Goal: Understand process/instructions

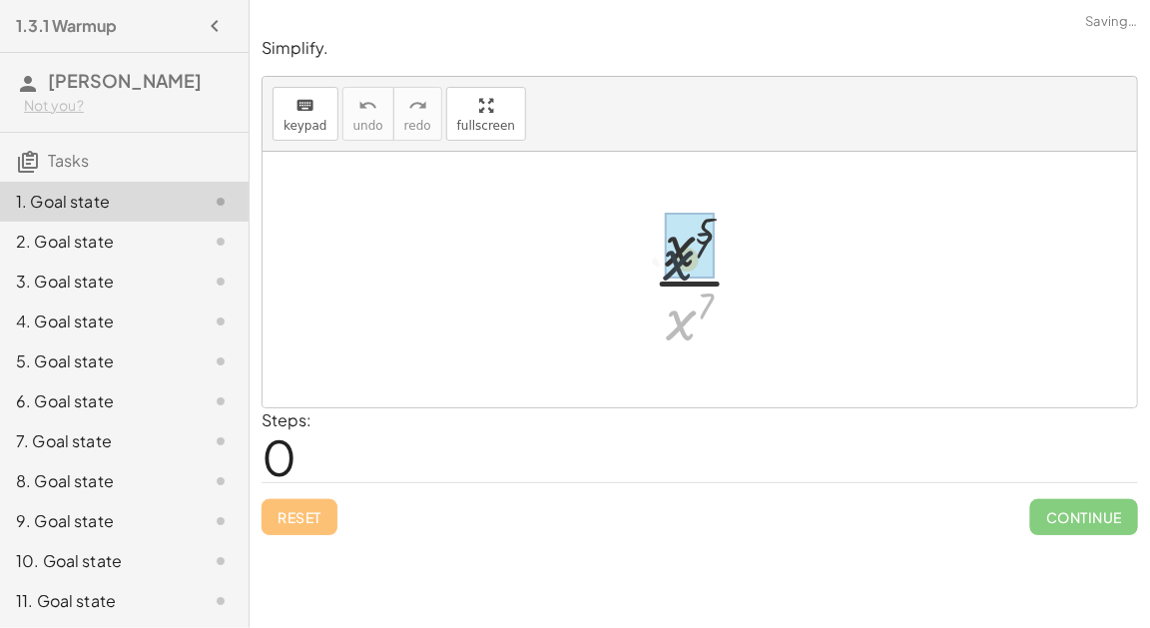
drag, startPoint x: 685, startPoint y: 328, endPoint x: 682, endPoint y: 265, distance: 62.9
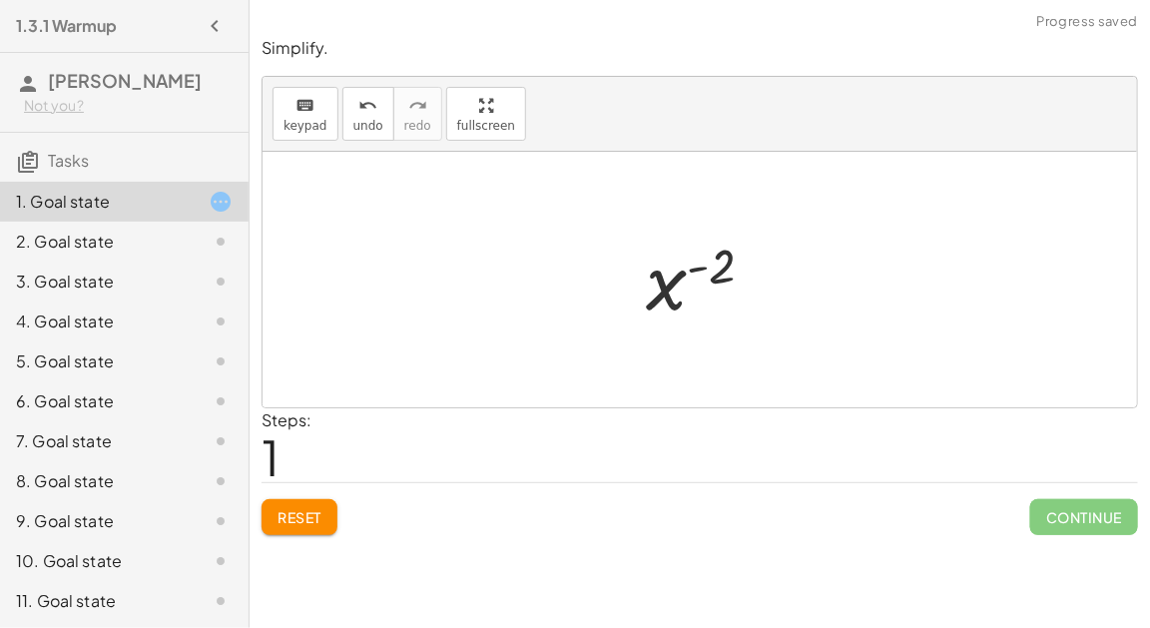
click at [695, 264] on div at bounding box center [708, 280] width 145 height 99
click at [272, 524] on button "Reset" at bounding box center [299, 517] width 76 height 36
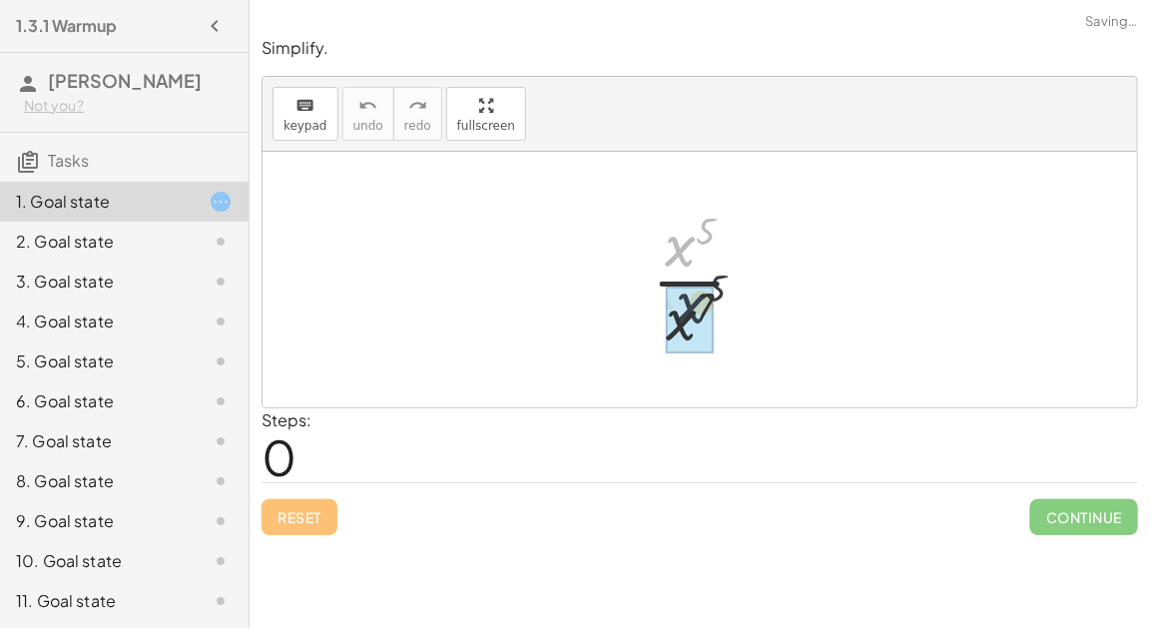
drag, startPoint x: 677, startPoint y: 252, endPoint x: 689, endPoint y: 312, distance: 61.1
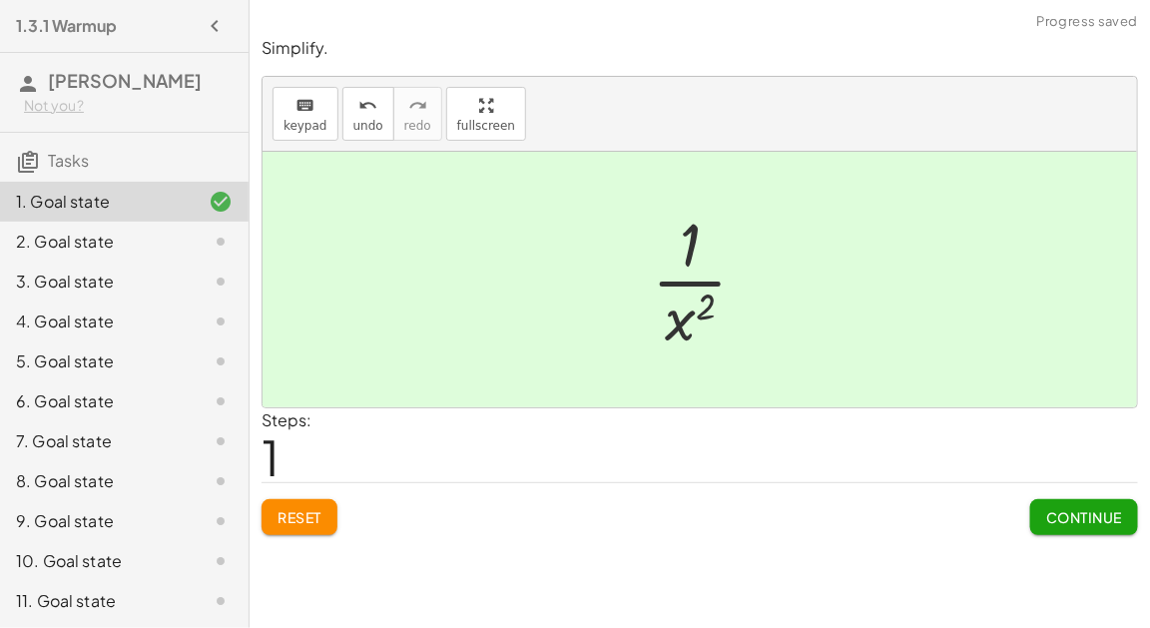
click at [1056, 515] on span "Continue" at bounding box center [1084, 517] width 76 height 18
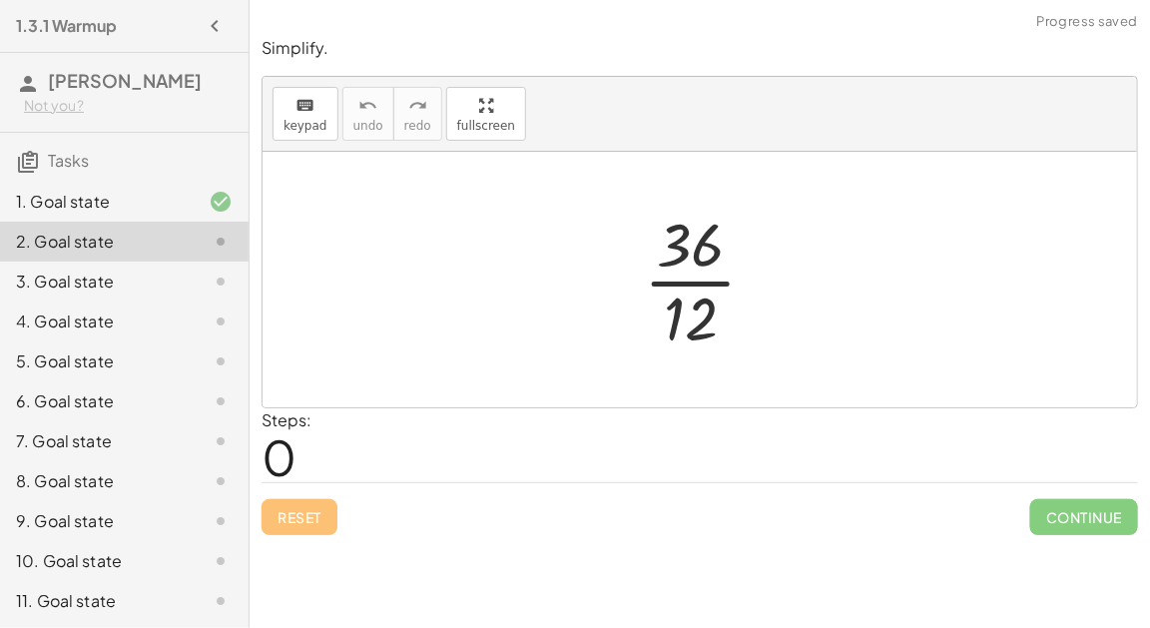
click at [692, 291] on div at bounding box center [708, 280] width 149 height 154
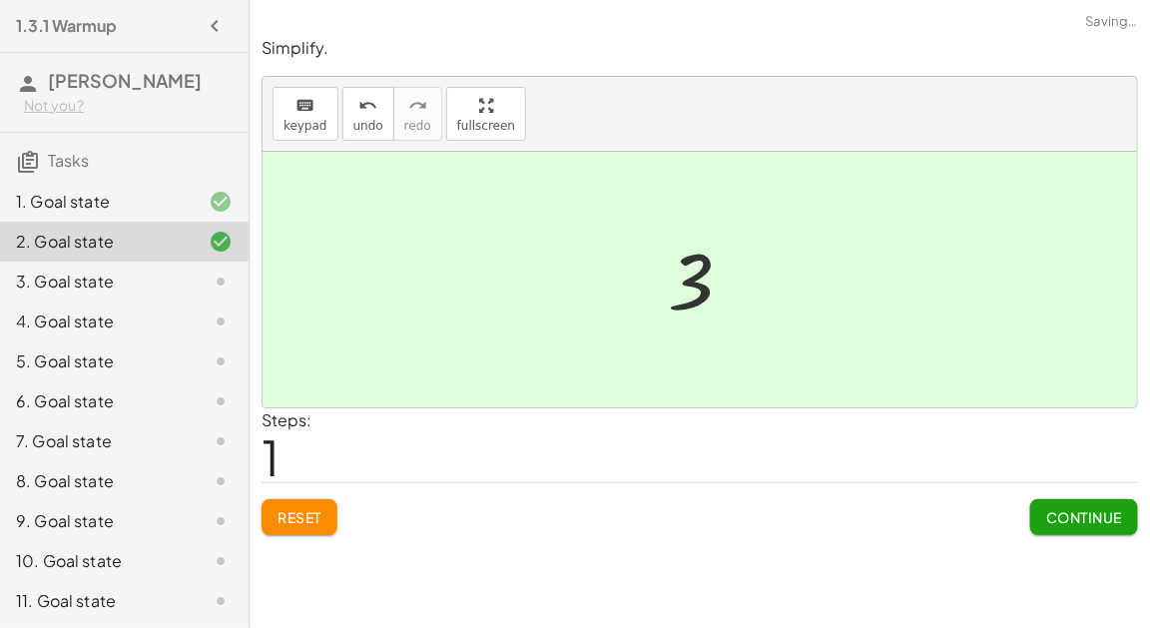
click at [1048, 513] on span "Continue" at bounding box center [1084, 517] width 76 height 18
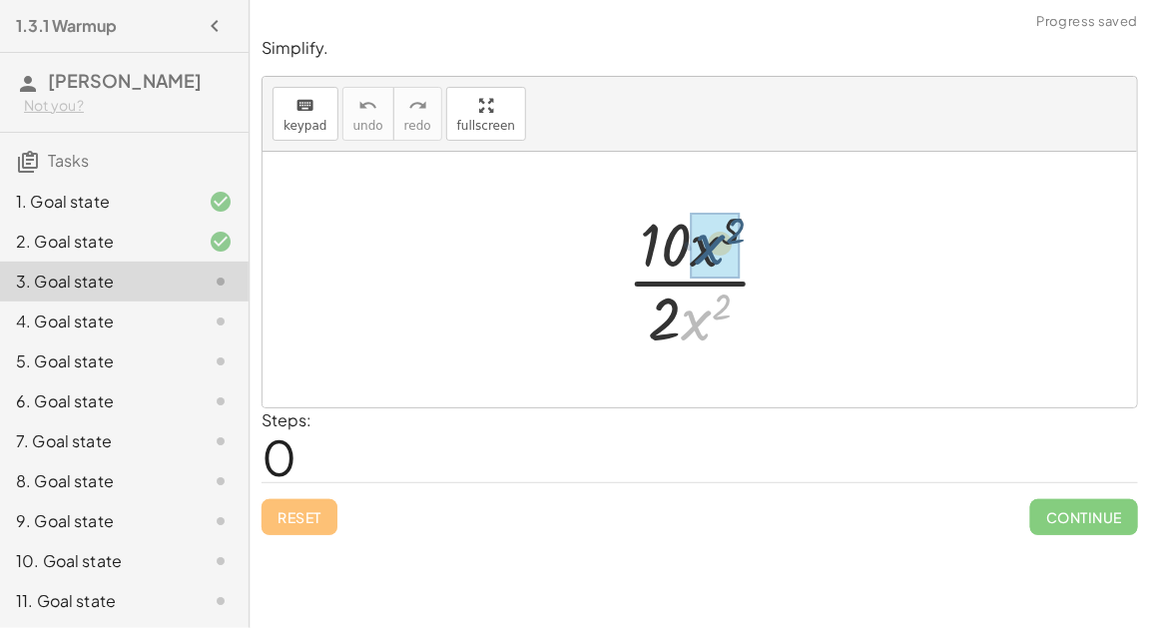
drag, startPoint x: 691, startPoint y: 340, endPoint x: 703, endPoint y: 263, distance: 77.9
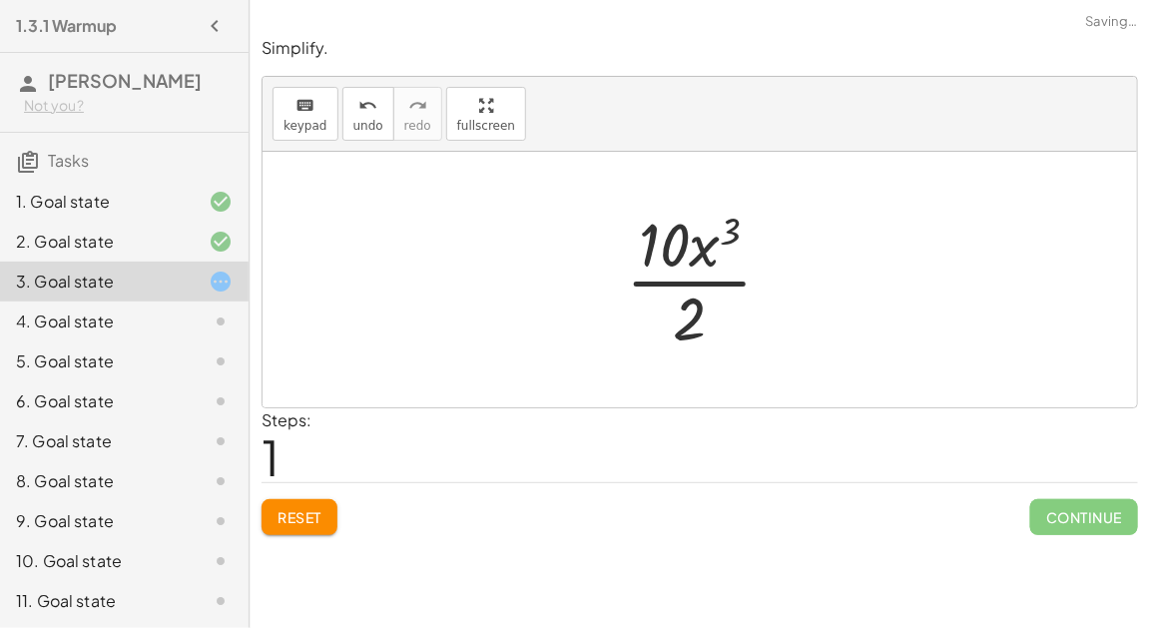
click at [692, 281] on div at bounding box center [707, 280] width 183 height 154
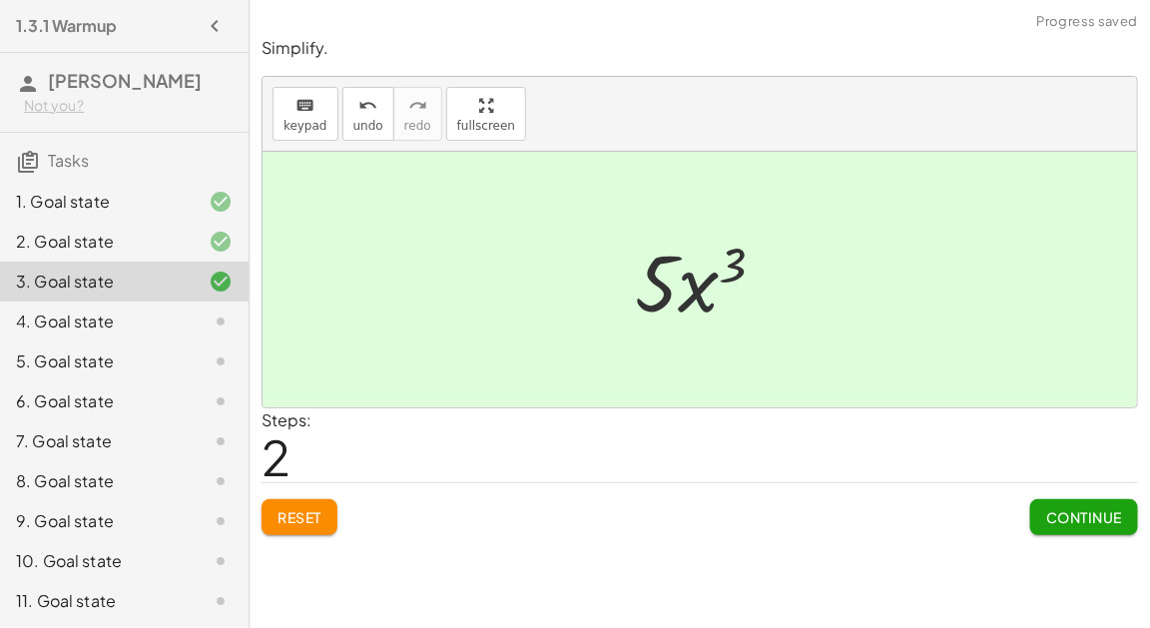
click at [1090, 530] on button "Continue" at bounding box center [1084, 517] width 108 height 36
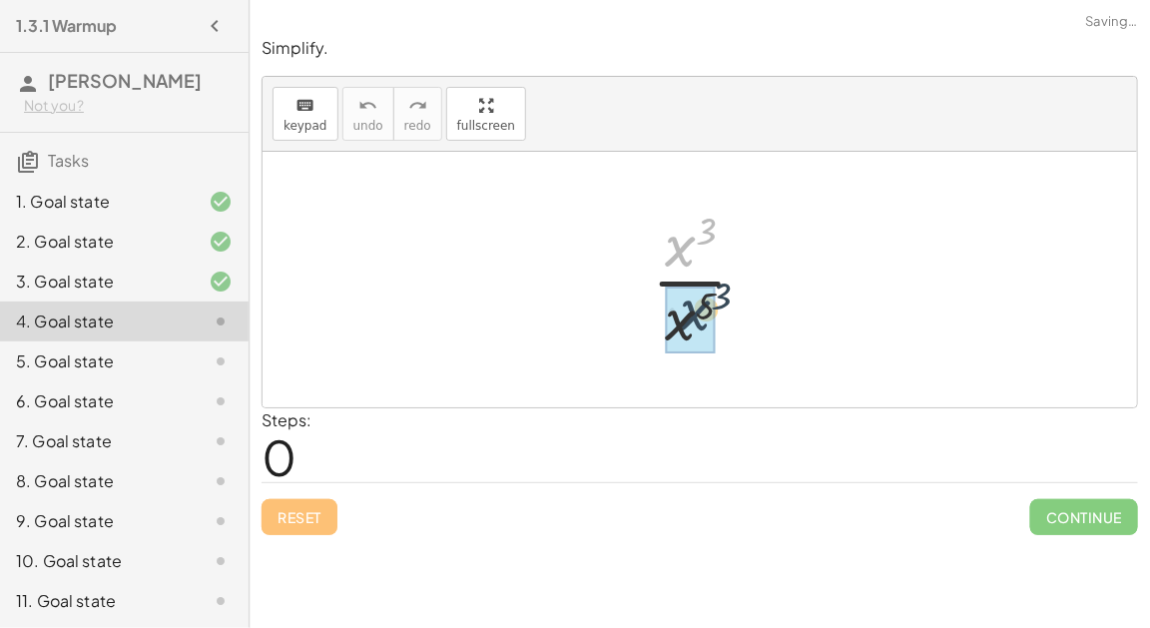
drag, startPoint x: 694, startPoint y: 248, endPoint x: 713, endPoint y: 323, distance: 77.5
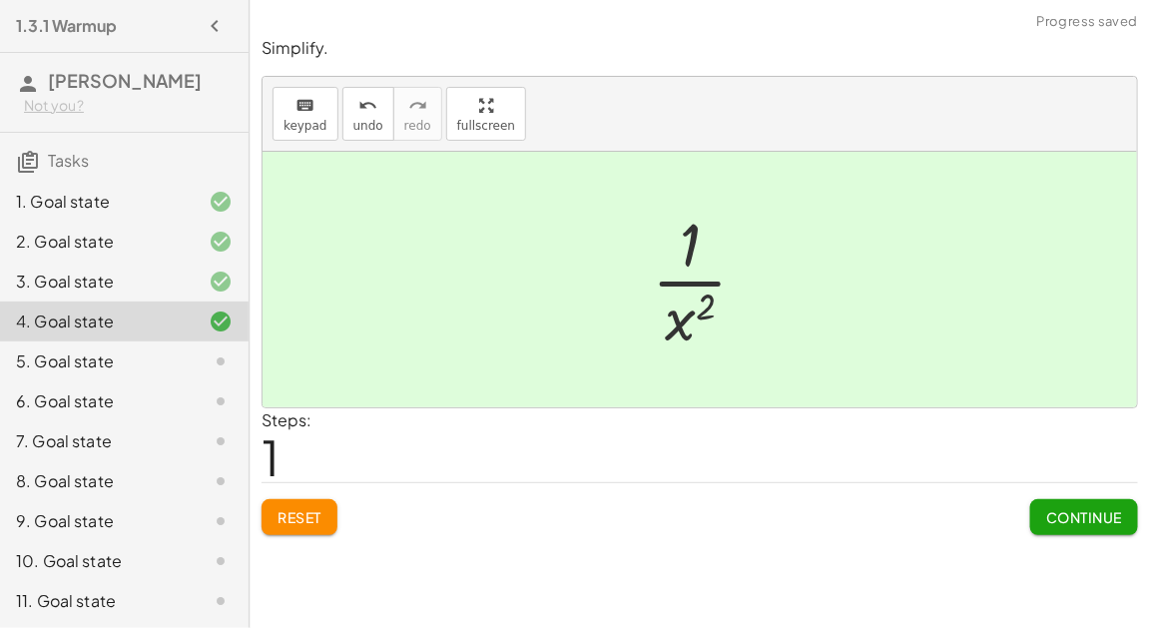
click at [1048, 516] on span "Continue" at bounding box center [1084, 517] width 76 height 18
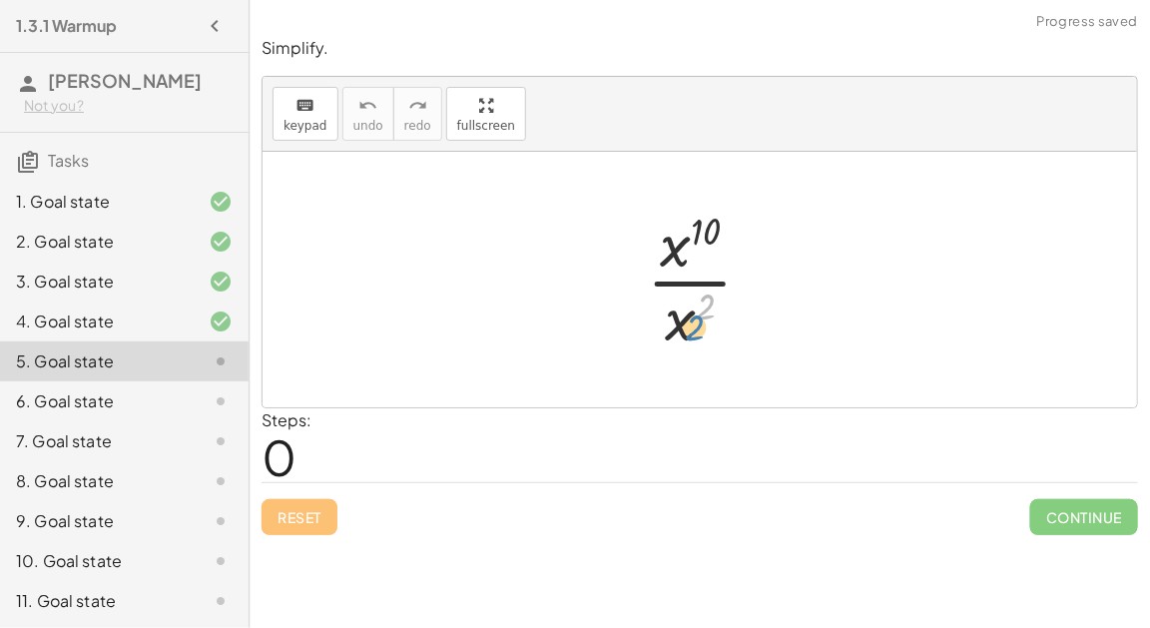
drag, startPoint x: 708, startPoint y: 306, endPoint x: 701, endPoint y: 323, distance: 18.7
click at [702, 323] on div at bounding box center [708, 280] width 142 height 154
drag, startPoint x: 679, startPoint y: 324, endPoint x: 677, endPoint y: 249, distance: 74.9
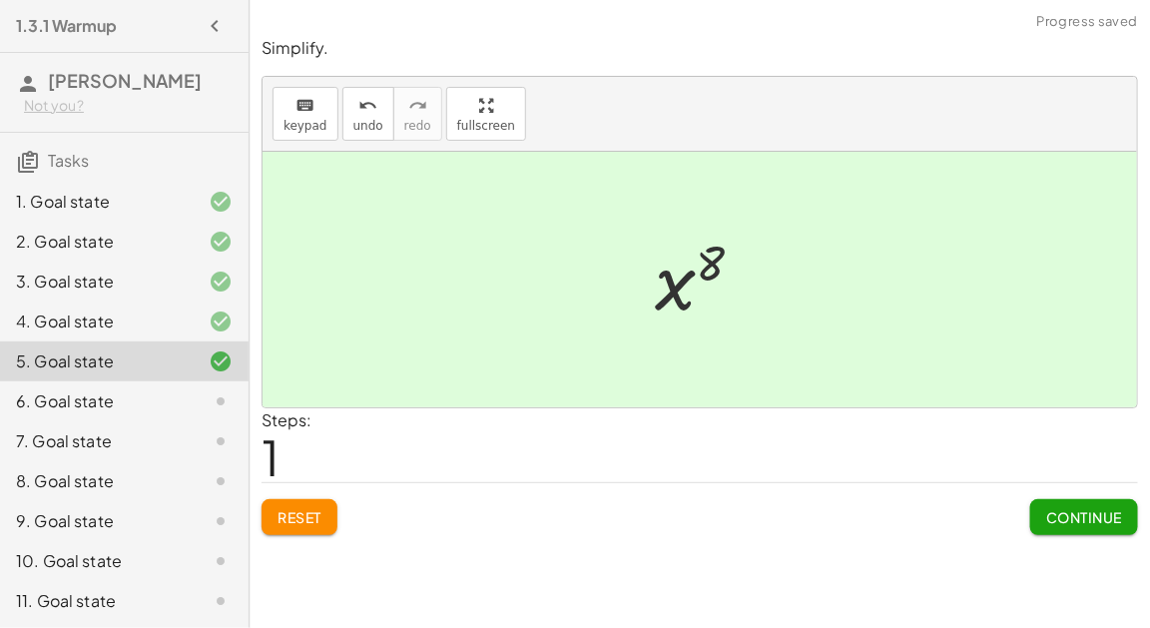
click at [1088, 520] on span "Continue" at bounding box center [1084, 517] width 76 height 18
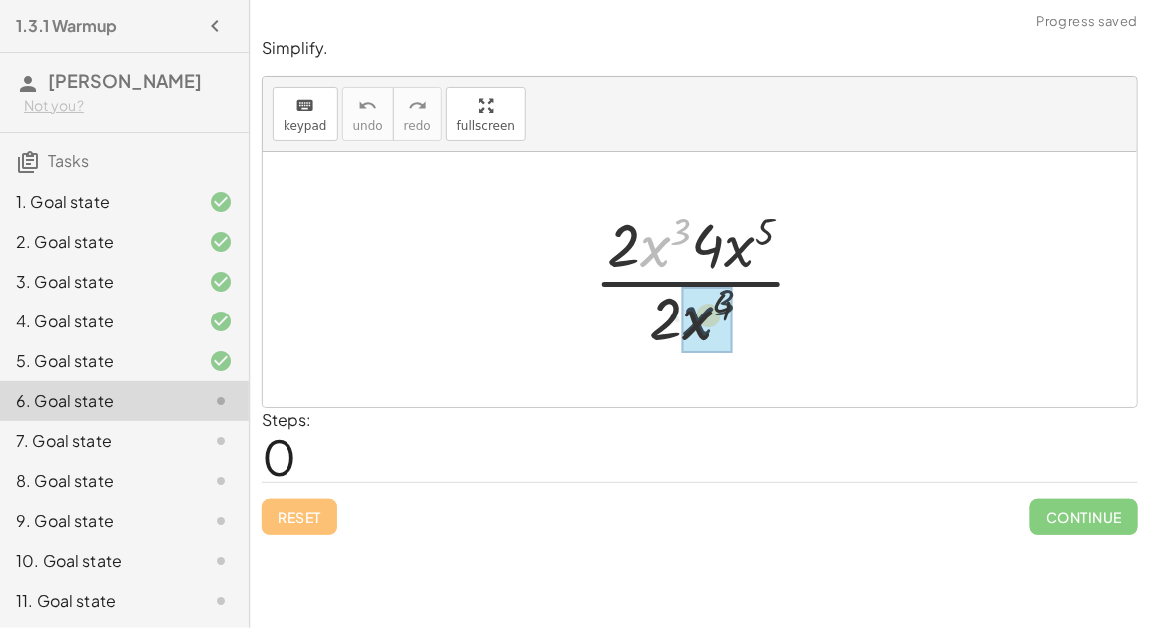
drag, startPoint x: 656, startPoint y: 245, endPoint x: 699, endPoint y: 316, distance: 82.8
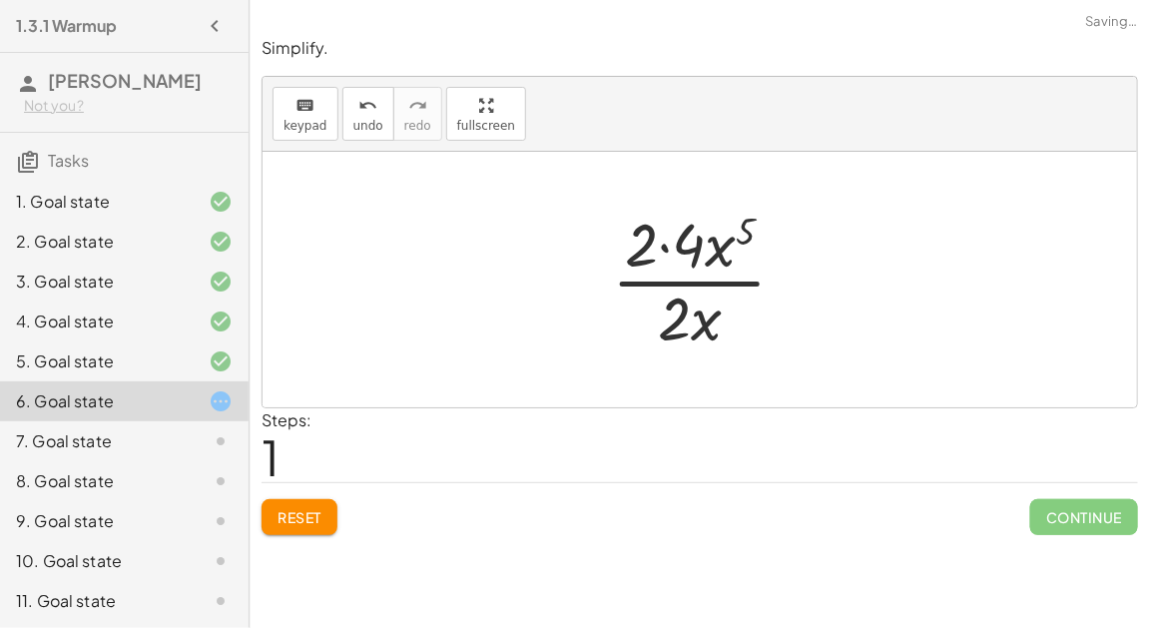
click at [653, 245] on div at bounding box center [707, 280] width 211 height 154
click at [661, 244] on div at bounding box center [707, 280] width 211 height 154
click at [688, 286] on div at bounding box center [707, 280] width 167 height 154
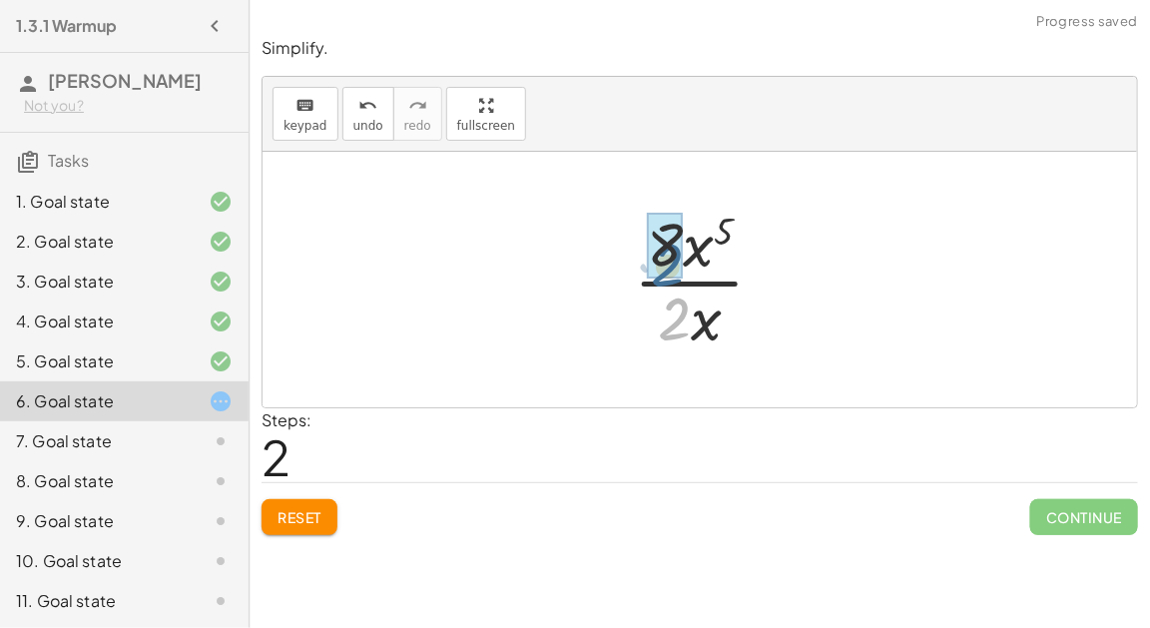
drag, startPoint x: 682, startPoint y: 324, endPoint x: 675, endPoint y: 268, distance: 56.3
click at [687, 279] on div at bounding box center [708, 280] width 164 height 154
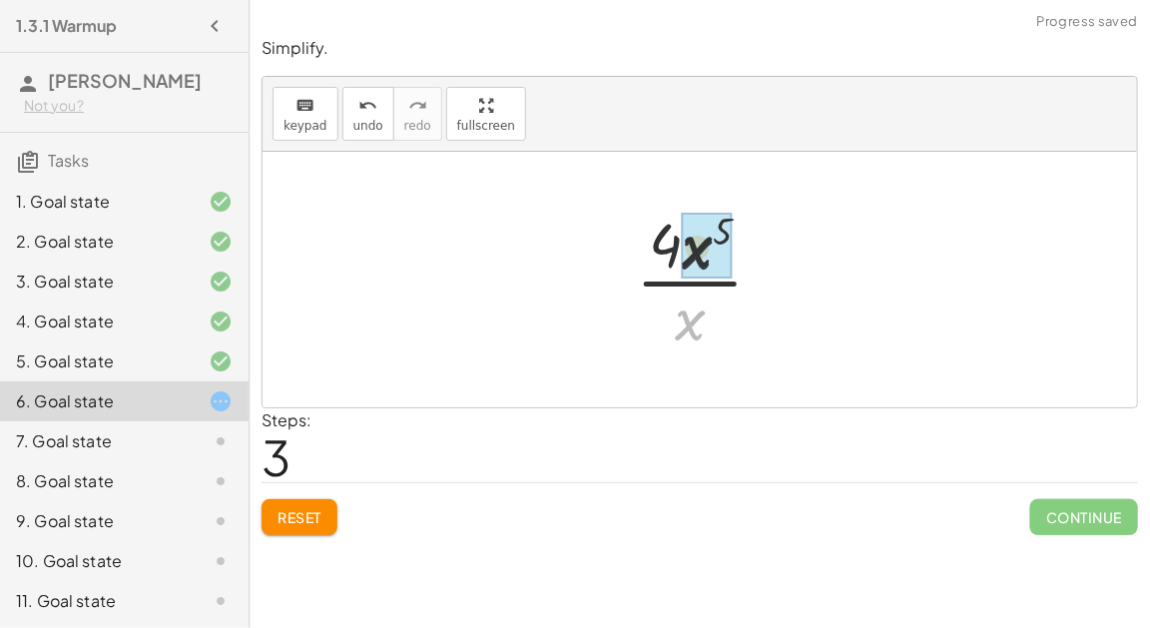
drag, startPoint x: 700, startPoint y: 334, endPoint x: 708, endPoint y: 240, distance: 94.2
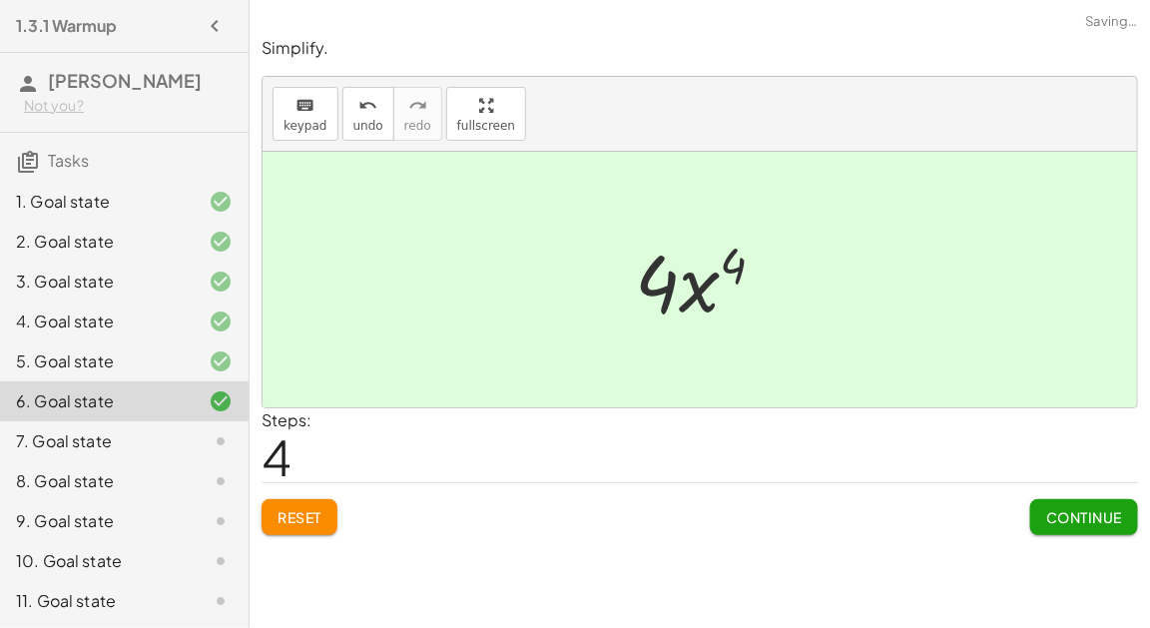
click at [1046, 528] on button "Continue" at bounding box center [1084, 517] width 108 height 36
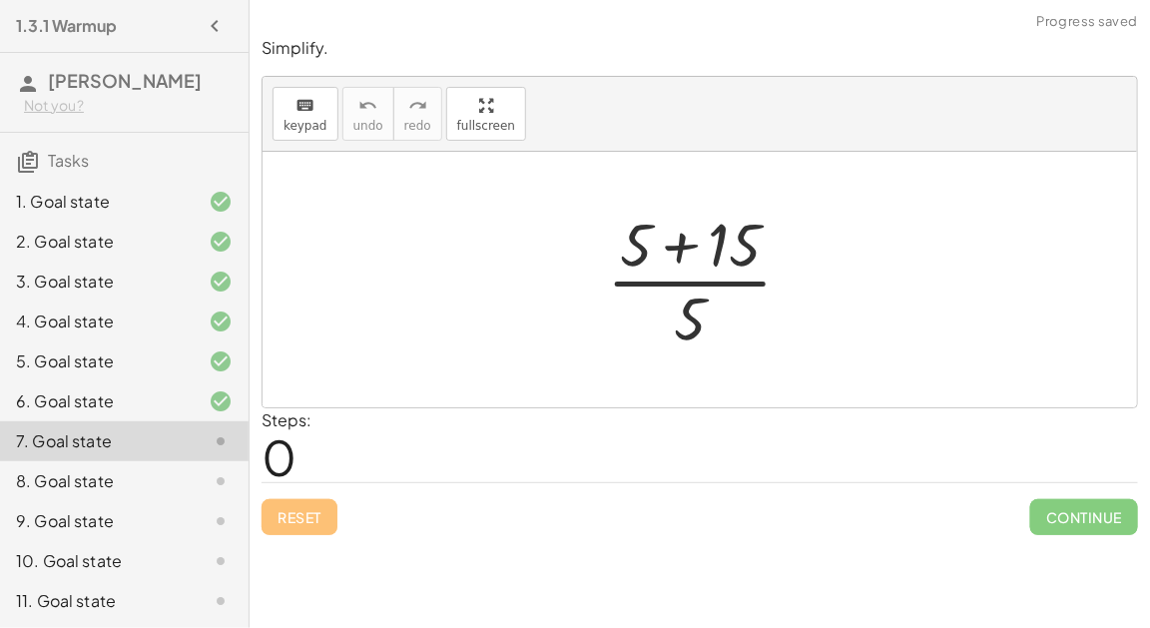
click at [674, 251] on div at bounding box center [708, 280] width 222 height 154
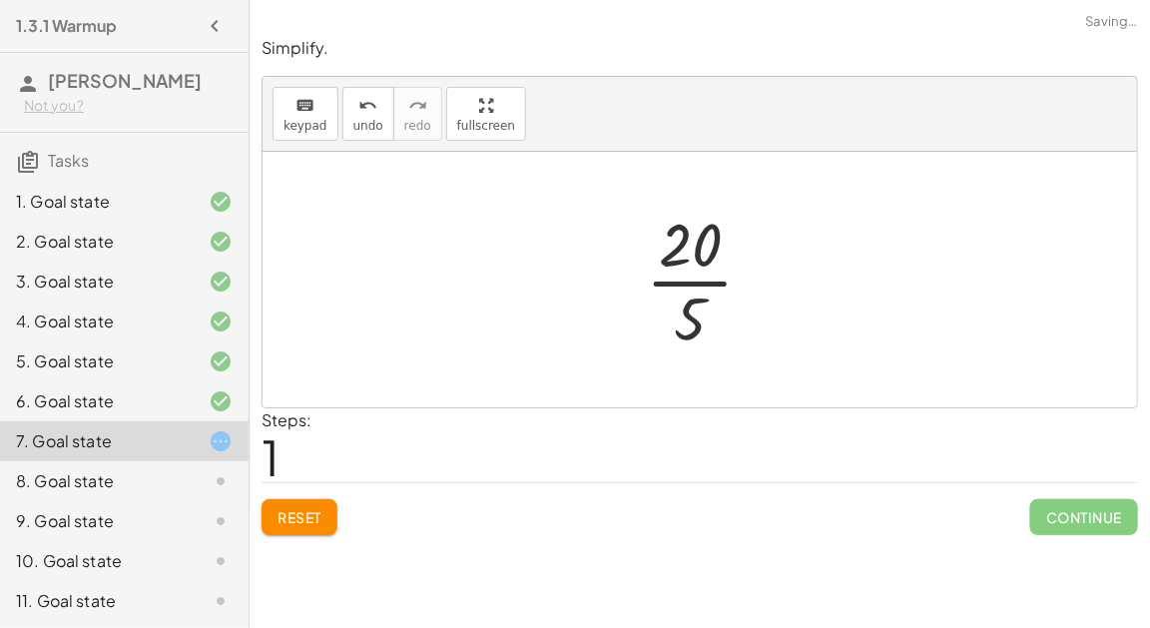
click at [689, 279] on div at bounding box center [708, 280] width 144 height 154
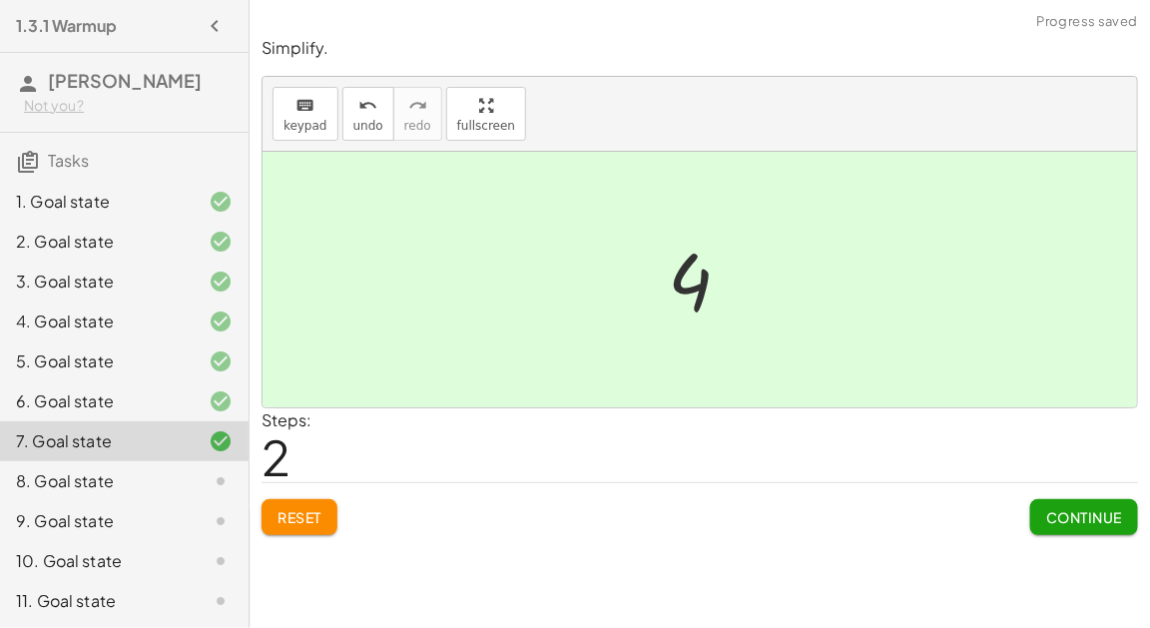
click at [1063, 522] on span "Continue" at bounding box center [1084, 517] width 76 height 18
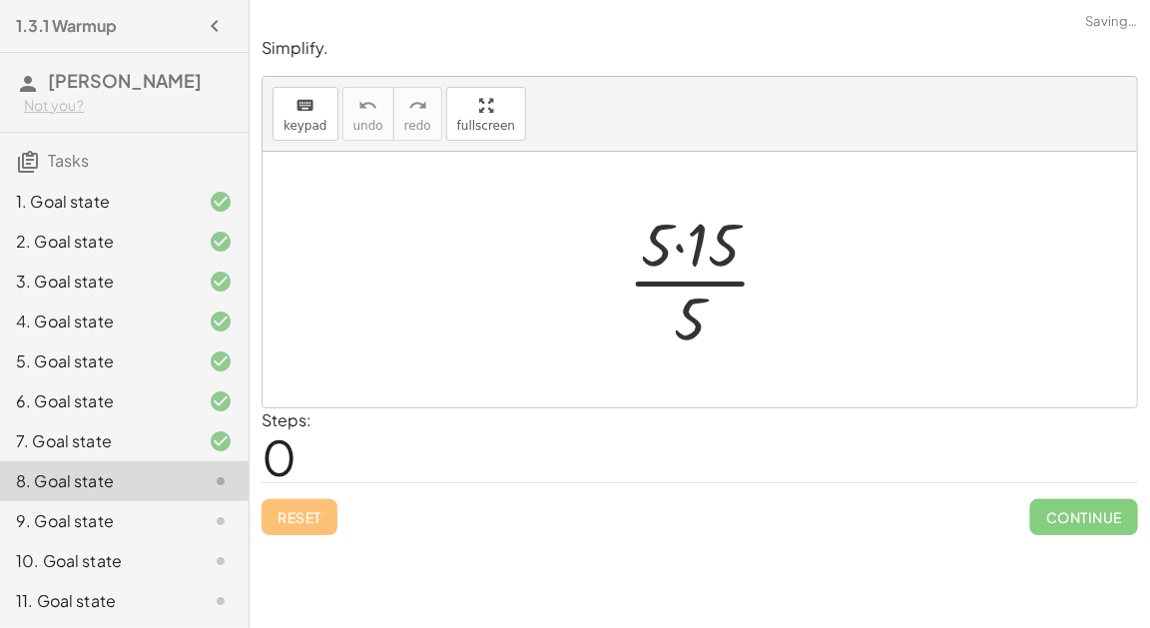
click at [677, 244] on div at bounding box center [708, 280] width 180 height 154
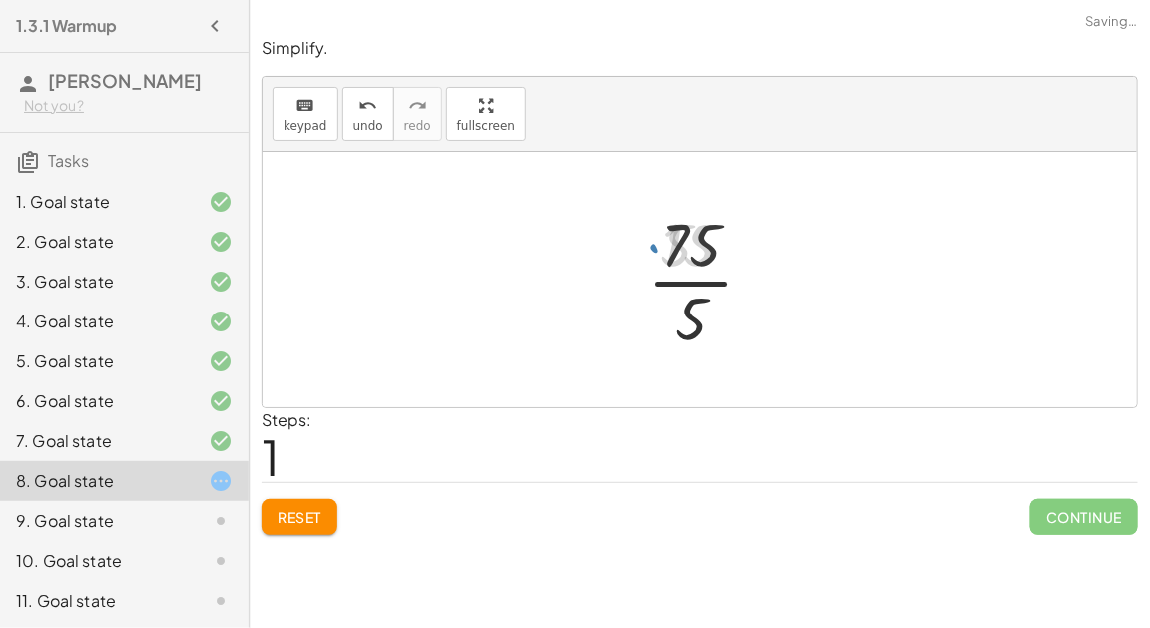
click at [694, 285] on div at bounding box center [708, 280] width 141 height 154
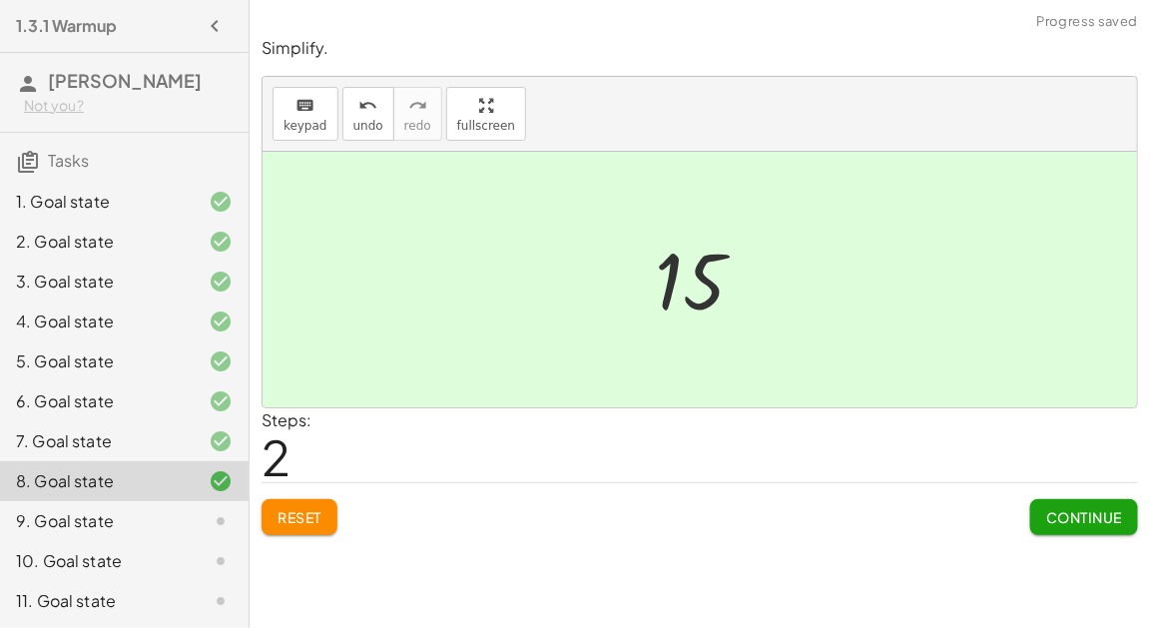
click at [1089, 532] on button "Continue" at bounding box center [1084, 517] width 108 height 36
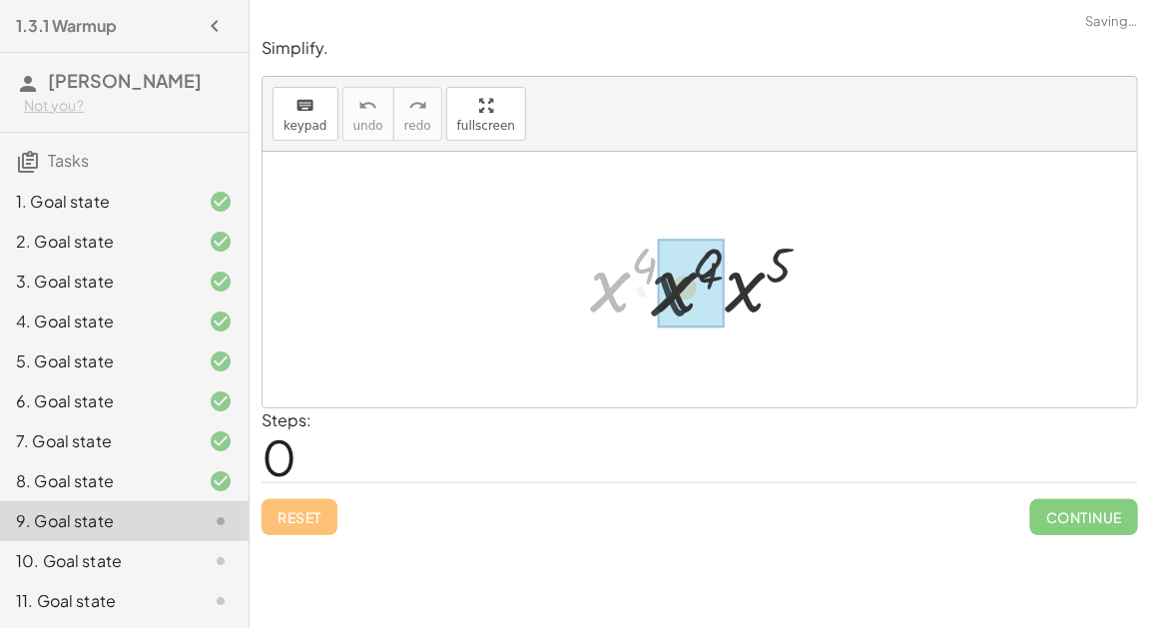
drag, startPoint x: 592, startPoint y: 294, endPoint x: 656, endPoint y: 298, distance: 64.0
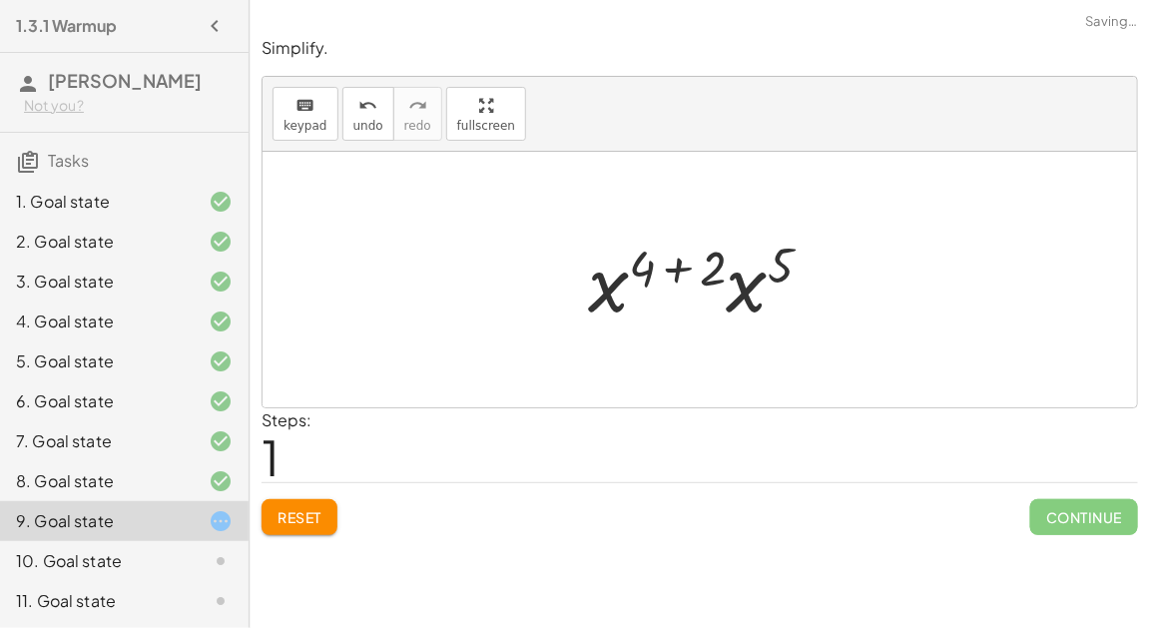
click at [669, 261] on div at bounding box center [708, 280] width 260 height 103
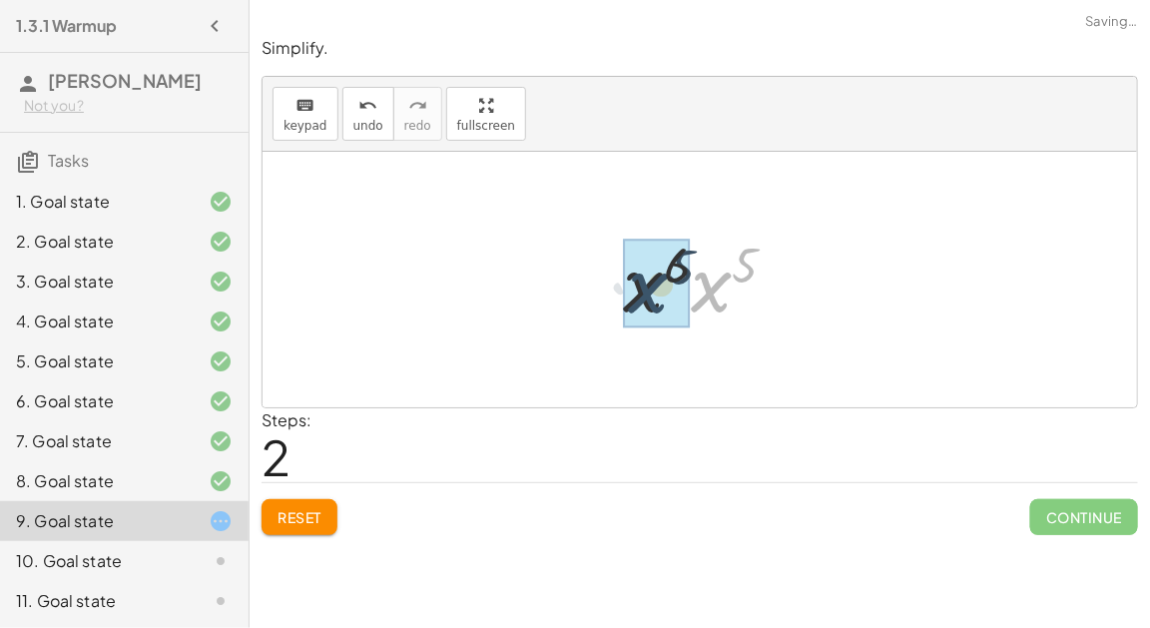
drag, startPoint x: 695, startPoint y: 283, endPoint x: 631, endPoint y: 284, distance: 63.9
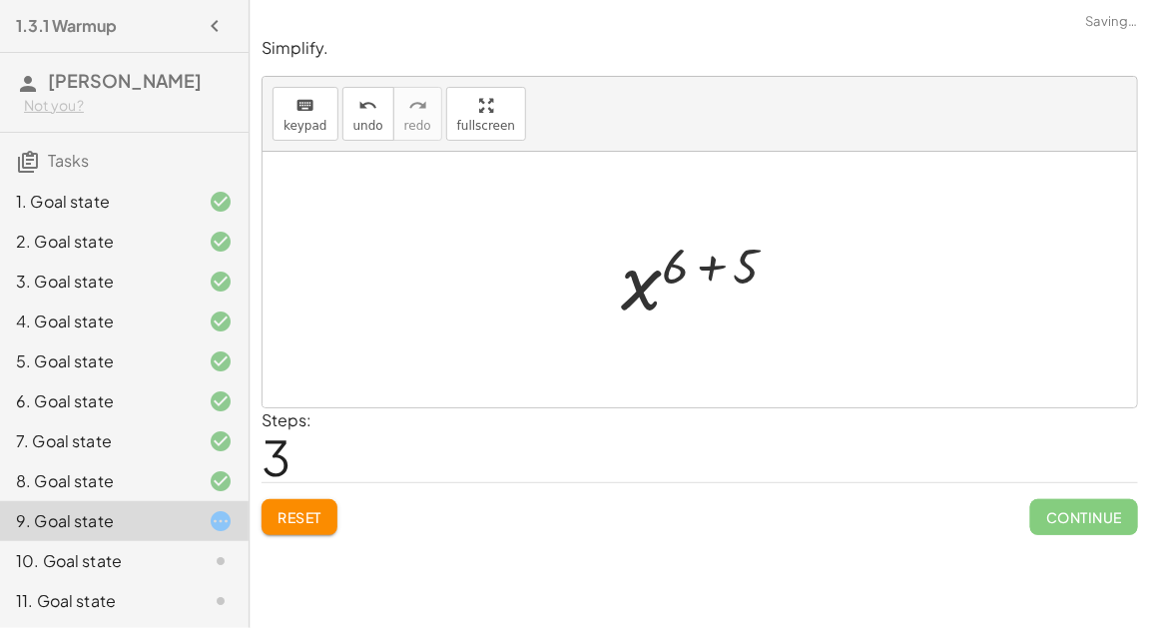
click at [712, 268] on div at bounding box center [707, 280] width 193 height 99
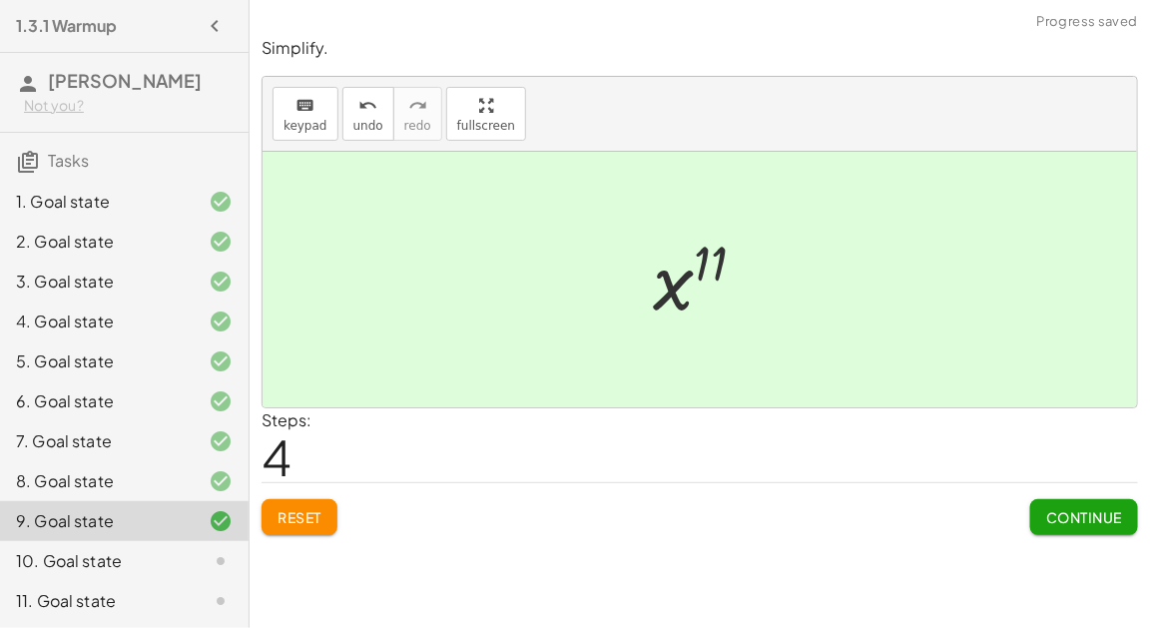
click at [1071, 526] on button "Continue" at bounding box center [1084, 517] width 108 height 36
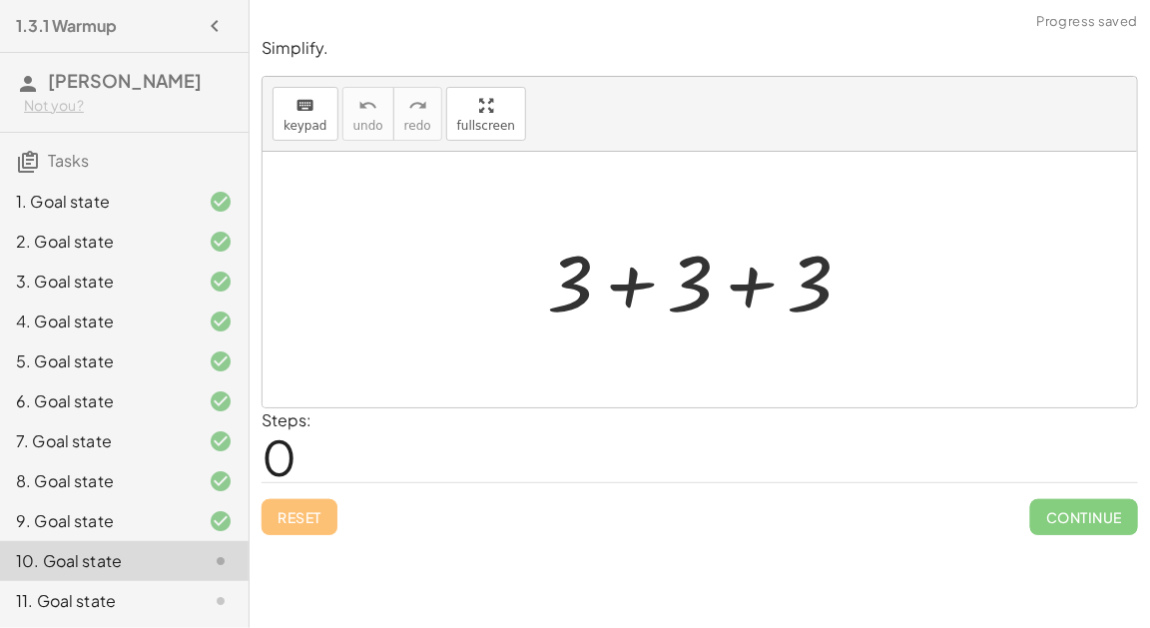
click at [739, 276] on div at bounding box center [707, 280] width 340 height 103
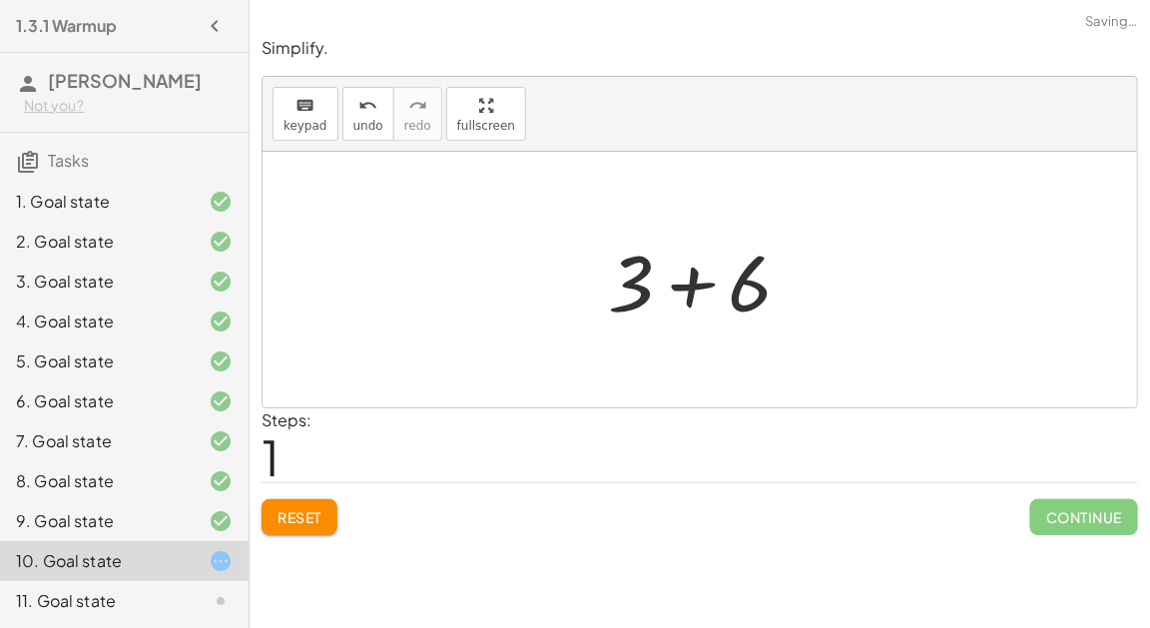
click at [705, 288] on div at bounding box center [708, 280] width 220 height 103
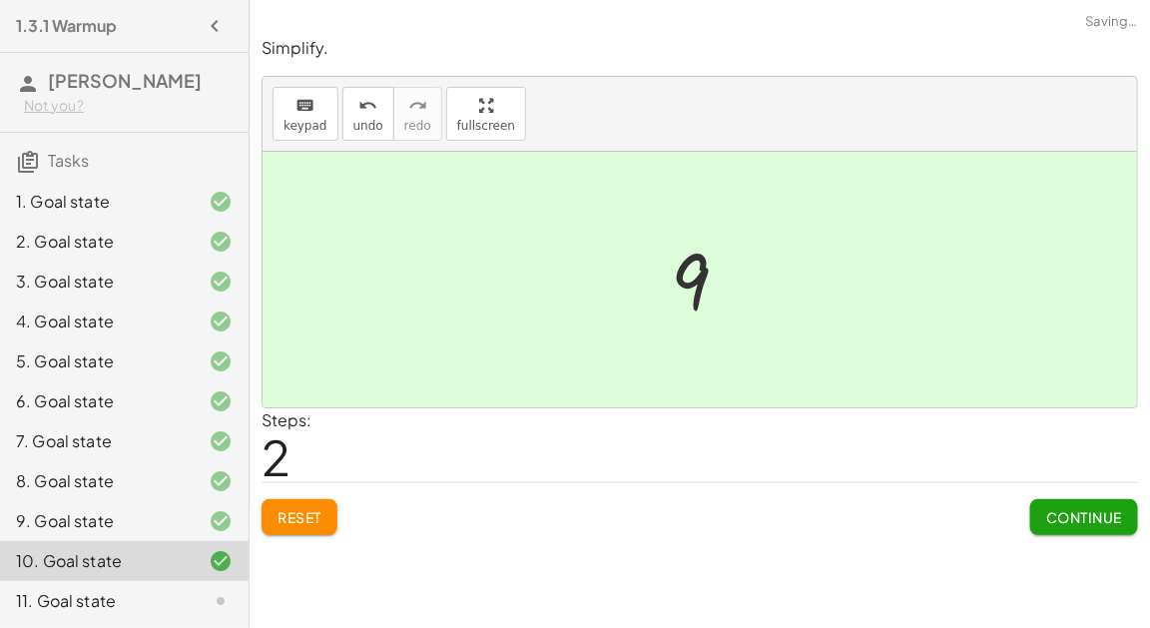
click at [1056, 527] on button "Continue" at bounding box center [1084, 517] width 108 height 36
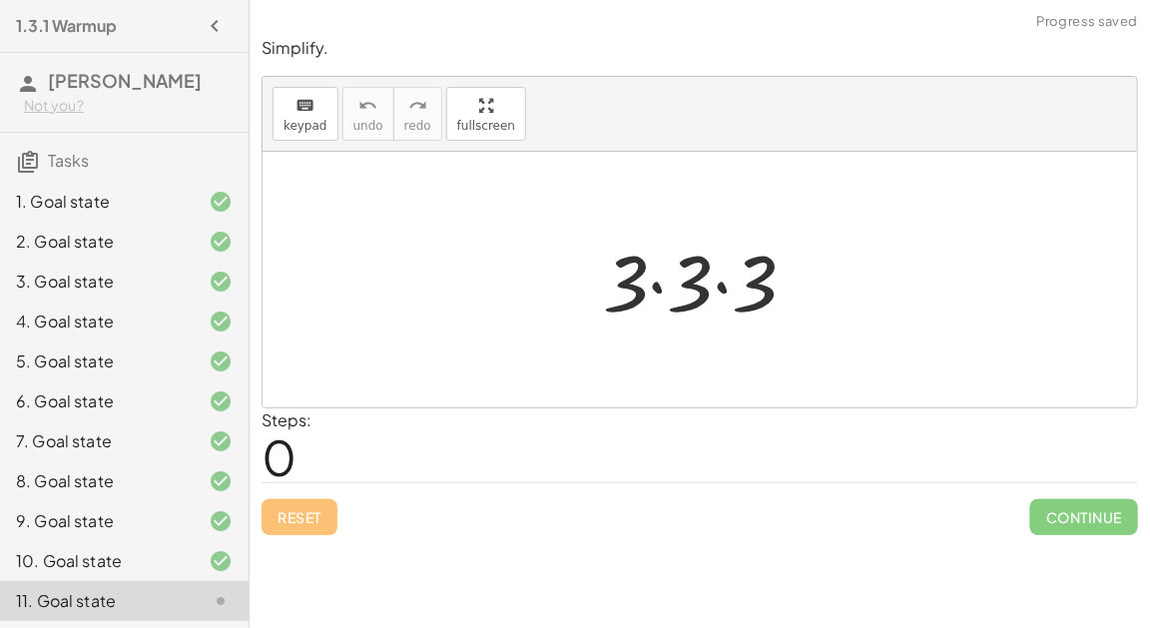
click at [656, 293] on div at bounding box center [708, 280] width 230 height 103
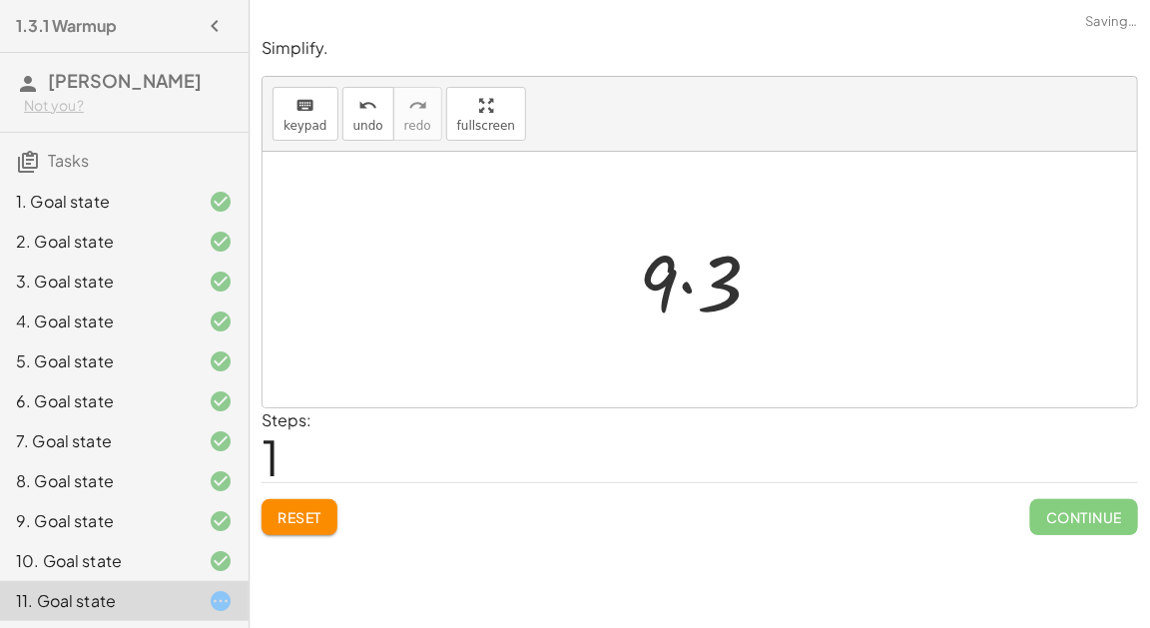
click at [692, 281] on div at bounding box center [708, 280] width 159 height 103
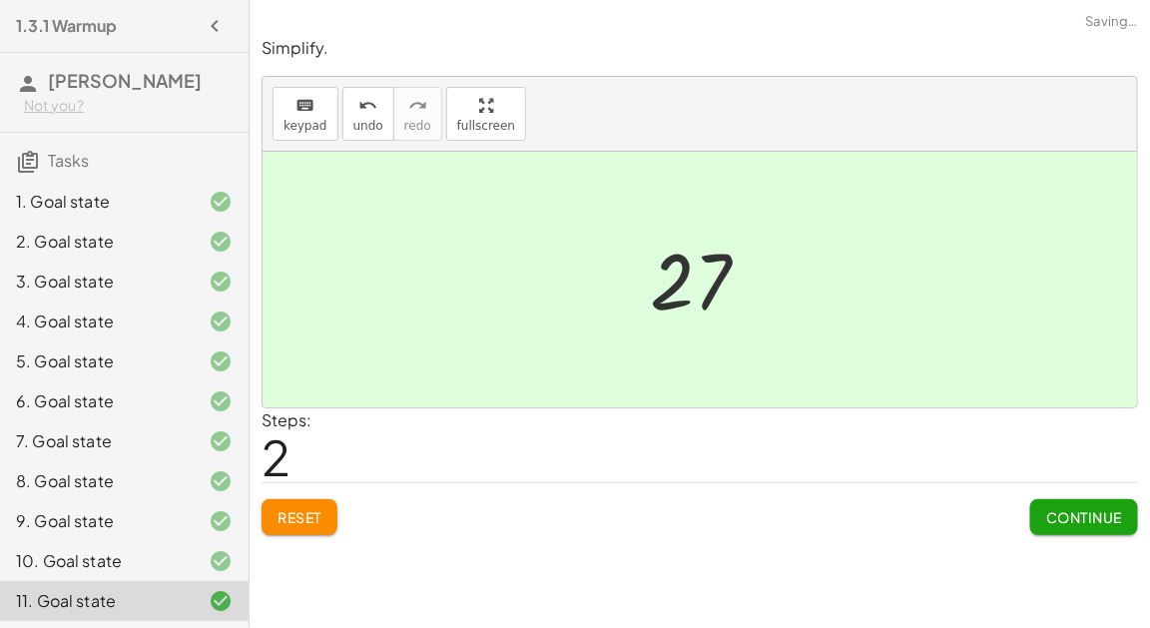
click at [1093, 512] on span "Continue" at bounding box center [1084, 517] width 76 height 18
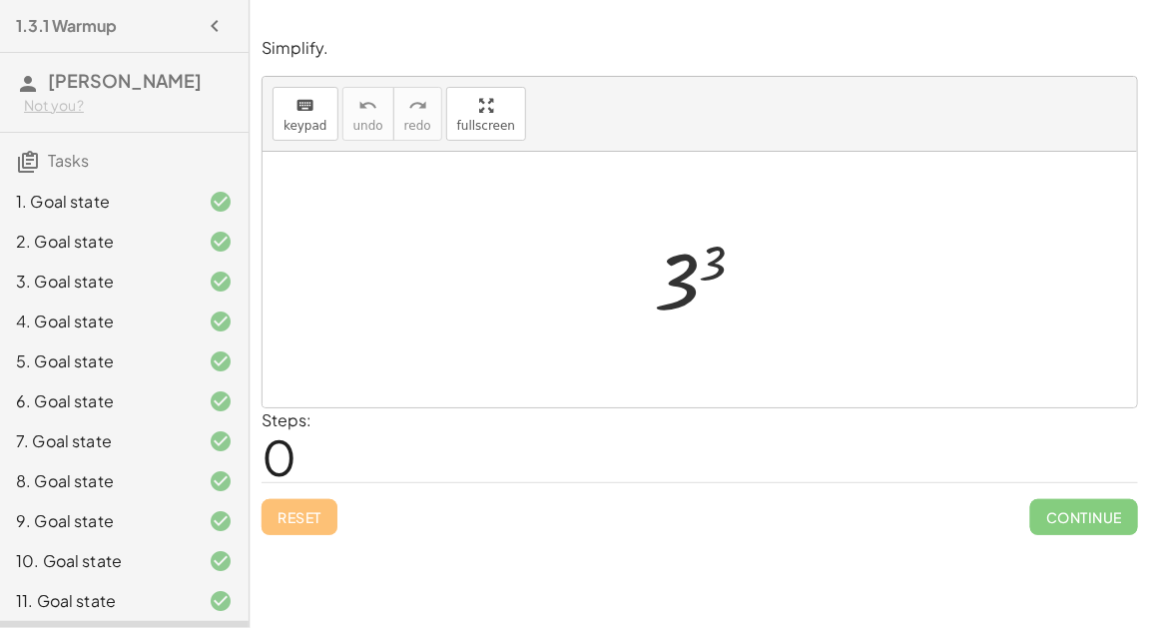
click at [692, 266] on div at bounding box center [708, 280] width 128 height 99
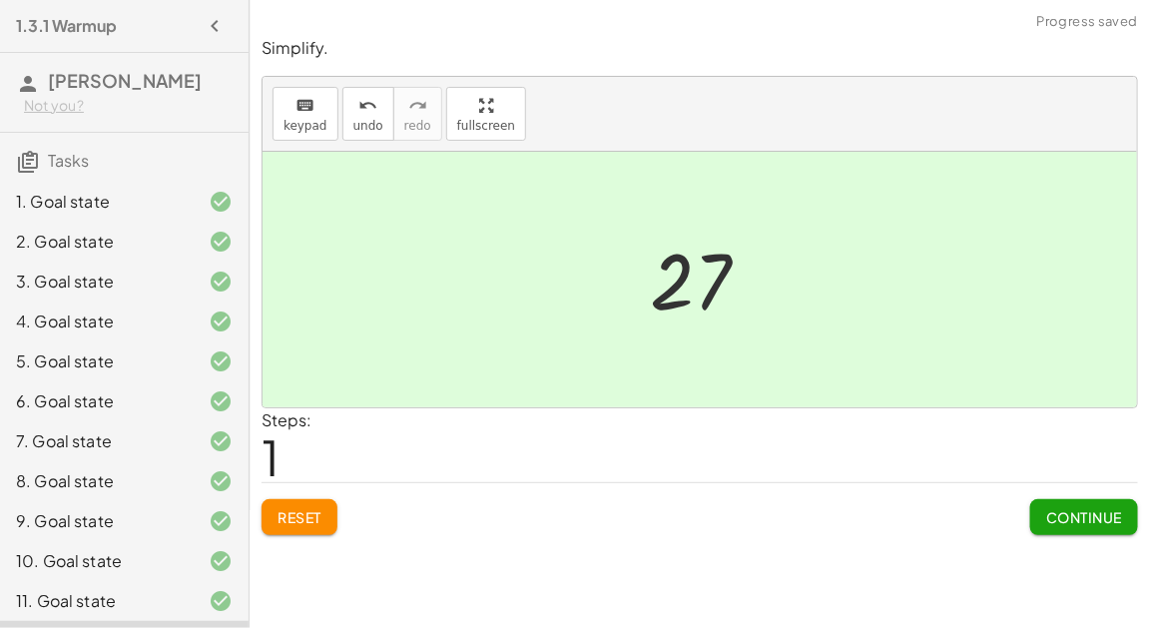
click at [1069, 521] on span "Continue" at bounding box center [1084, 517] width 76 height 18
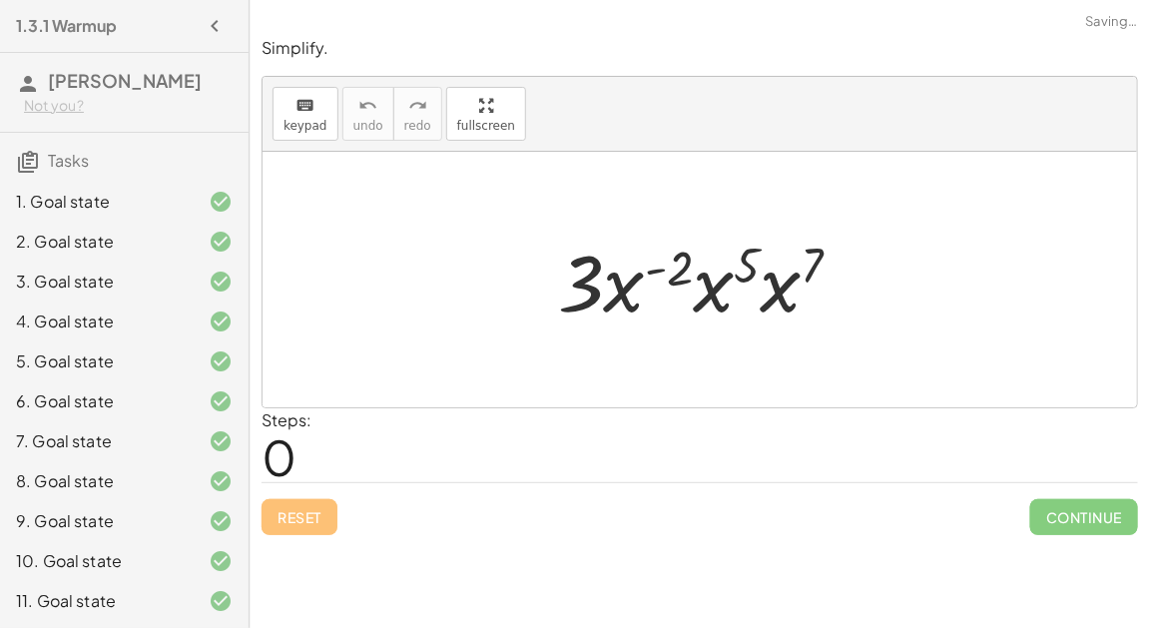
scroll to position [398, 0]
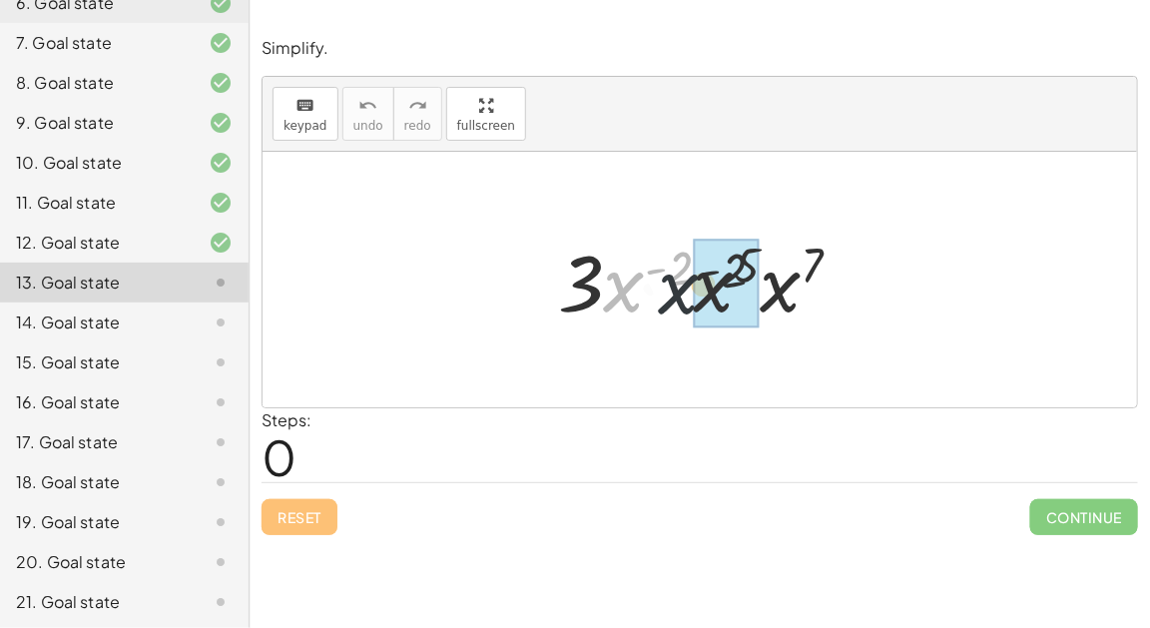
drag, startPoint x: 631, startPoint y: 293, endPoint x: 700, endPoint y: 296, distance: 68.9
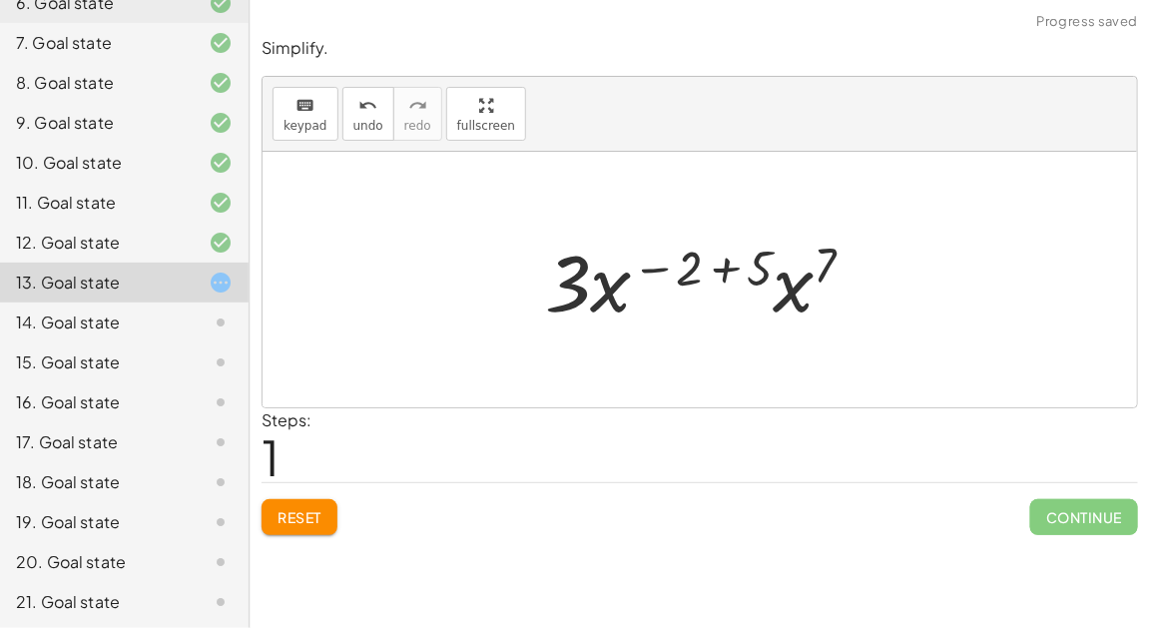
click at [724, 262] on div at bounding box center [708, 280] width 346 height 103
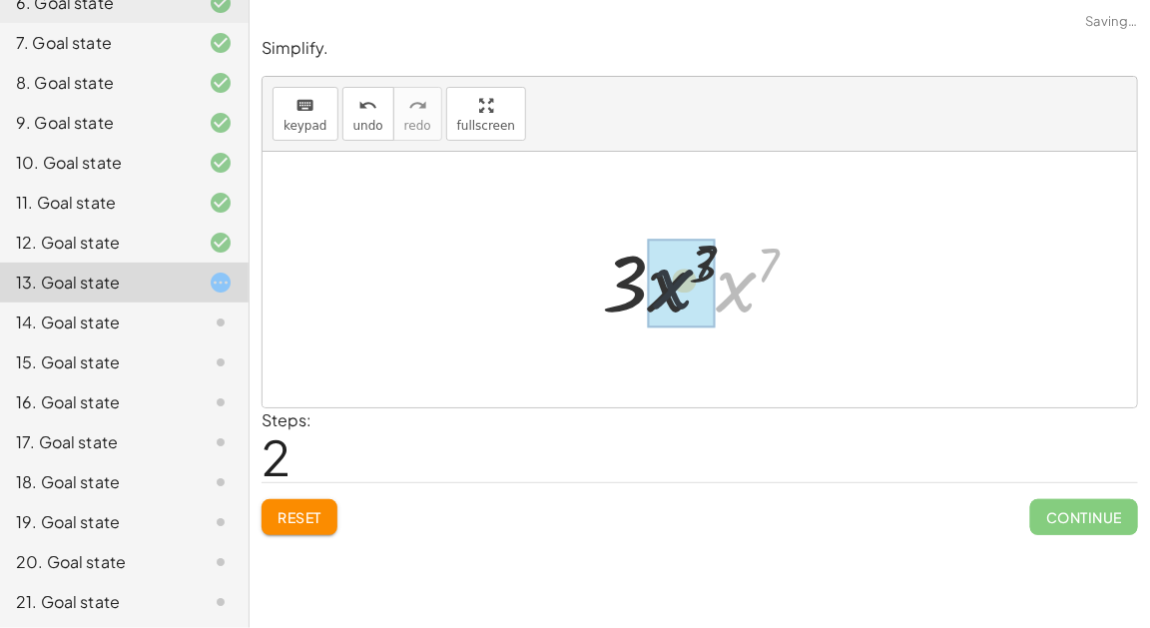
drag, startPoint x: 734, startPoint y: 280, endPoint x: 666, endPoint y: 277, distance: 68.9
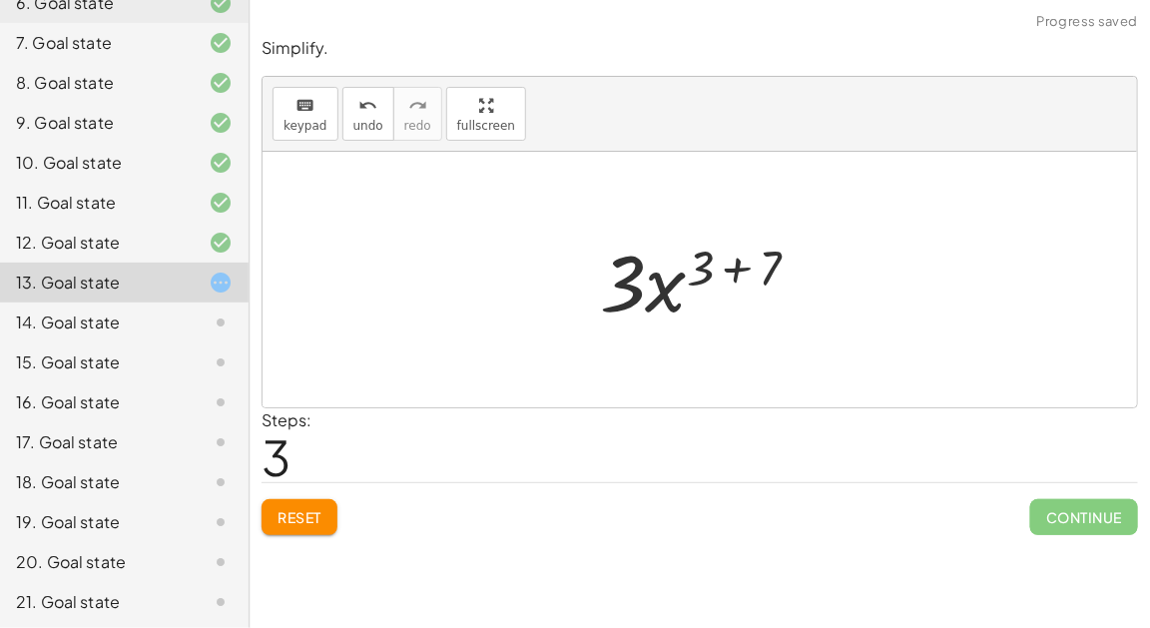
click at [720, 269] on div at bounding box center [707, 280] width 235 height 103
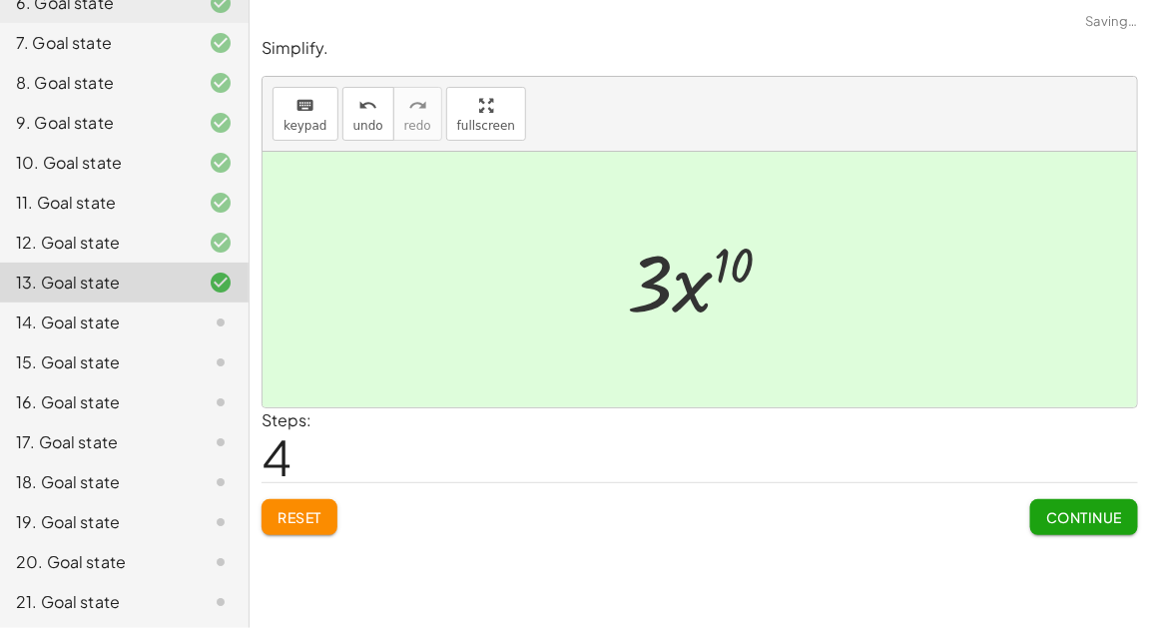
click at [1064, 522] on span "Continue" at bounding box center [1084, 517] width 76 height 18
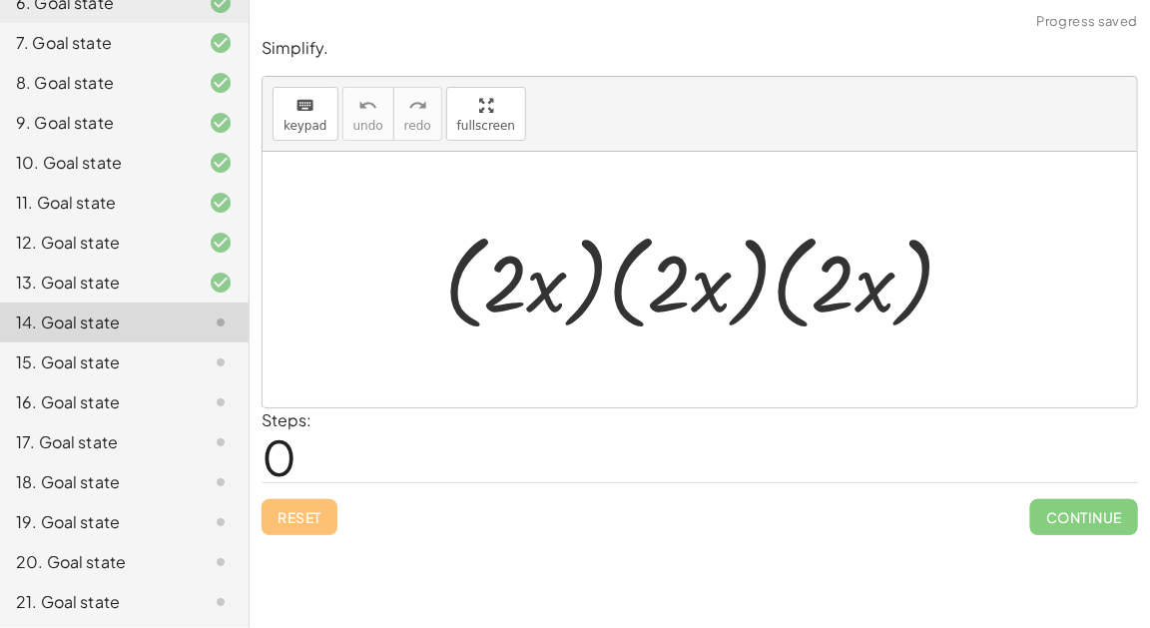
click at [496, 319] on div at bounding box center [707, 280] width 547 height 115
click at [501, 301] on div at bounding box center [707, 280] width 547 height 115
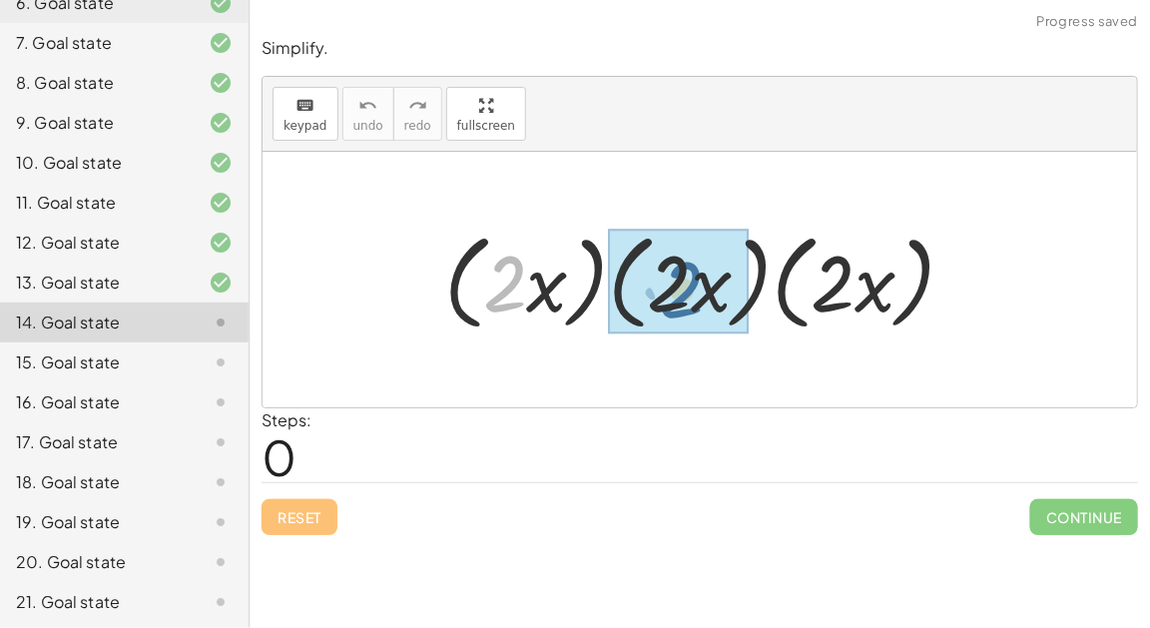
drag, startPoint x: 505, startPoint y: 299, endPoint x: 683, endPoint y: 305, distance: 177.7
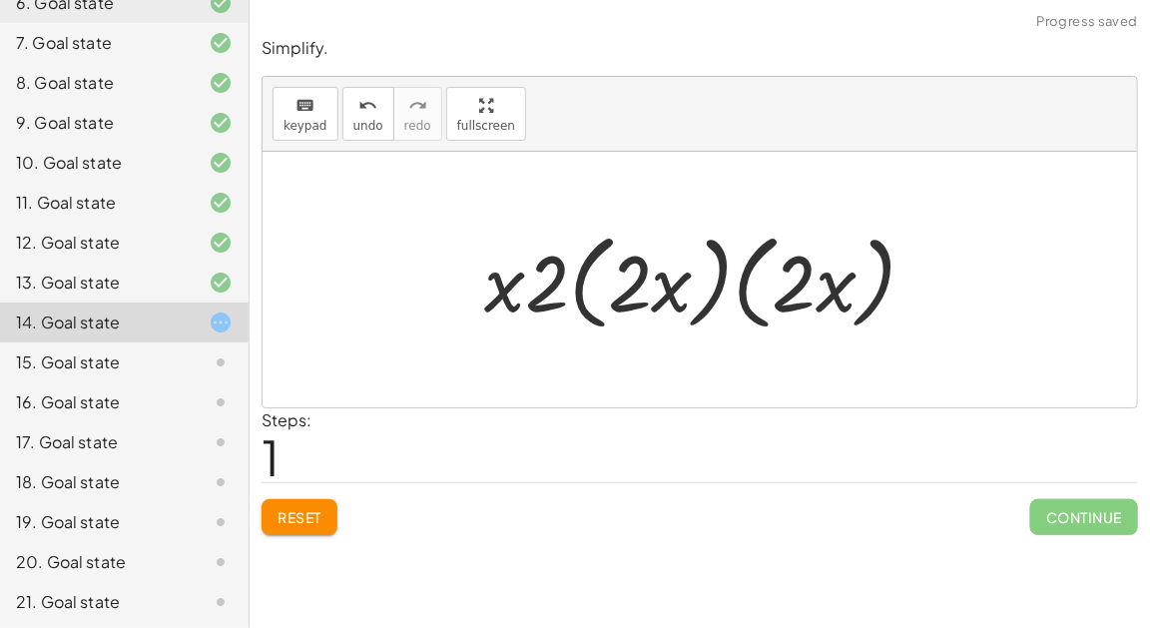
click at [509, 287] on div at bounding box center [707, 280] width 467 height 115
drag, startPoint x: 509, startPoint y: 287, endPoint x: 568, endPoint y: 292, distance: 59.1
click at [568, 292] on div at bounding box center [707, 280] width 467 height 115
click at [573, 283] on div at bounding box center [707, 280] width 467 height 115
click at [532, 279] on div at bounding box center [707, 280] width 467 height 115
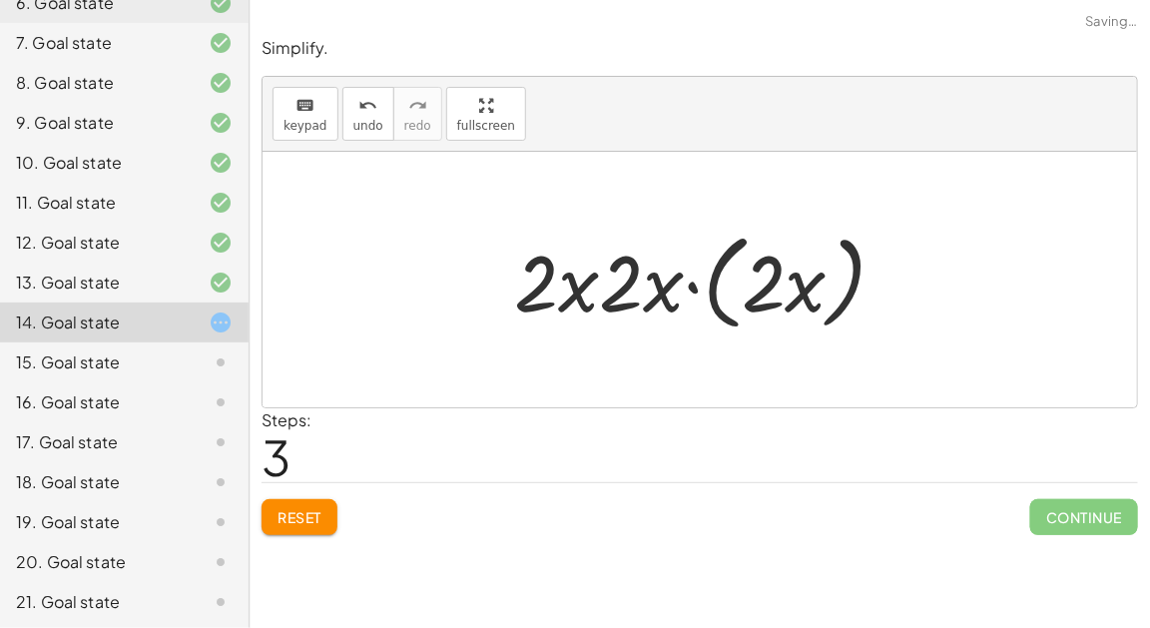
click at [574, 308] on div at bounding box center [707, 280] width 407 height 115
click at [609, 279] on div at bounding box center [707, 280] width 407 height 115
drag, startPoint x: 545, startPoint y: 281, endPoint x: 627, endPoint y: 289, distance: 82.2
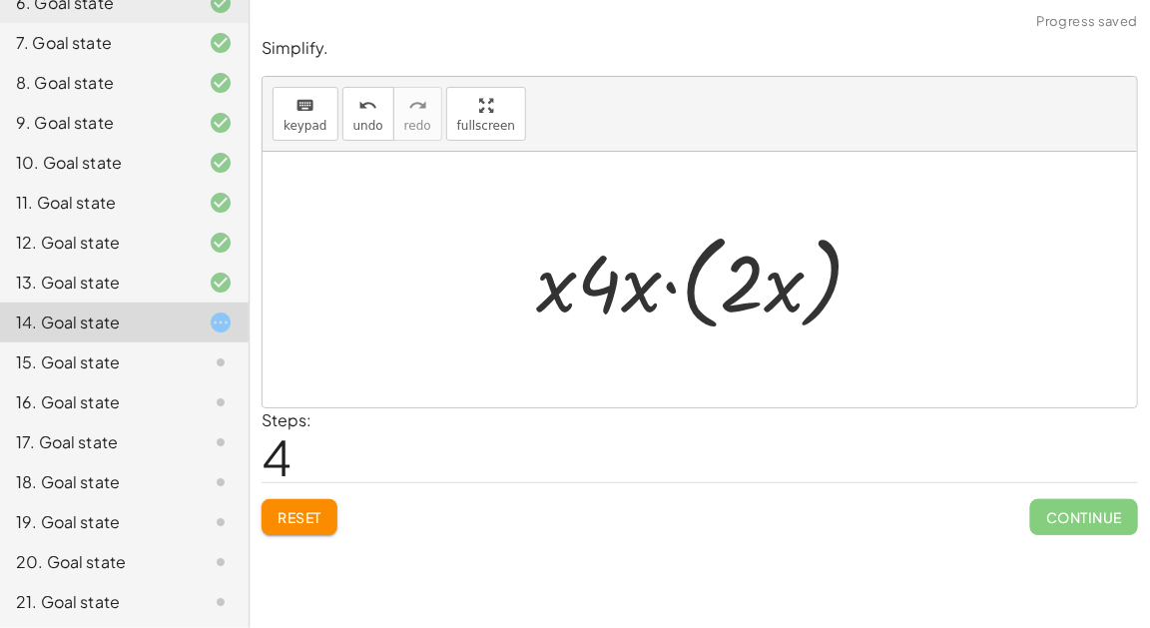
click at [665, 283] on div at bounding box center [707, 280] width 363 height 115
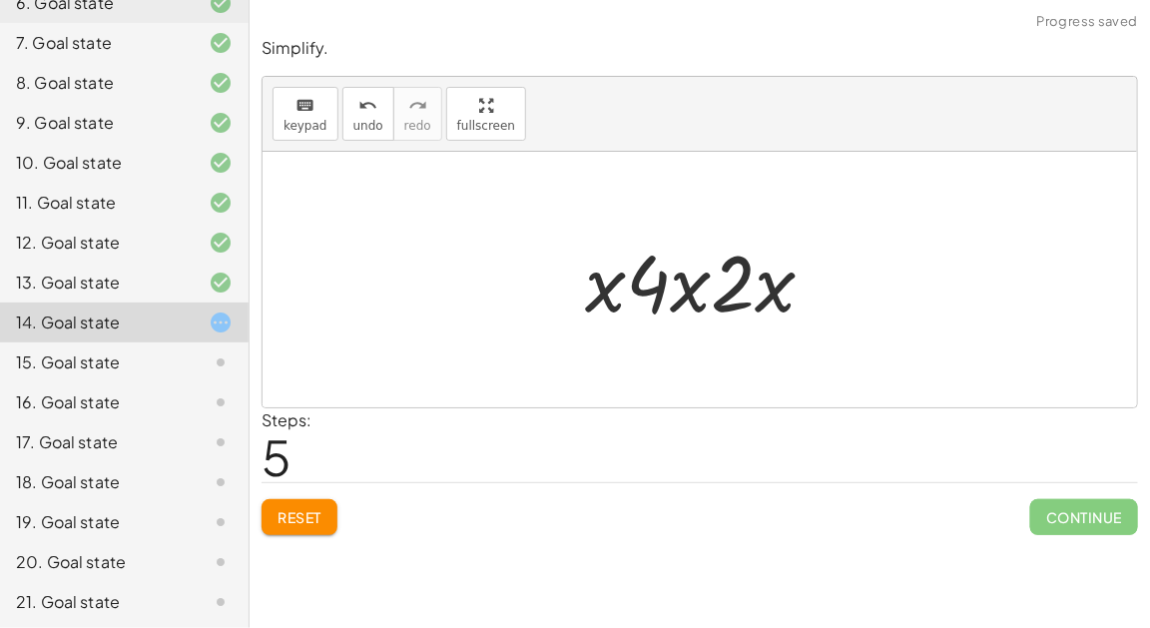
click at [315, 510] on span "Reset" at bounding box center [299, 517] width 44 height 18
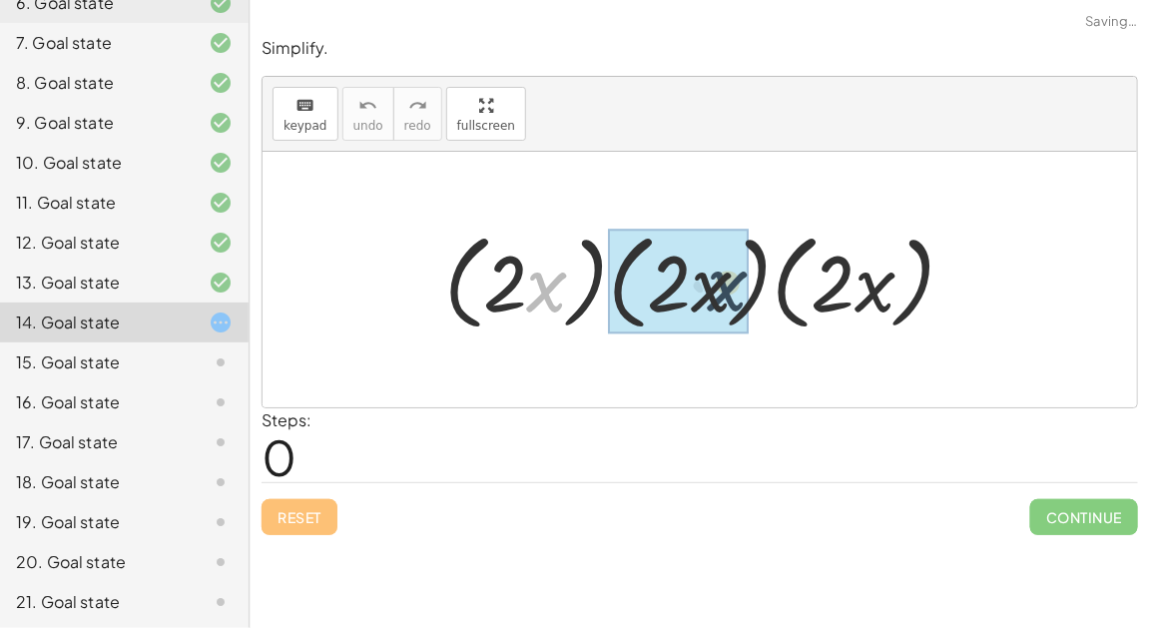
drag, startPoint x: 543, startPoint y: 286, endPoint x: 729, endPoint y: 288, distance: 186.6
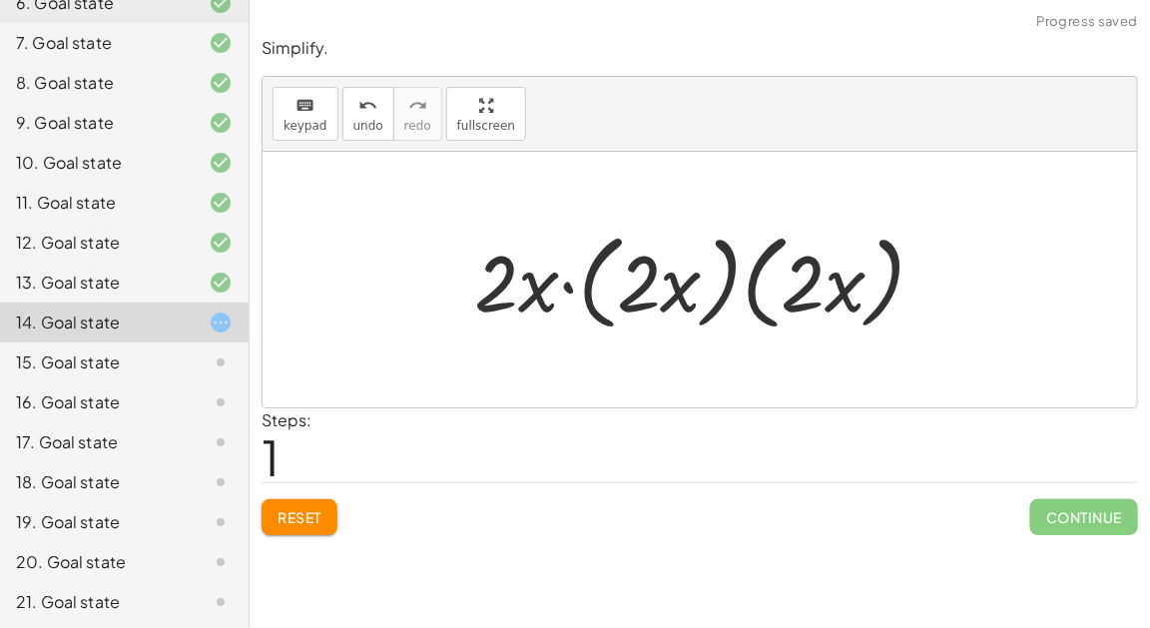
click at [562, 283] on div at bounding box center [707, 280] width 486 height 115
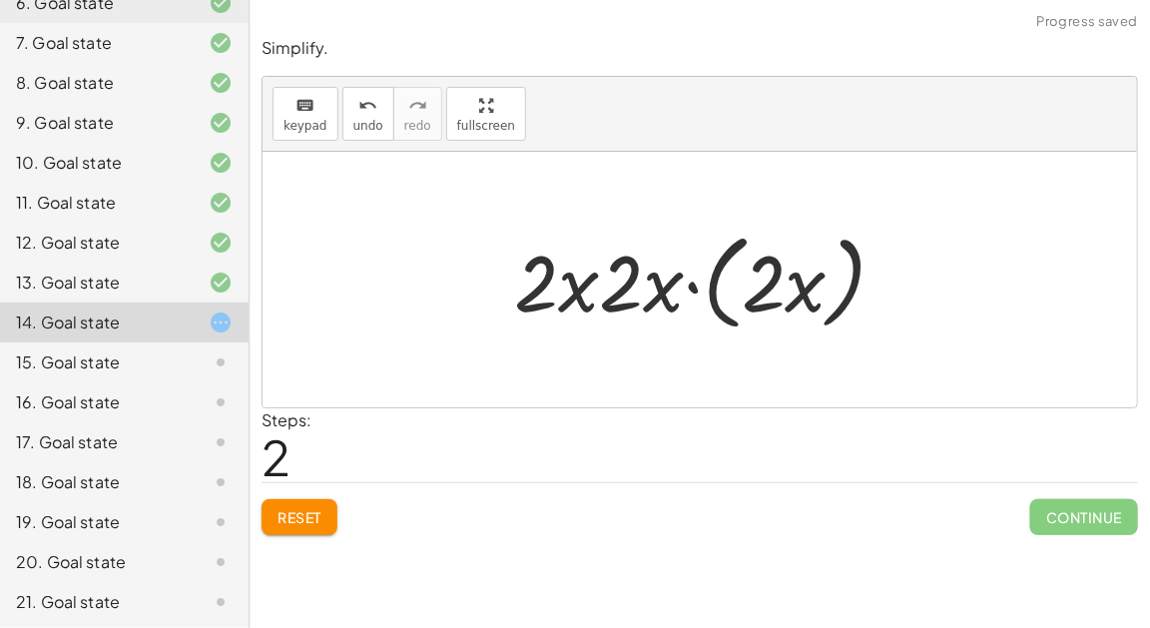
click at [701, 289] on div at bounding box center [707, 280] width 407 height 115
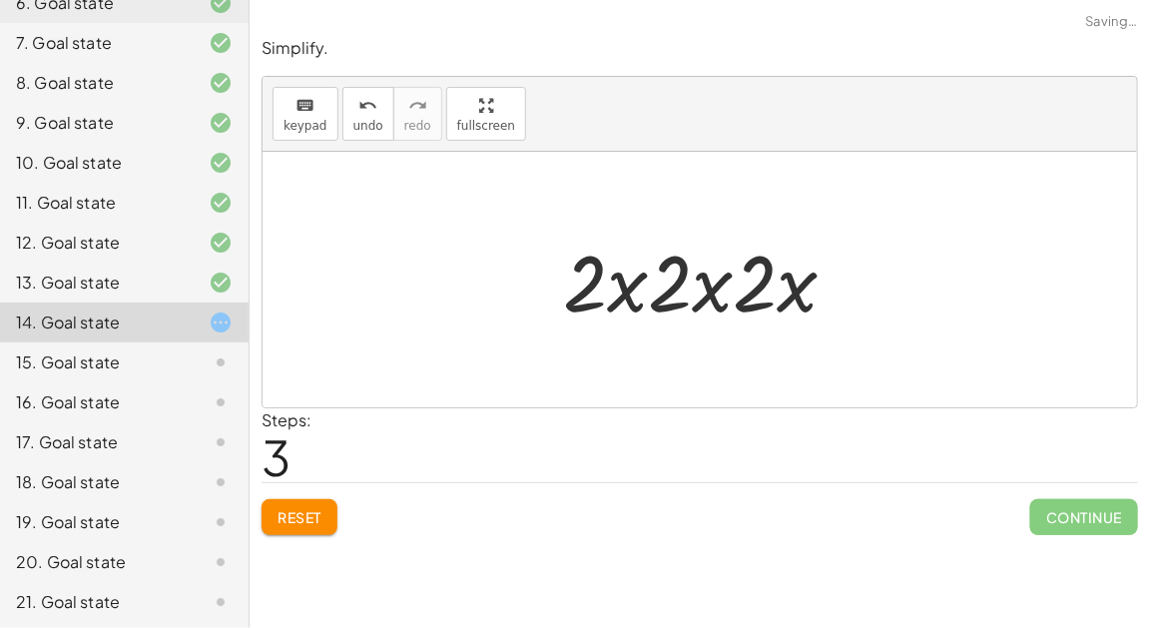
click at [595, 278] on div at bounding box center [707, 280] width 309 height 103
drag, startPoint x: 588, startPoint y: 283, endPoint x: 690, endPoint y: 286, distance: 101.8
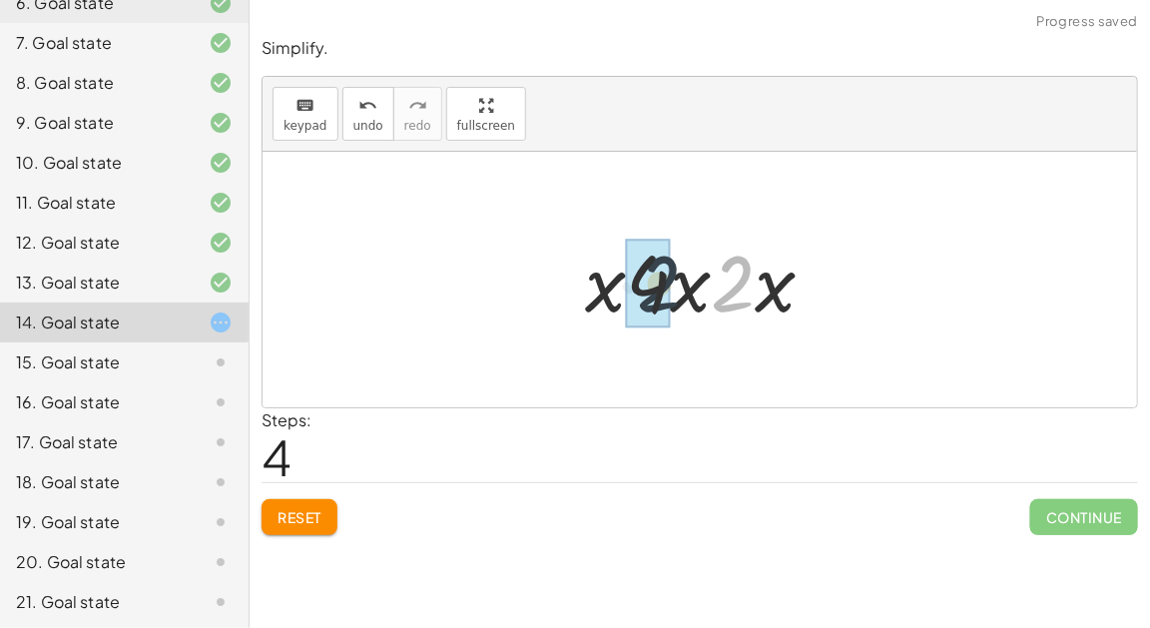
drag, startPoint x: 738, startPoint y: 292, endPoint x: 650, endPoint y: 289, distance: 88.9
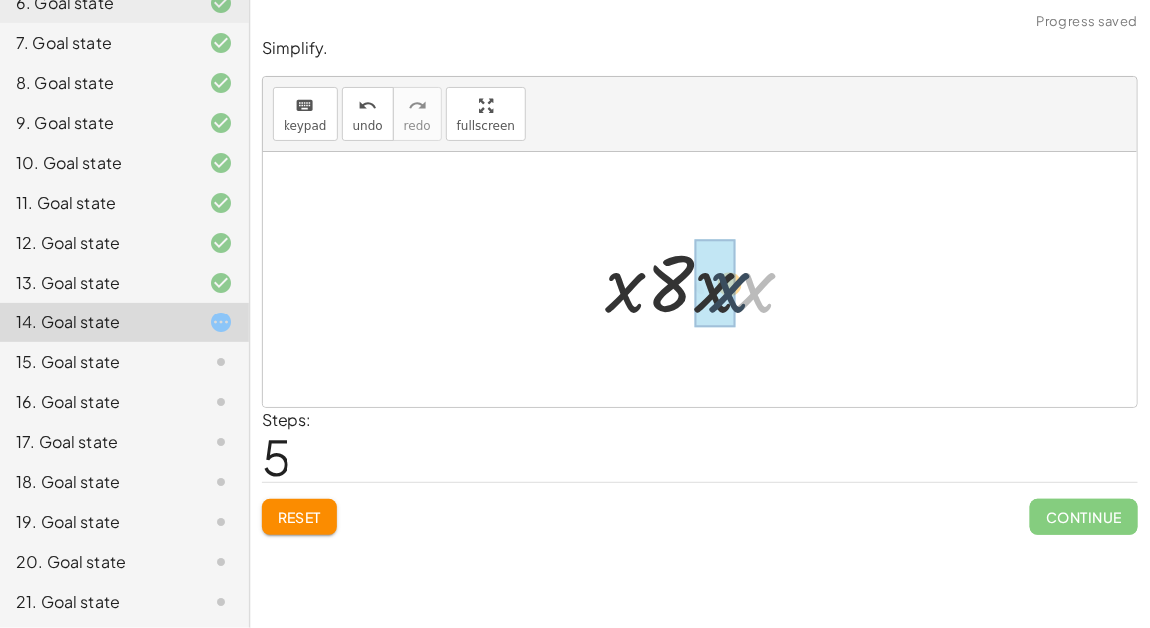
drag, startPoint x: 736, startPoint y: 293, endPoint x: 706, endPoint y: 292, distance: 30.0
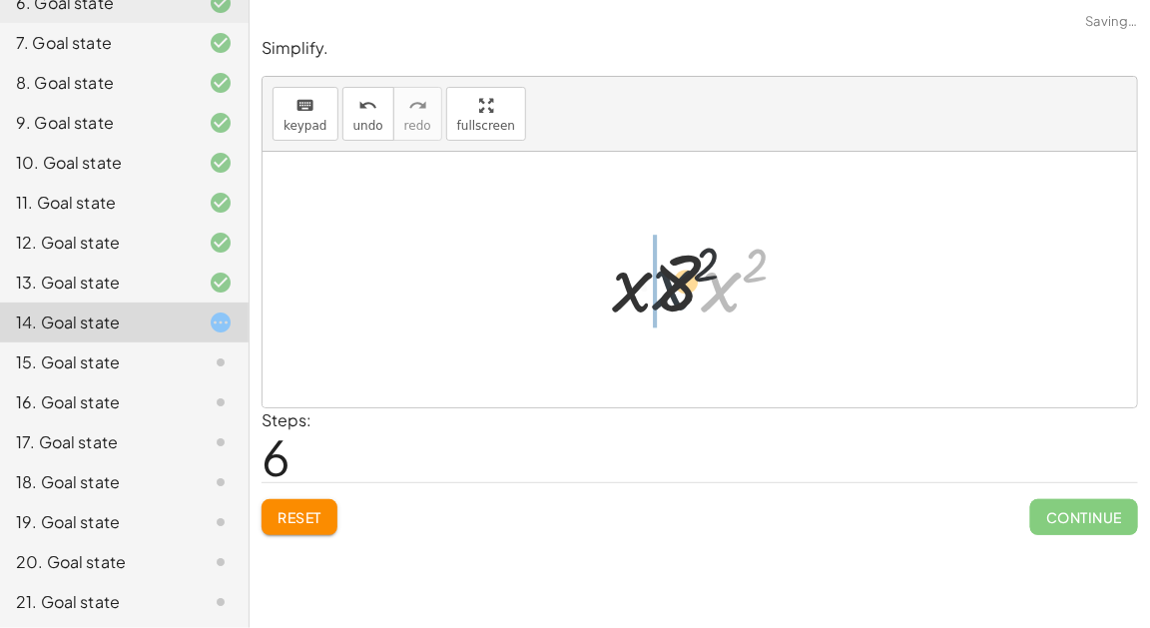
drag, startPoint x: 717, startPoint y: 292, endPoint x: 620, endPoint y: 292, distance: 97.8
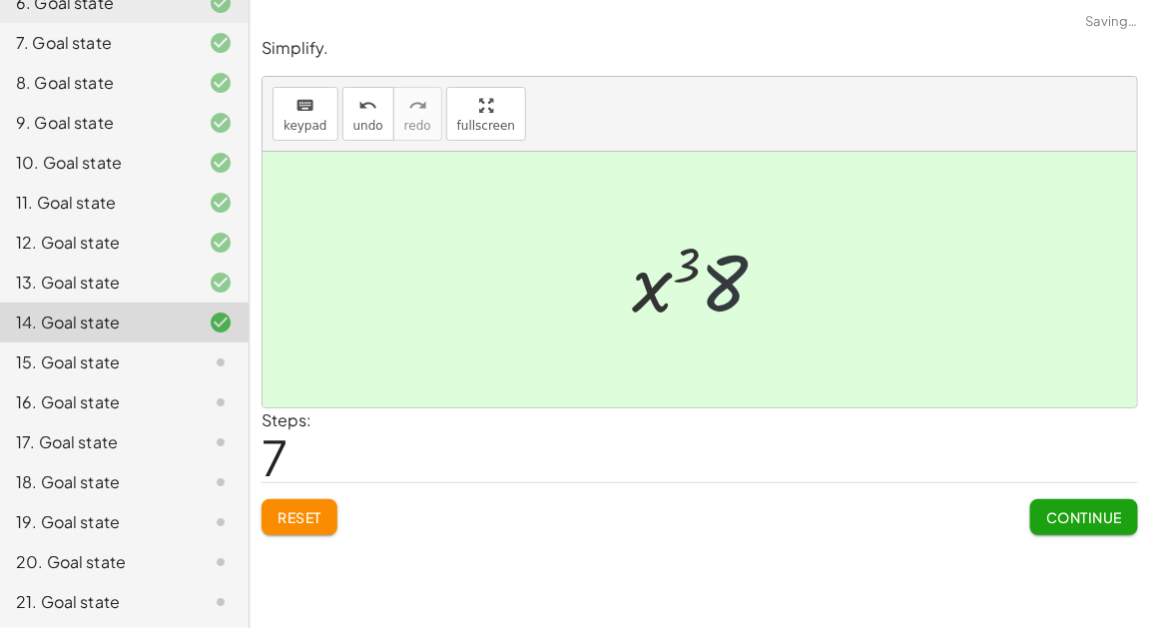
click at [714, 291] on div at bounding box center [708, 280] width 172 height 103
click at [1043, 517] on button "Continue" at bounding box center [1084, 517] width 108 height 36
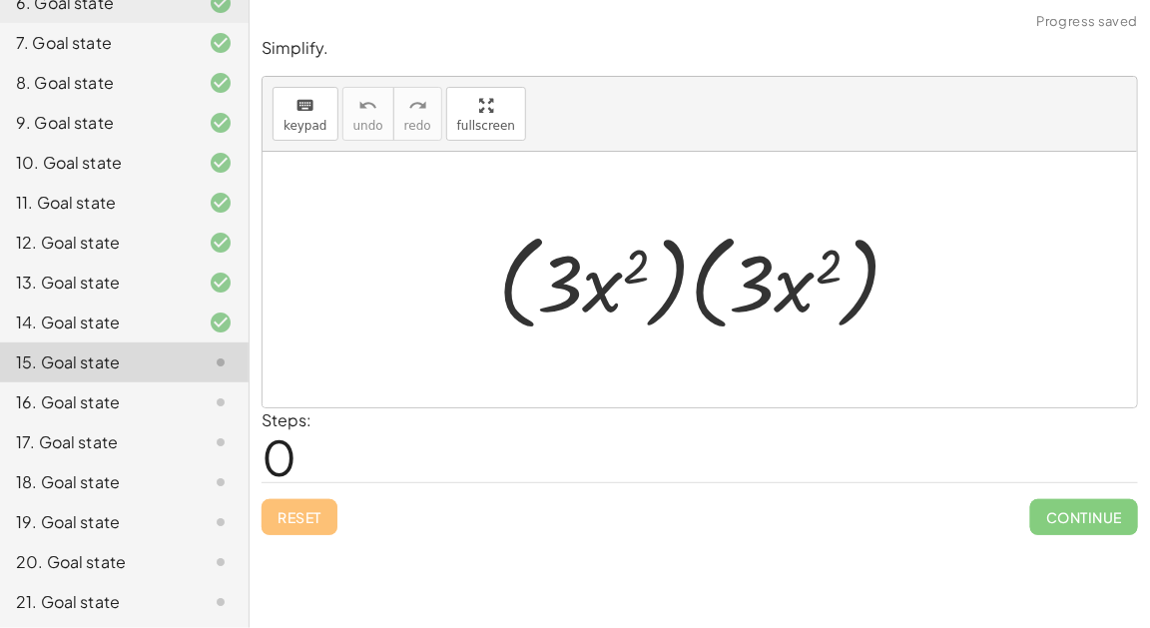
click at [603, 302] on div at bounding box center [707, 280] width 439 height 115
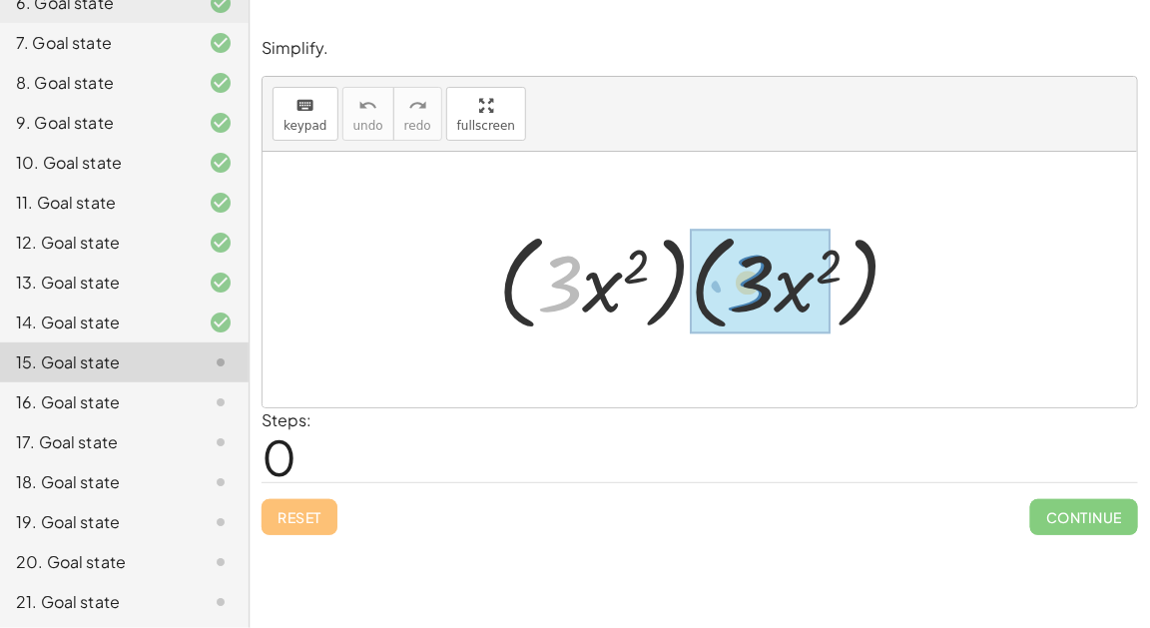
drag, startPoint x: 572, startPoint y: 295, endPoint x: 759, endPoint y: 293, distance: 187.6
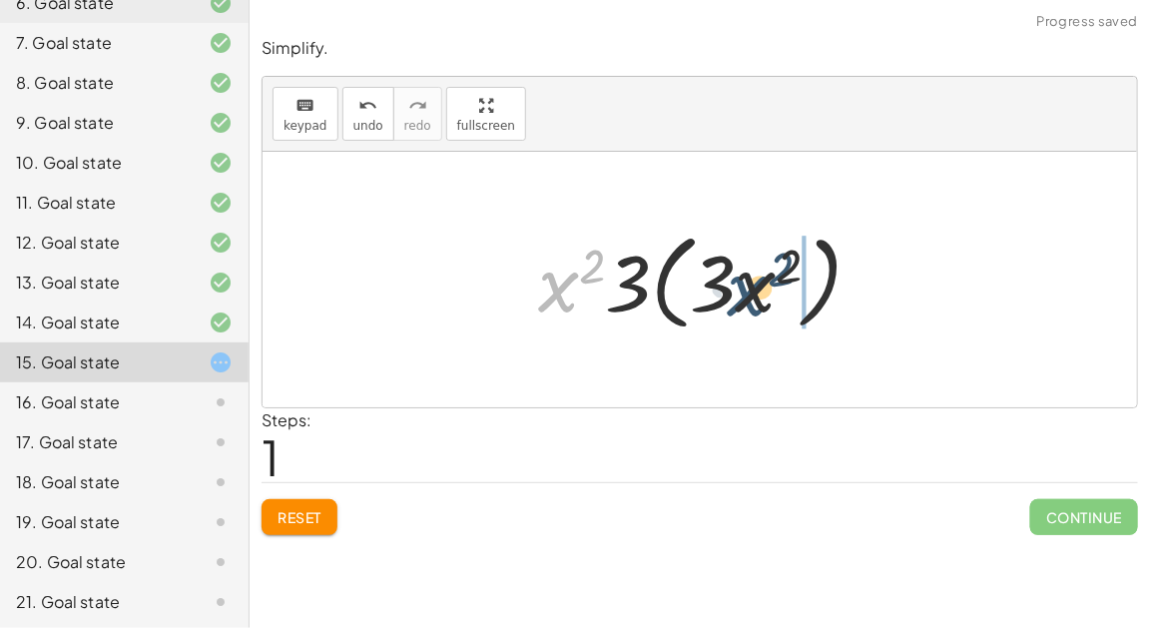
drag, startPoint x: 562, startPoint y: 298, endPoint x: 762, endPoint y: 302, distance: 200.6
click at [762, 302] on div at bounding box center [707, 280] width 359 height 115
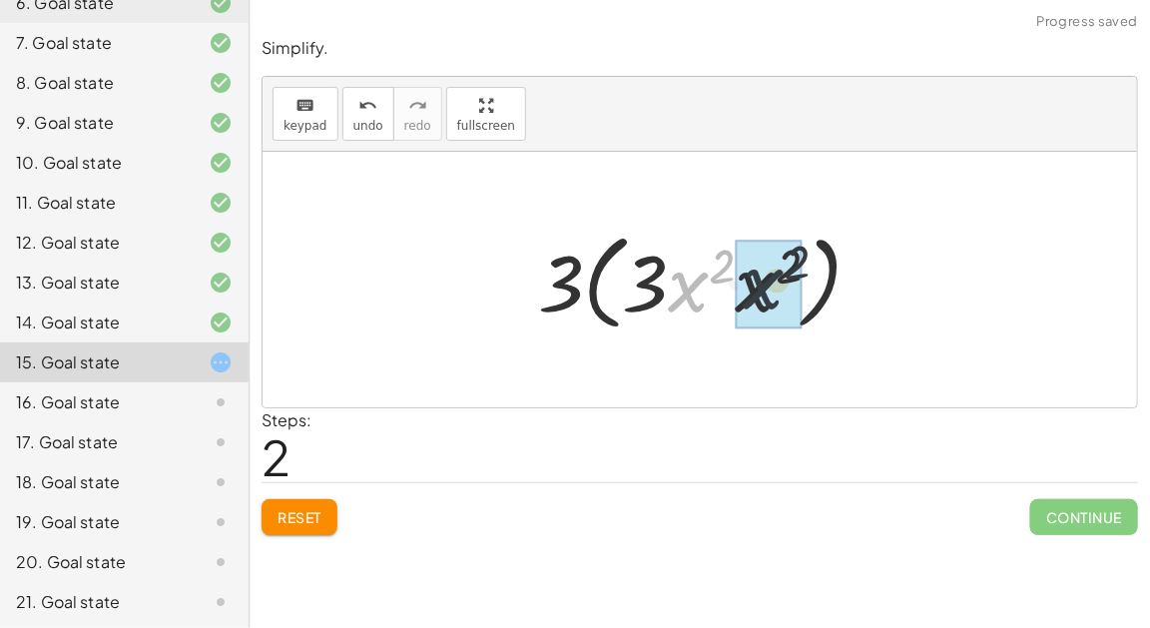
drag, startPoint x: 697, startPoint y: 286, endPoint x: 772, endPoint y: 281, distance: 76.0
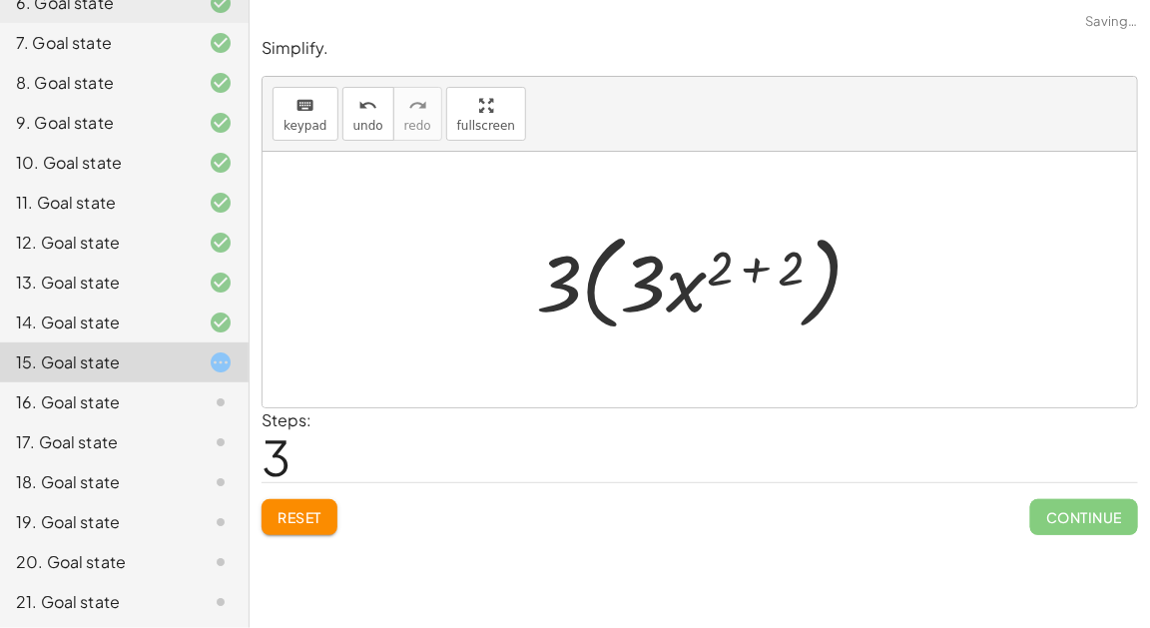
click at [749, 267] on div at bounding box center [707, 280] width 363 height 115
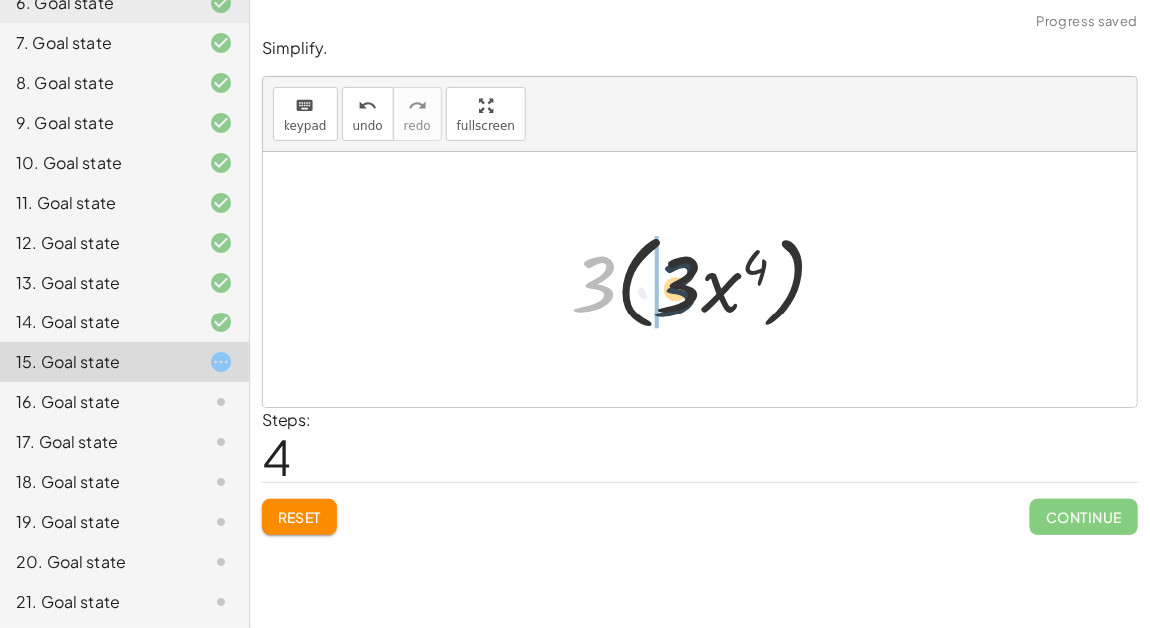
drag, startPoint x: 600, startPoint y: 284, endPoint x: 684, endPoint y: 288, distance: 83.9
click at [685, 288] on div at bounding box center [707, 280] width 292 height 115
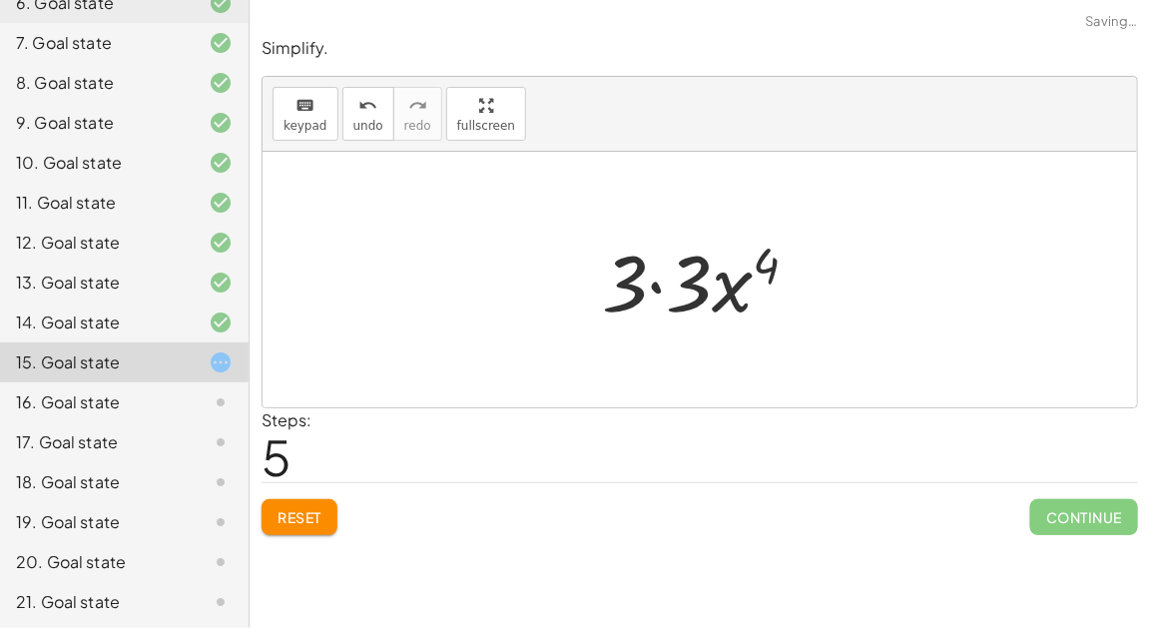
click at [637, 275] on div at bounding box center [708, 280] width 233 height 103
click at [653, 284] on div at bounding box center [708, 280] width 233 height 103
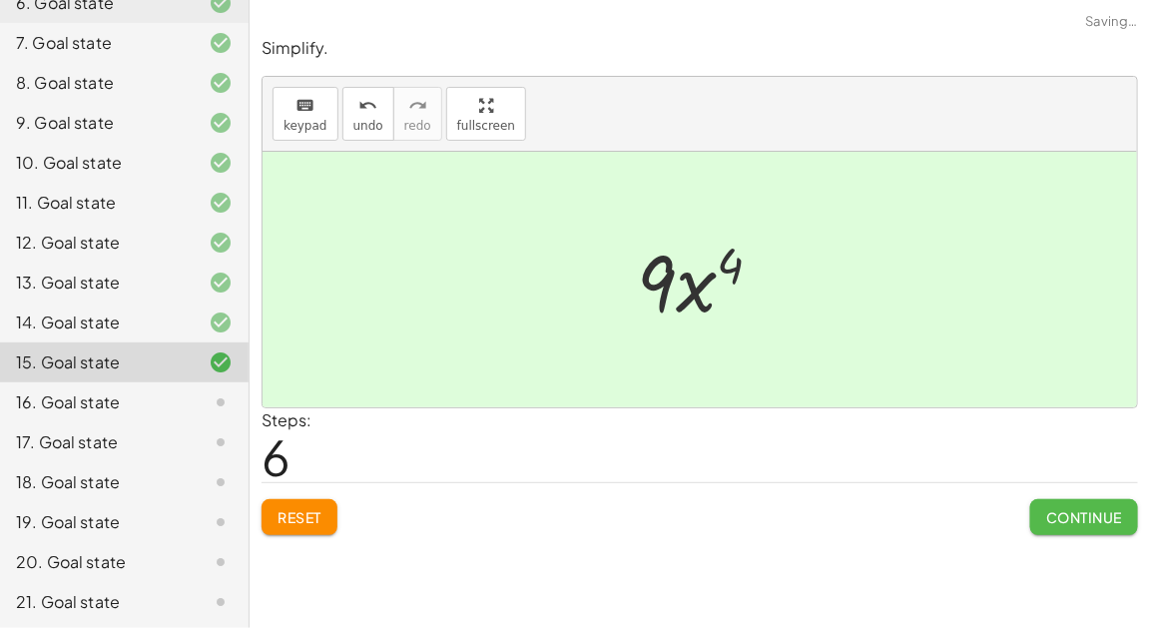
click at [1099, 518] on span "Continue" at bounding box center [1084, 517] width 76 height 18
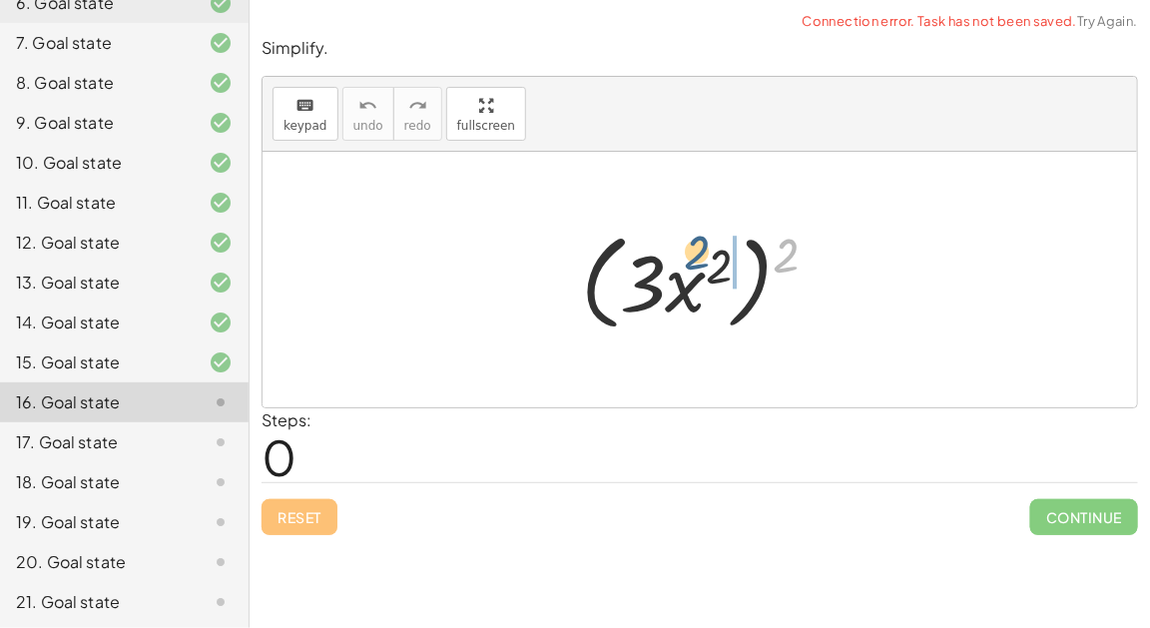
drag, startPoint x: 788, startPoint y: 269, endPoint x: 712, endPoint y: 269, distance: 75.8
click at [712, 269] on div at bounding box center [707, 280] width 273 height 115
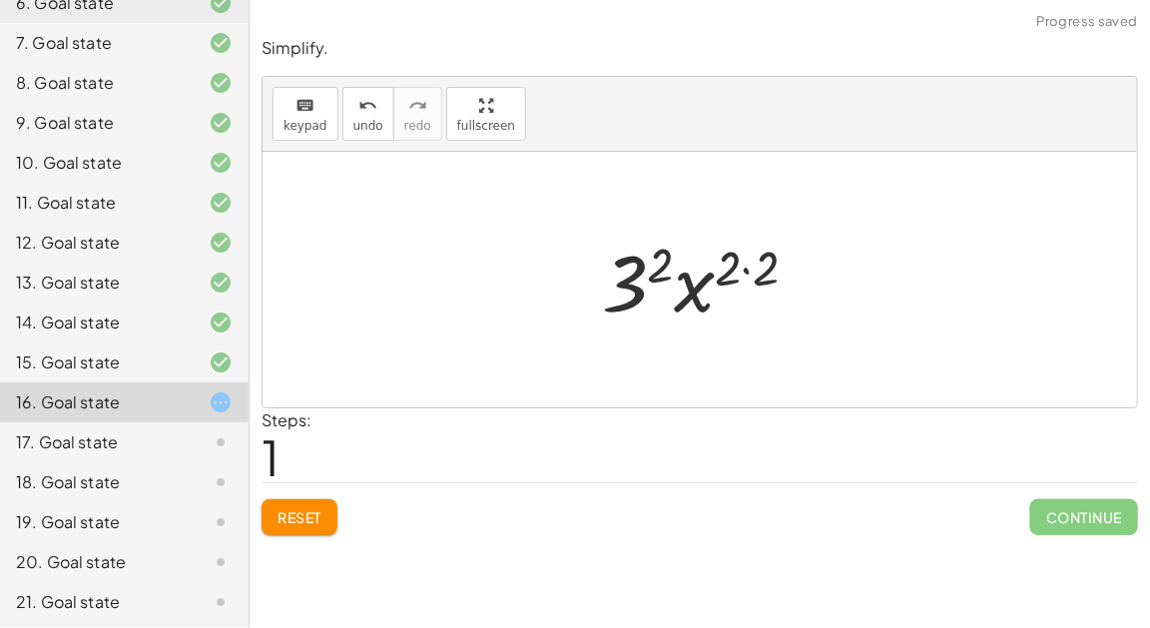
click at [736, 269] on div at bounding box center [708, 280] width 232 height 103
click at [741, 267] on div at bounding box center [708, 280] width 232 height 103
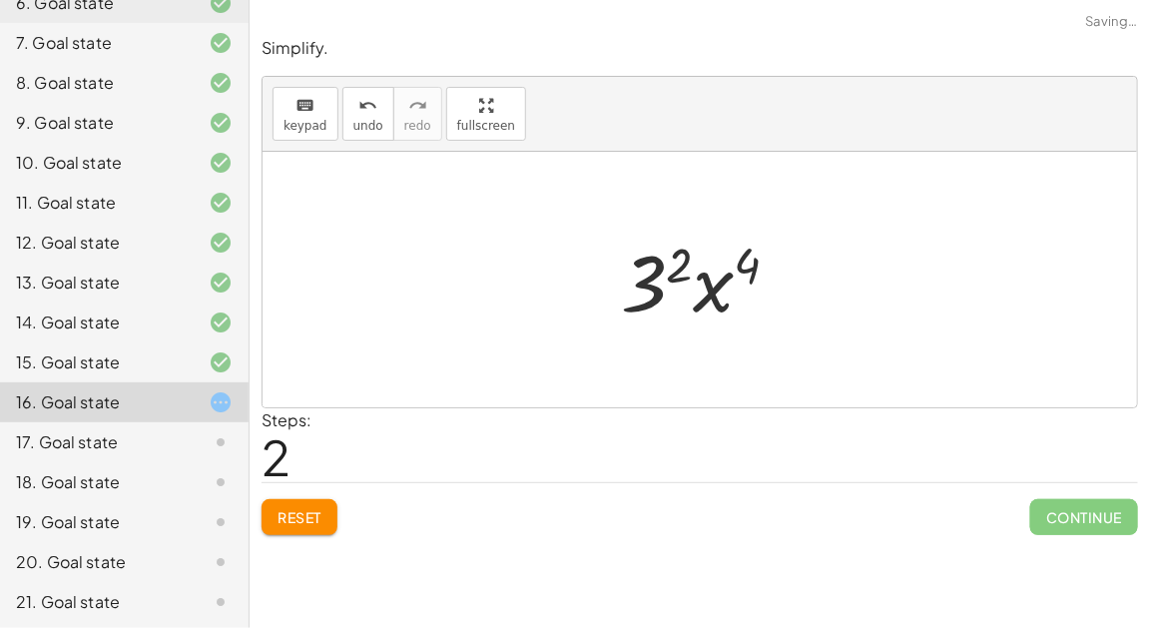
click at [661, 280] on div at bounding box center [708, 280] width 195 height 103
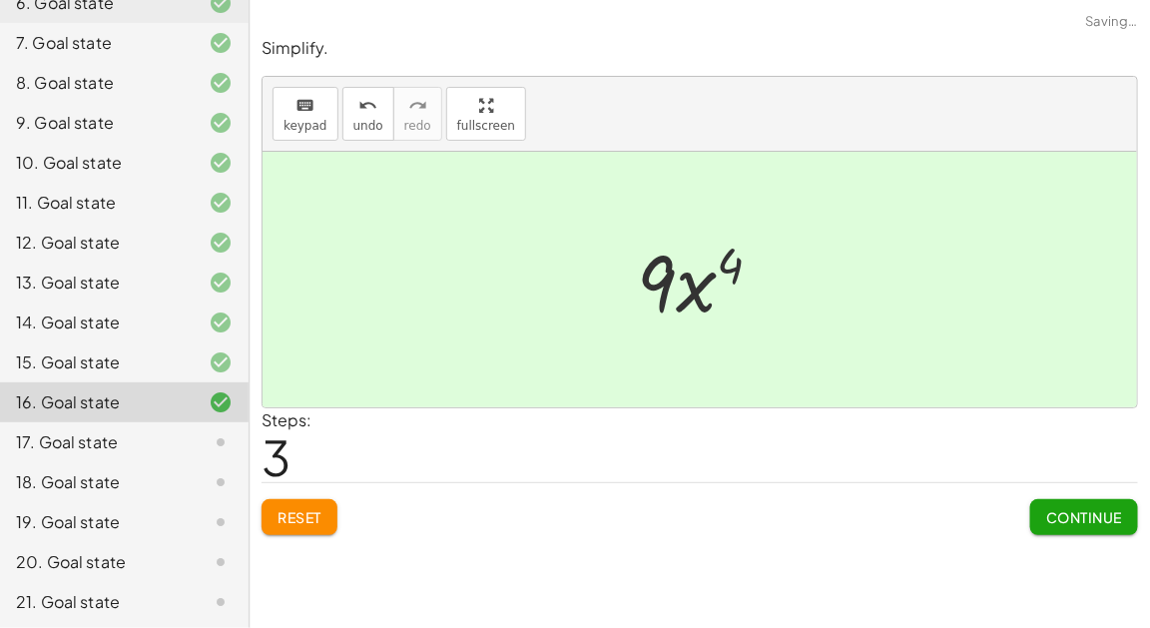
click at [1059, 499] on button "Continue" at bounding box center [1084, 517] width 108 height 36
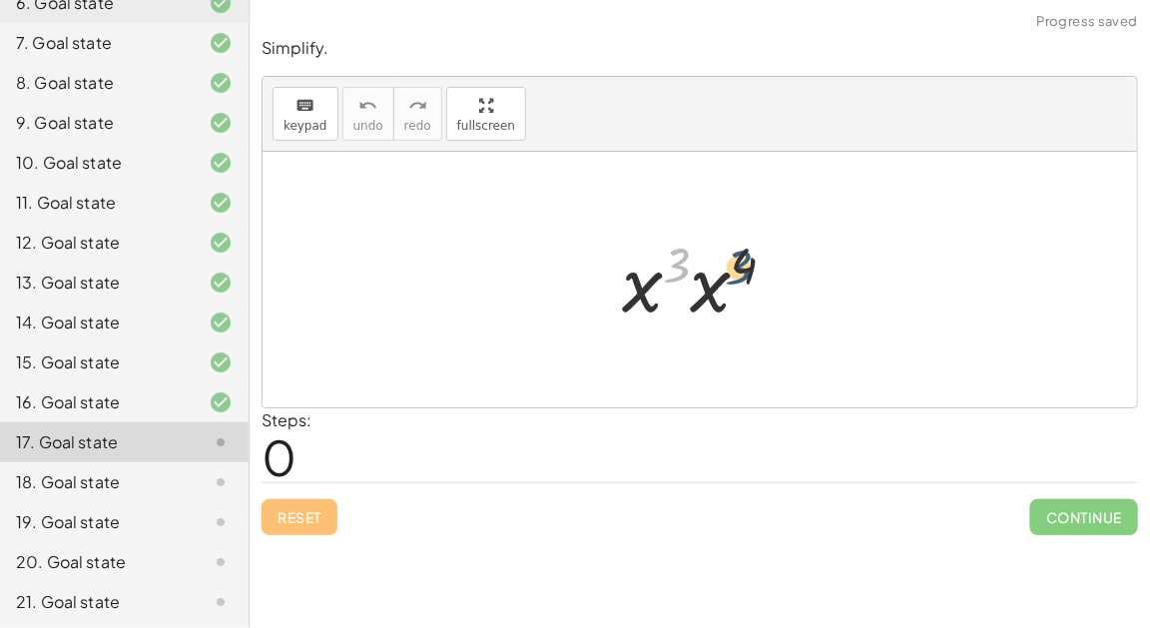
drag, startPoint x: 680, startPoint y: 271, endPoint x: 741, endPoint y: 272, distance: 61.9
click at [741, 272] on div at bounding box center [707, 280] width 191 height 103
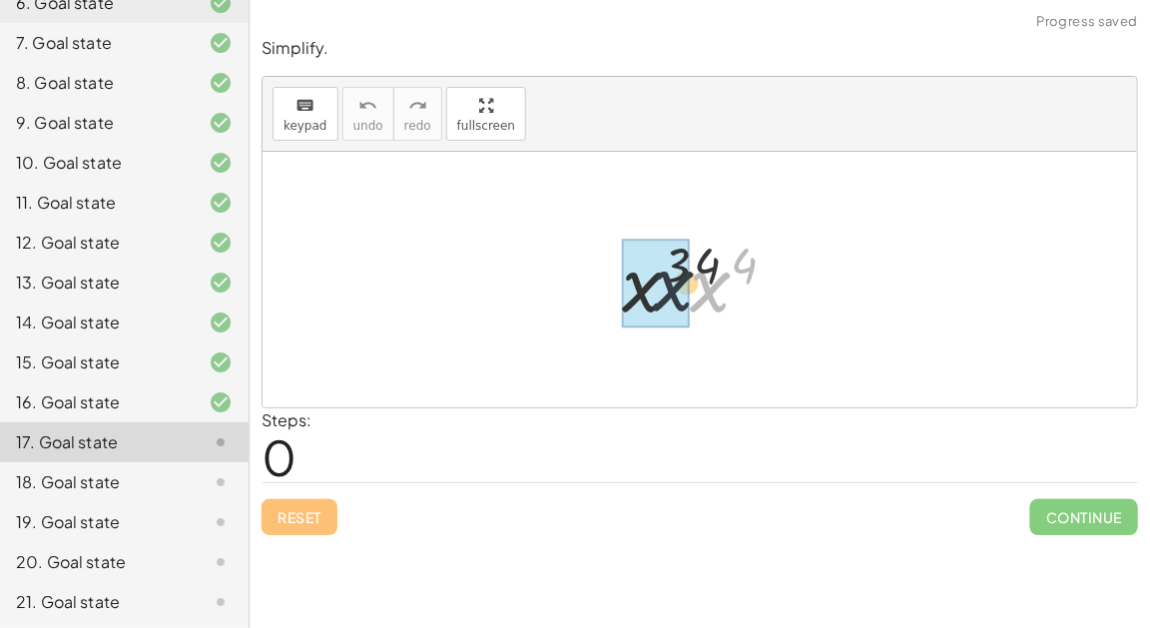
drag, startPoint x: 716, startPoint y: 281, endPoint x: 670, endPoint y: 281, distance: 46.9
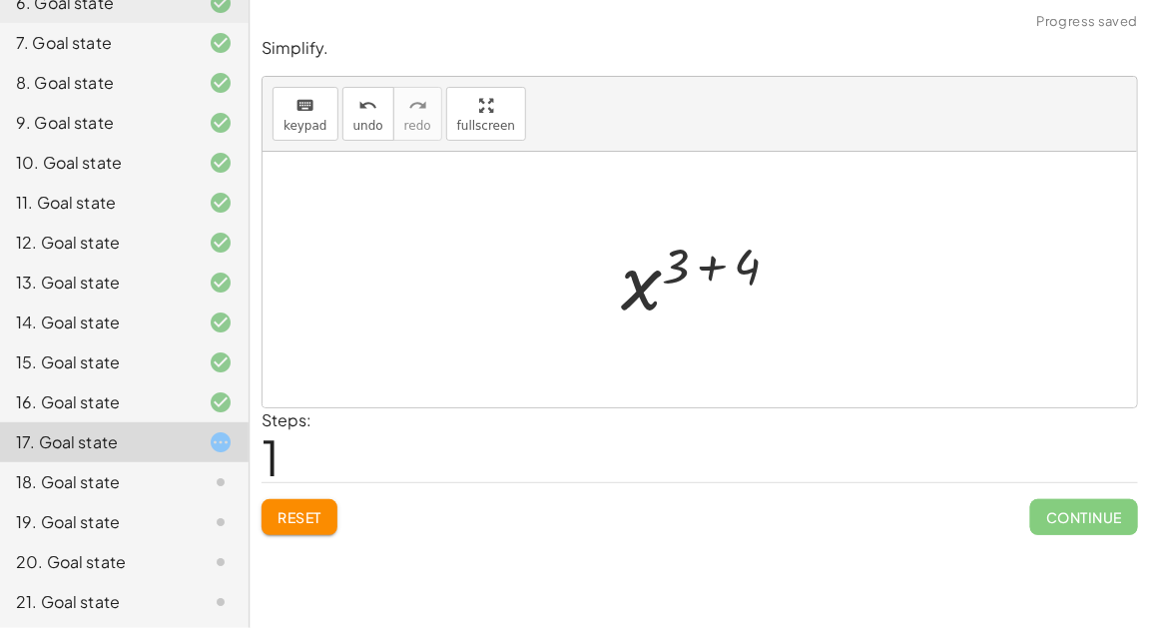
click at [707, 252] on div at bounding box center [708, 280] width 195 height 99
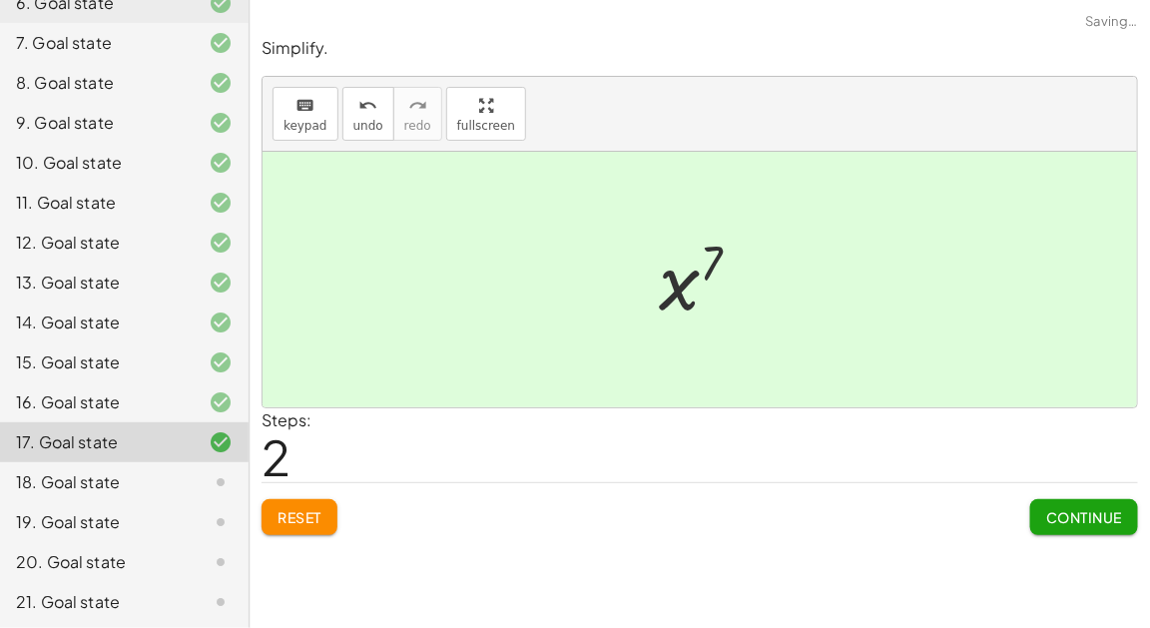
click at [1074, 516] on span "Continue" at bounding box center [1084, 517] width 76 height 18
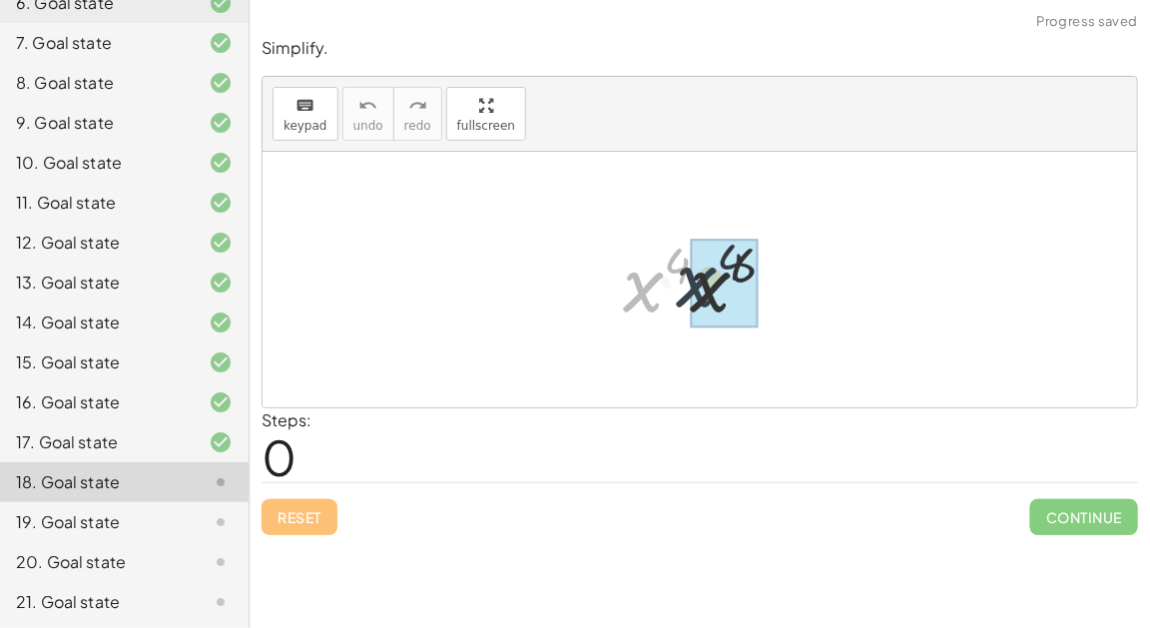
drag, startPoint x: 612, startPoint y: 290, endPoint x: 681, endPoint y: 284, distance: 69.1
click at [682, 285] on div at bounding box center [708, 280] width 190 height 103
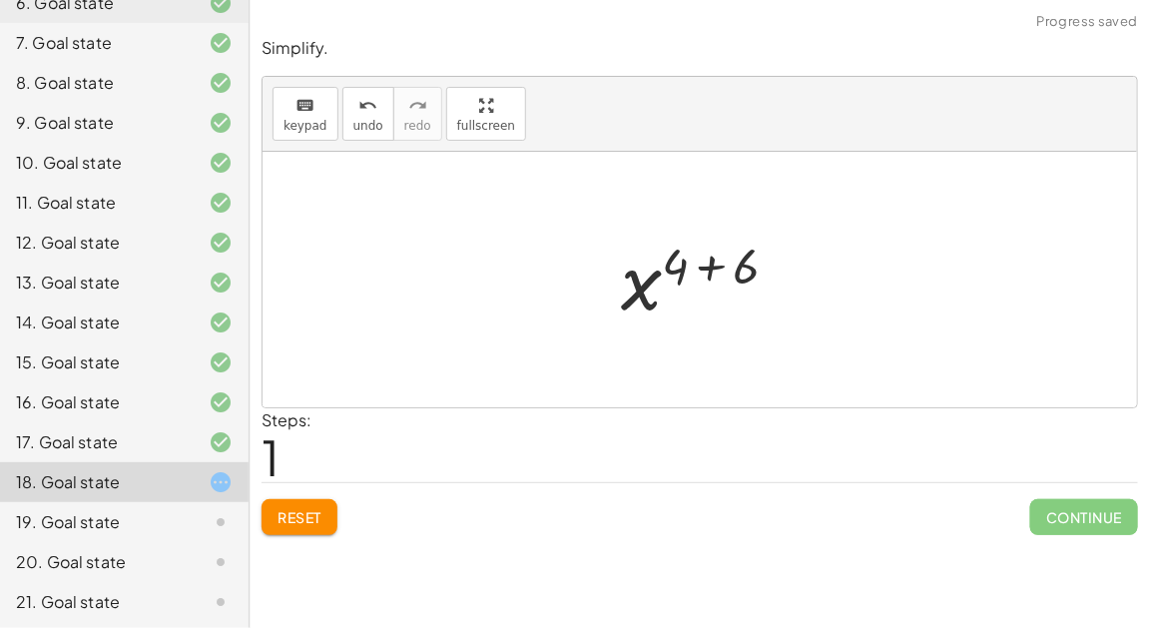
click at [702, 266] on div at bounding box center [708, 280] width 194 height 99
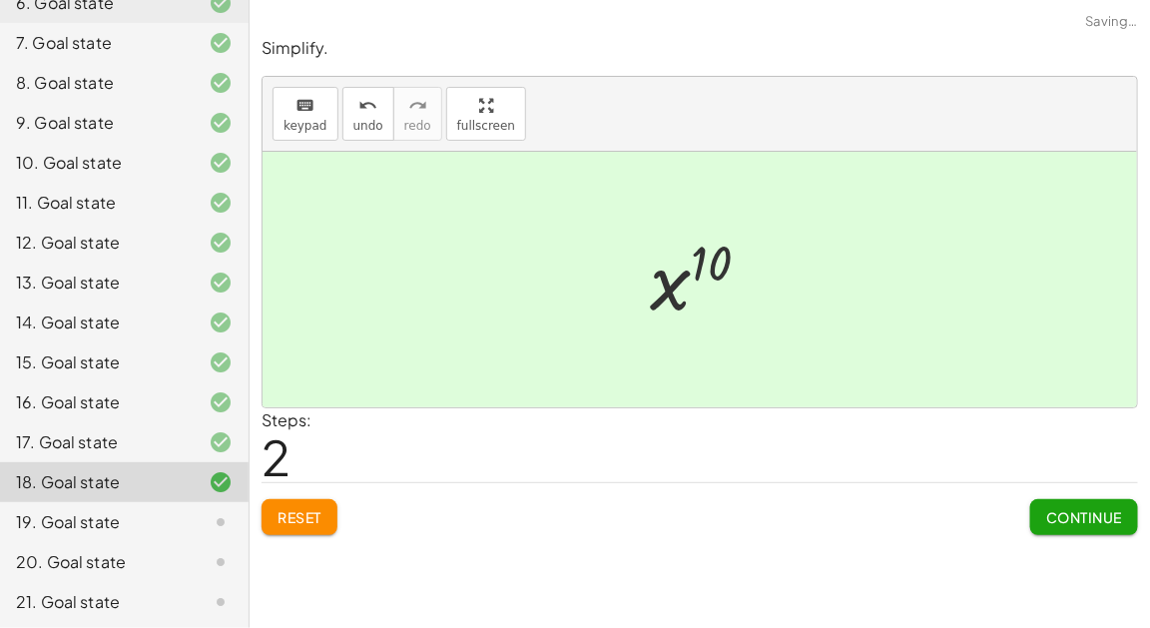
click at [1072, 514] on span "Continue" at bounding box center [1084, 517] width 76 height 18
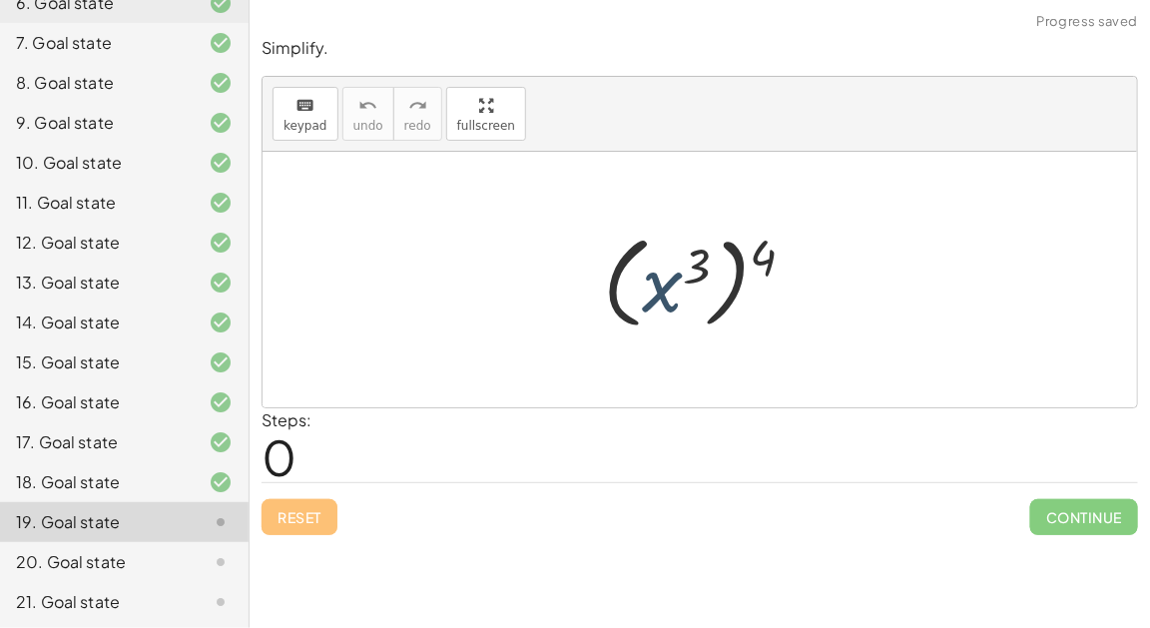
click at [648, 294] on div at bounding box center [707, 280] width 229 height 111
drag, startPoint x: 776, startPoint y: 253, endPoint x: 712, endPoint y: 258, distance: 64.1
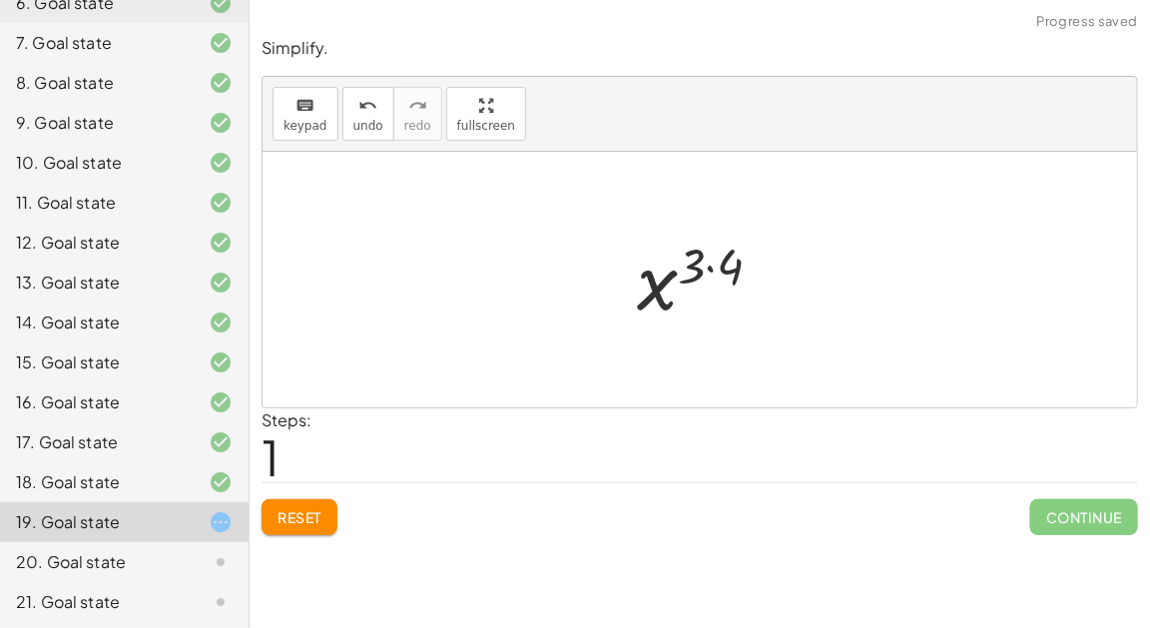
click at [712, 265] on div at bounding box center [707, 280] width 161 height 99
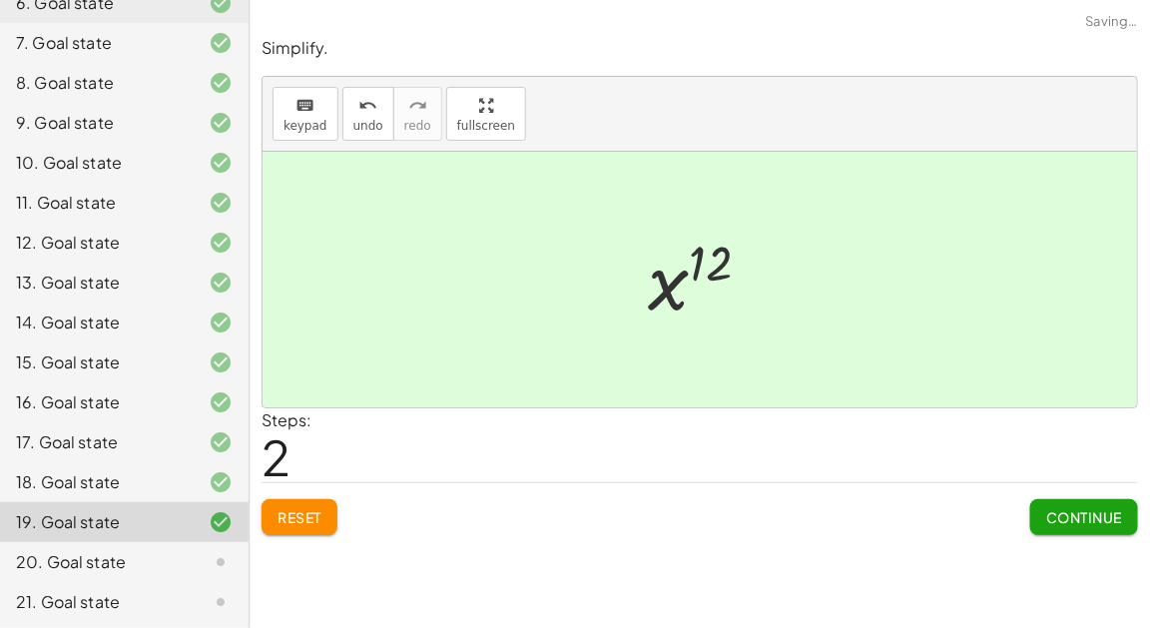
click at [1062, 513] on span "Continue" at bounding box center [1084, 517] width 76 height 18
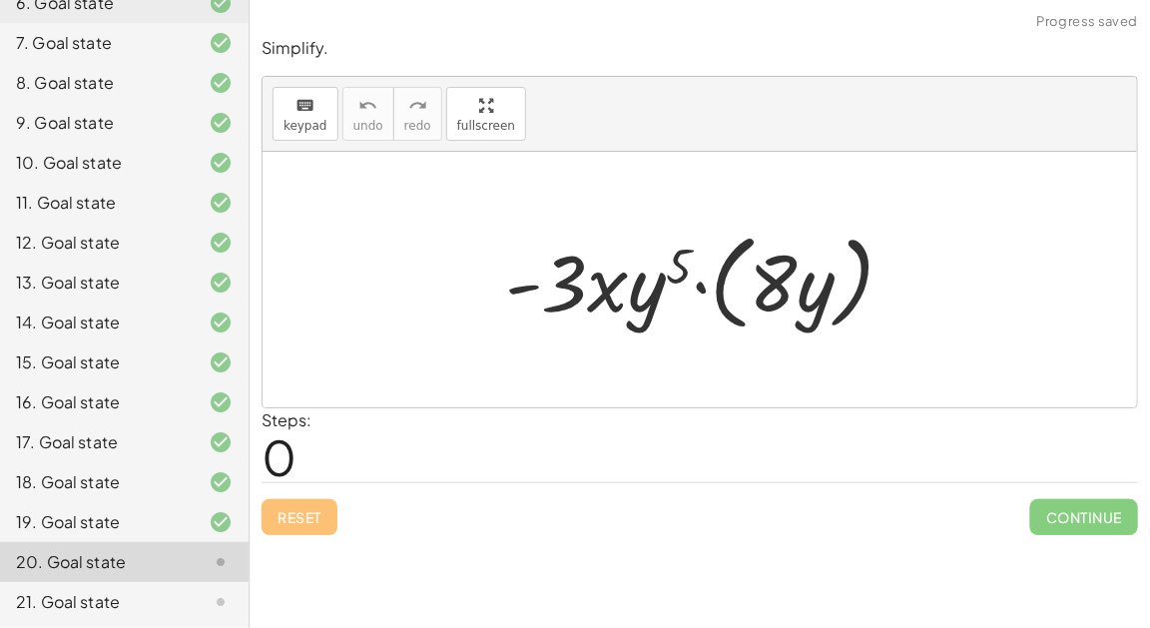
click at [700, 281] on div at bounding box center [707, 280] width 425 height 115
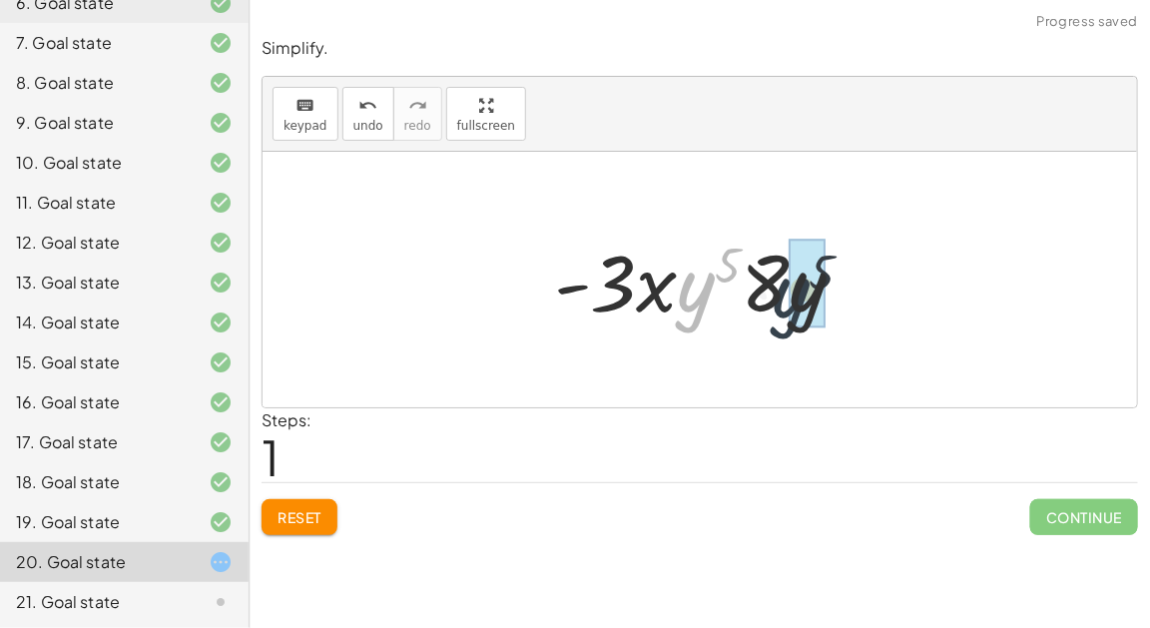
drag, startPoint x: 706, startPoint y: 286, endPoint x: 807, endPoint y: 291, distance: 100.9
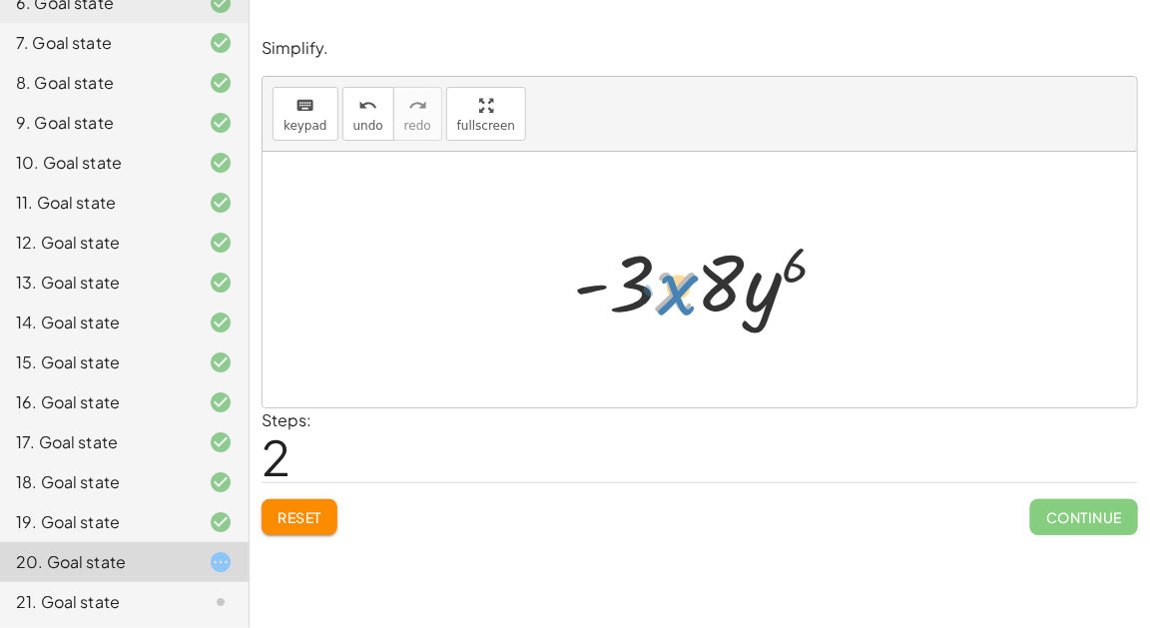
click at [664, 284] on div at bounding box center [708, 280] width 290 height 103
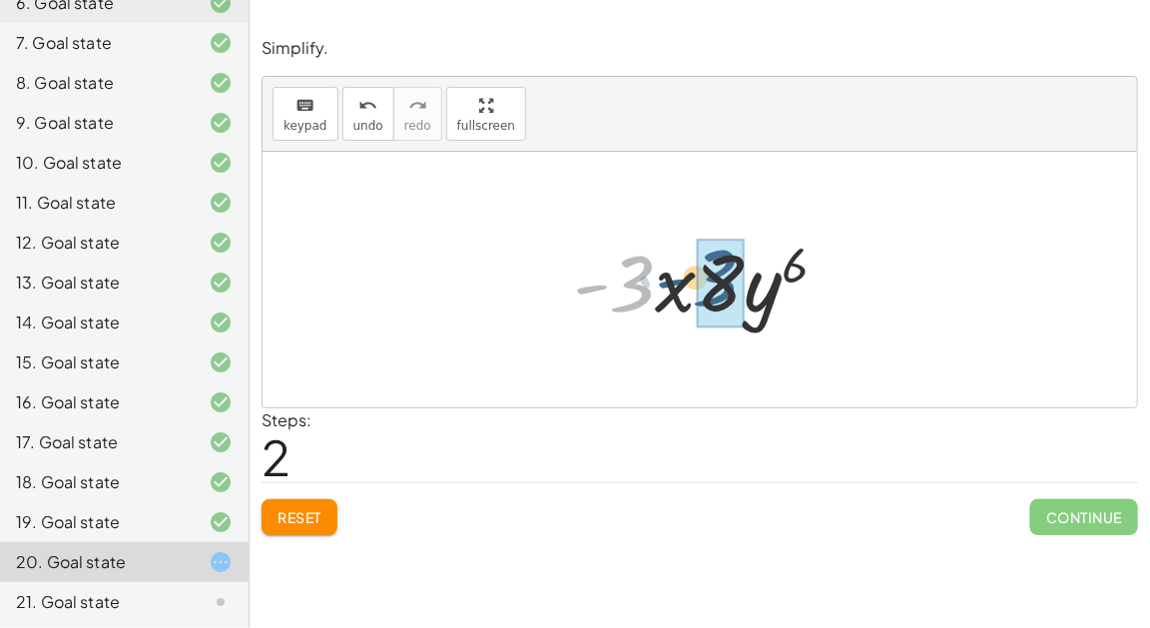
drag, startPoint x: 637, startPoint y: 278, endPoint x: 718, endPoint y: 272, distance: 82.0
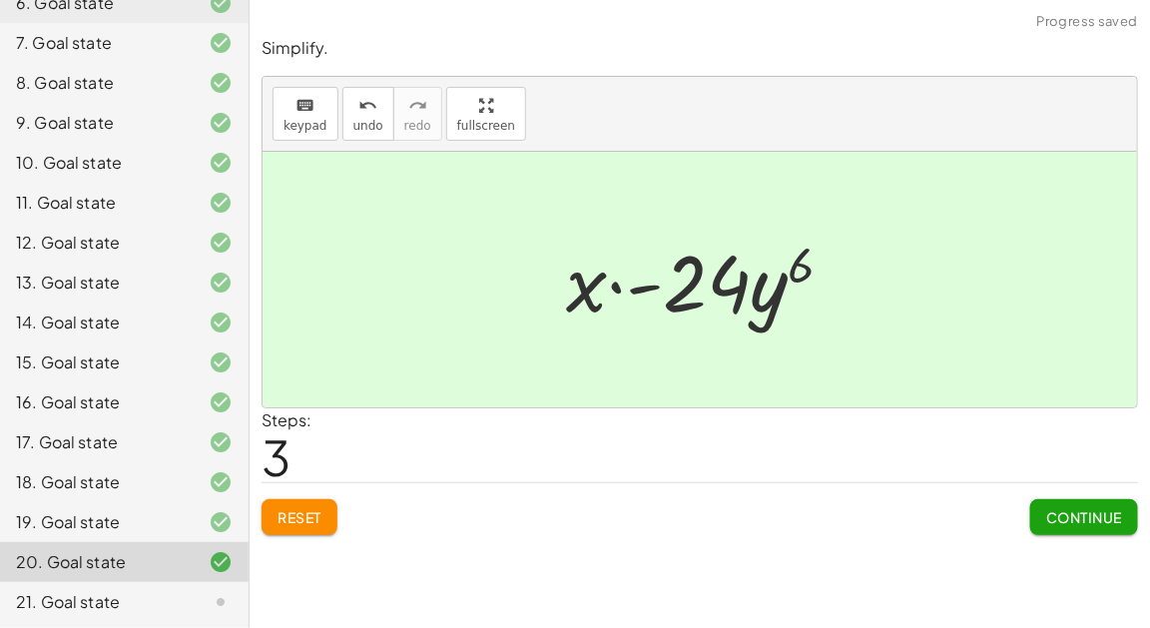
click at [643, 284] on div at bounding box center [707, 280] width 303 height 103
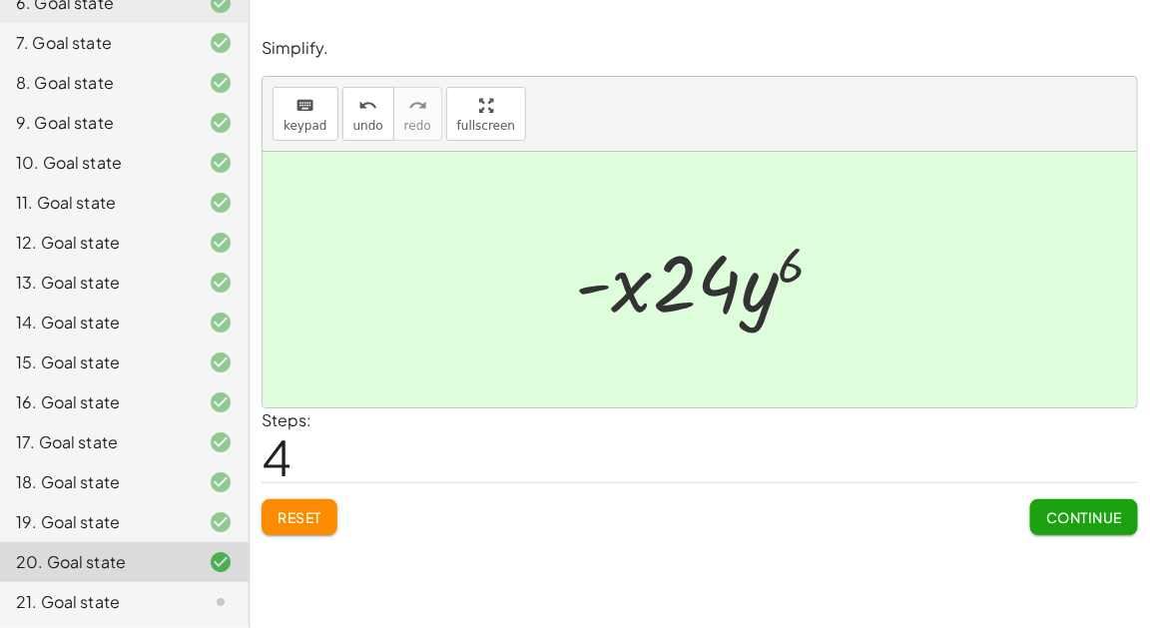
click at [1066, 509] on span "Continue" at bounding box center [1084, 517] width 76 height 18
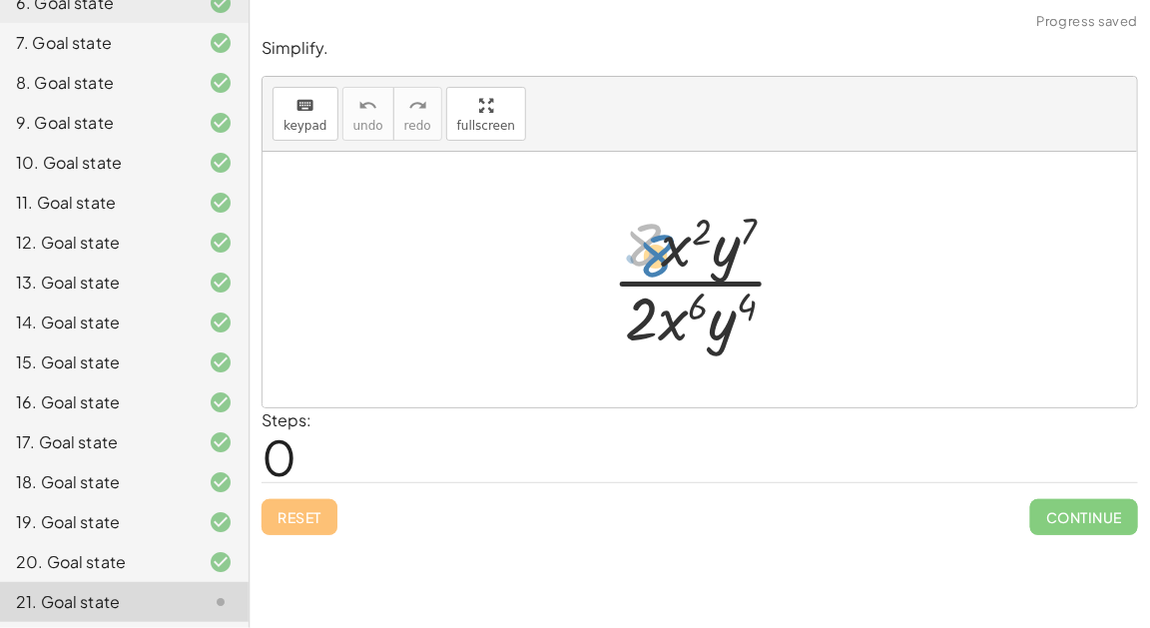
drag, startPoint x: 651, startPoint y: 251, endPoint x: 663, endPoint y: 261, distance: 15.6
click at [663, 261] on div at bounding box center [708, 280] width 213 height 154
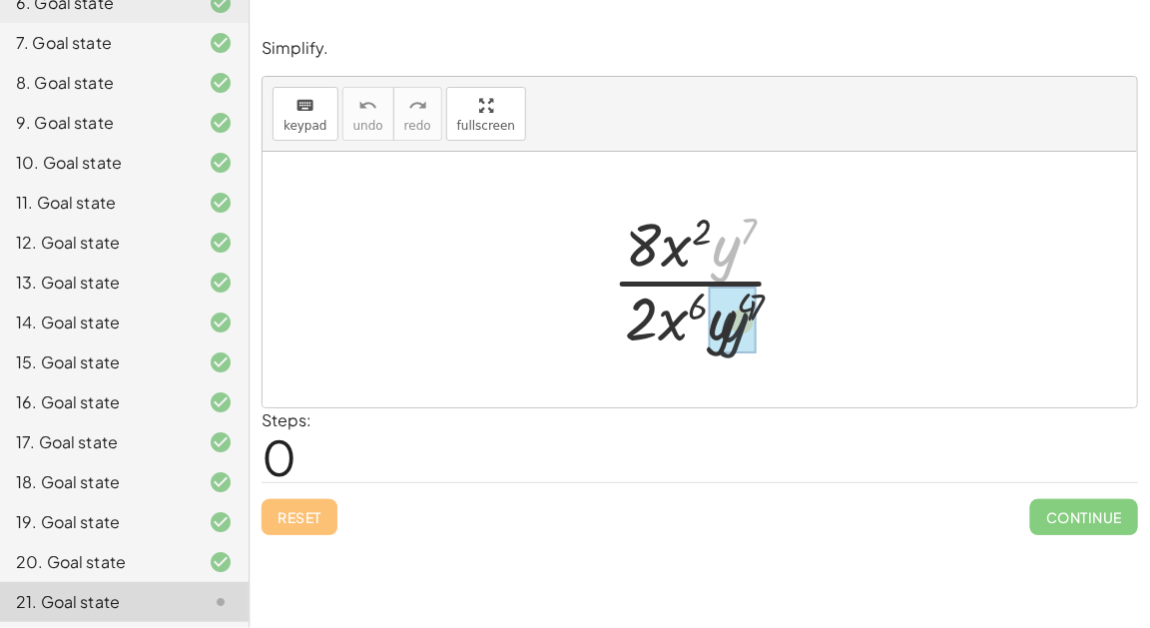
drag, startPoint x: 716, startPoint y: 253, endPoint x: 720, endPoint y: 332, distance: 78.9
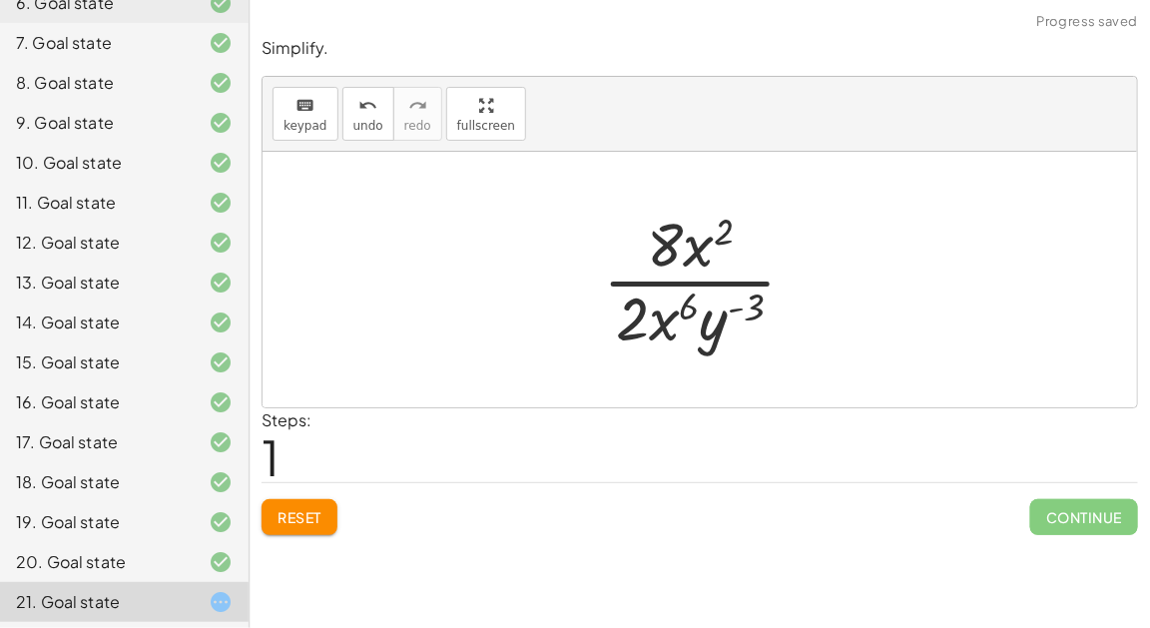
click at [734, 307] on div at bounding box center [708, 280] width 230 height 154
drag, startPoint x: 702, startPoint y: 257, endPoint x: 667, endPoint y: 328, distance: 79.0
click at [670, 280] on div at bounding box center [708, 280] width 230 height 154
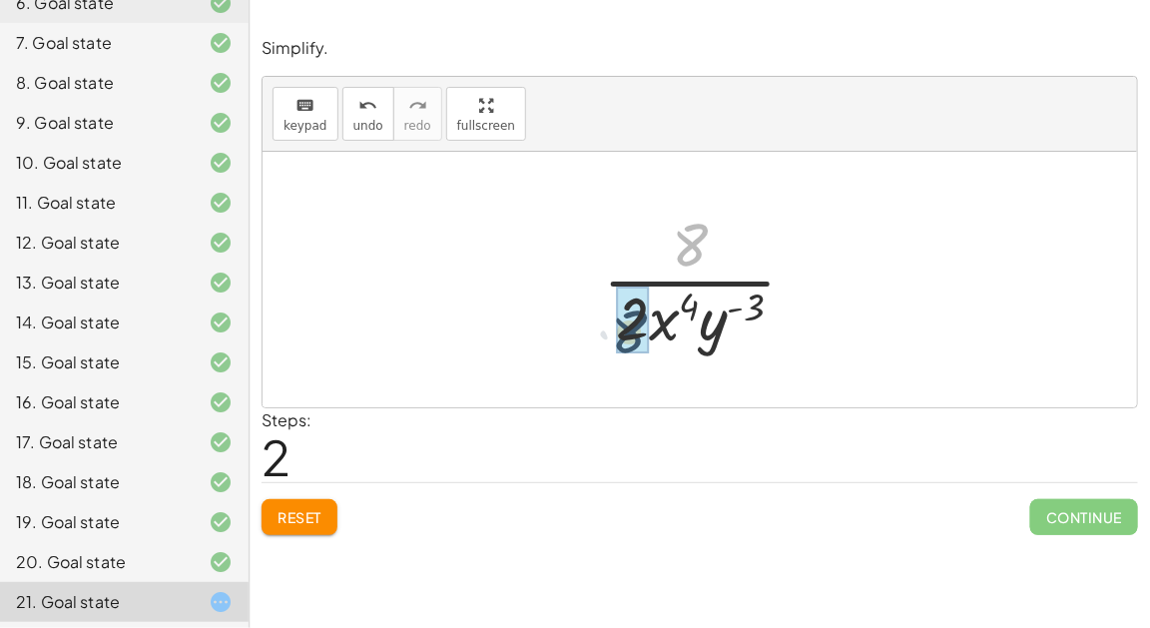
drag, startPoint x: 682, startPoint y: 252, endPoint x: 622, endPoint y: 337, distance: 103.8
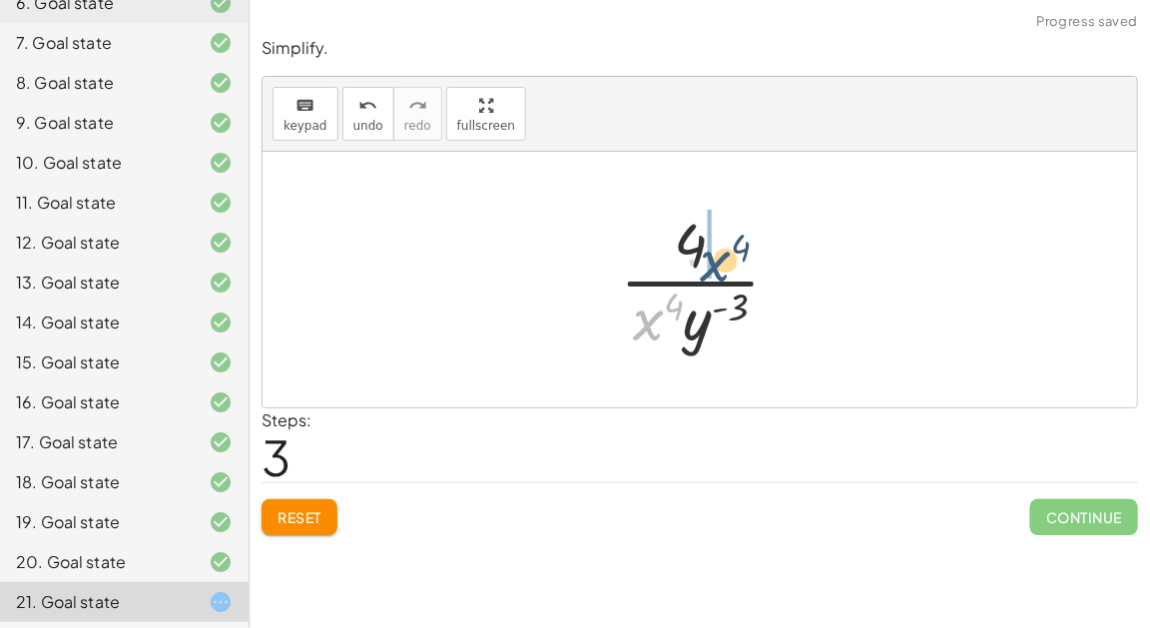
drag, startPoint x: 647, startPoint y: 325, endPoint x: 714, endPoint y: 261, distance: 93.2
click at [714, 261] on div at bounding box center [708, 280] width 197 height 154
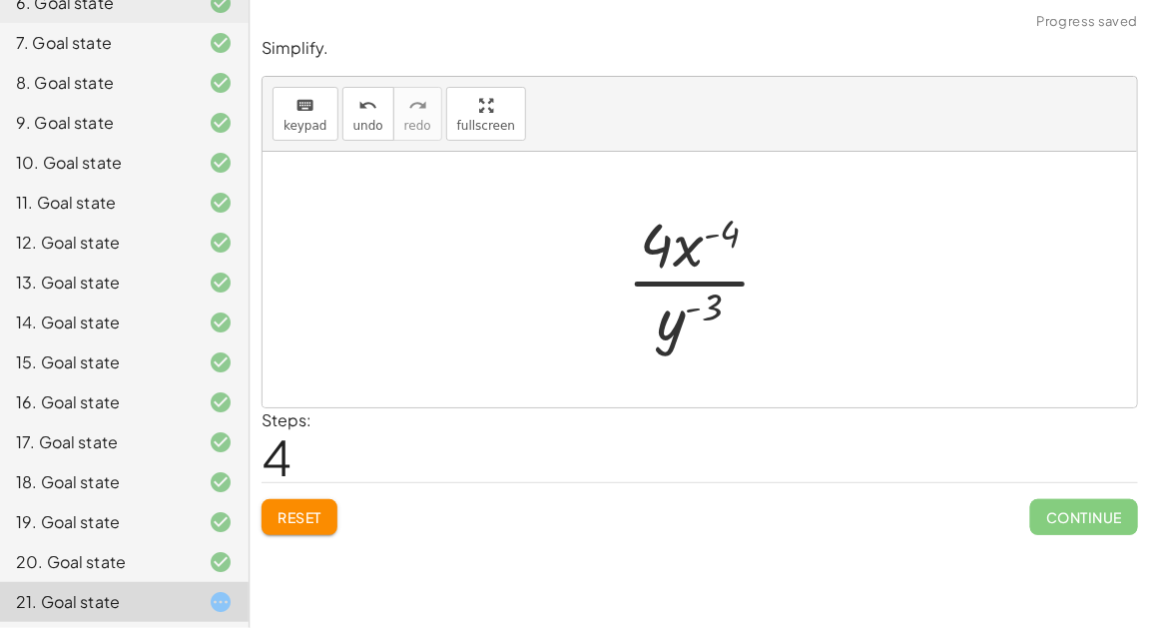
click at [683, 283] on div at bounding box center [707, 280] width 181 height 154
drag, startPoint x: 670, startPoint y: 255, endPoint x: 672, endPoint y: 278, distance: 23.0
click at [673, 279] on div at bounding box center [707, 280] width 181 height 154
drag, startPoint x: 684, startPoint y: 256, endPoint x: 680, endPoint y: 331, distance: 74.9
click at [680, 331] on div at bounding box center [707, 280] width 181 height 154
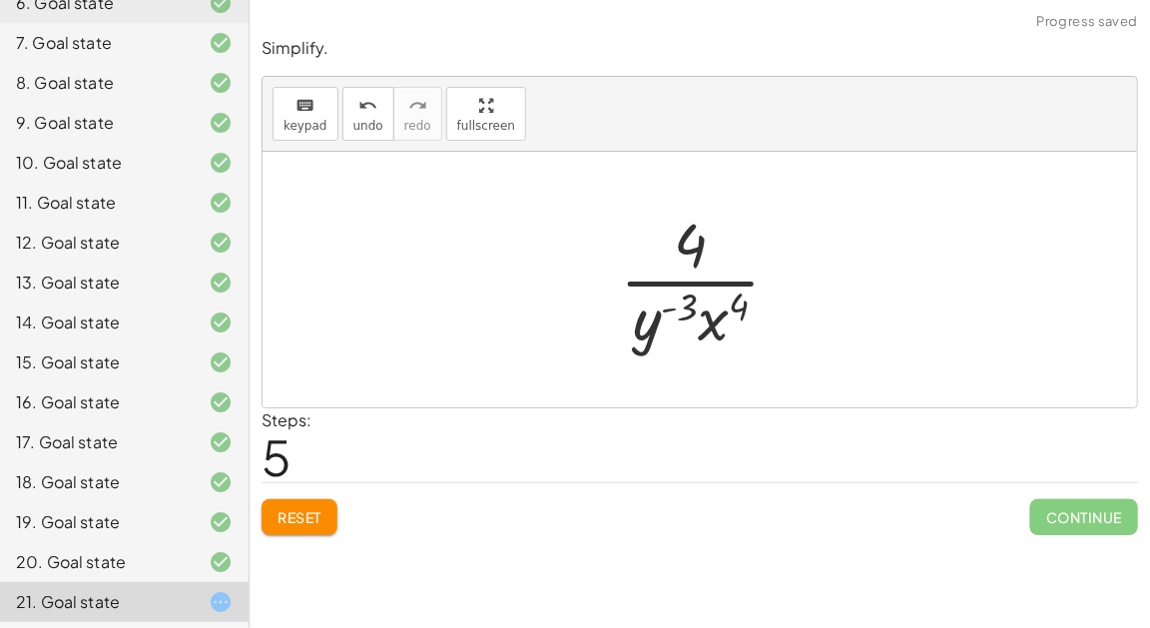
click at [707, 318] on div at bounding box center [708, 280] width 197 height 154
drag, startPoint x: 650, startPoint y: 323, endPoint x: 708, endPoint y: 323, distance: 58.9
click at [709, 324] on div at bounding box center [708, 280] width 197 height 154
click at [682, 324] on div at bounding box center [708, 280] width 197 height 154
click at [678, 269] on div at bounding box center [708, 280] width 197 height 154
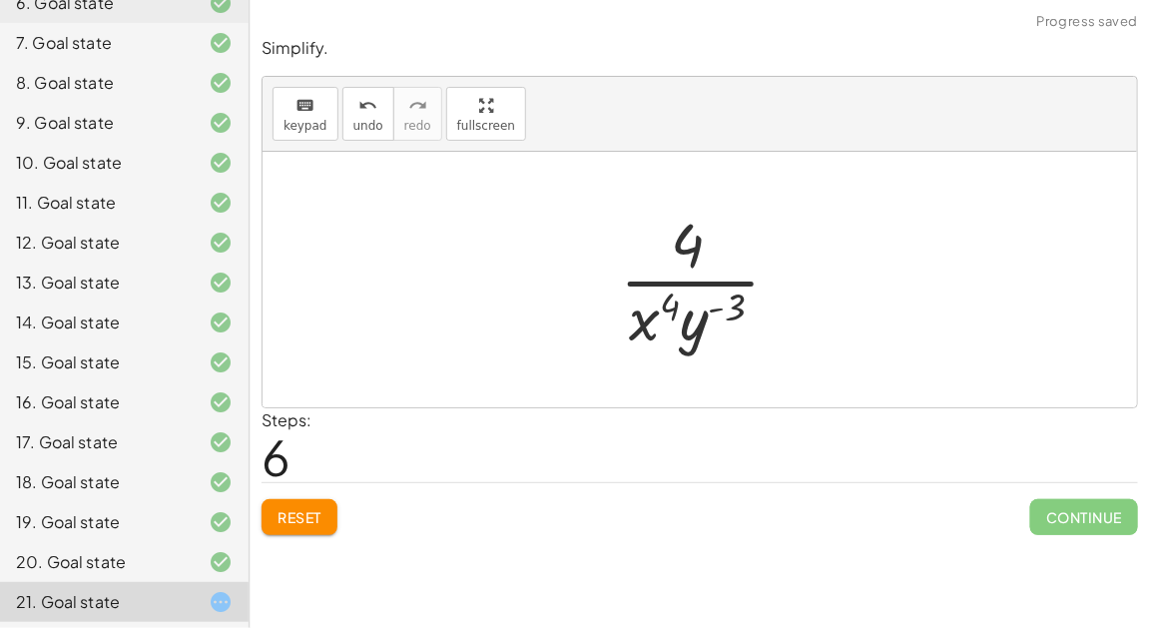
click at [687, 280] on div at bounding box center [708, 280] width 197 height 154
drag, startPoint x: 643, startPoint y: 325, endPoint x: 686, endPoint y: 260, distance: 77.8
click at [686, 260] on div at bounding box center [708, 280] width 197 height 154
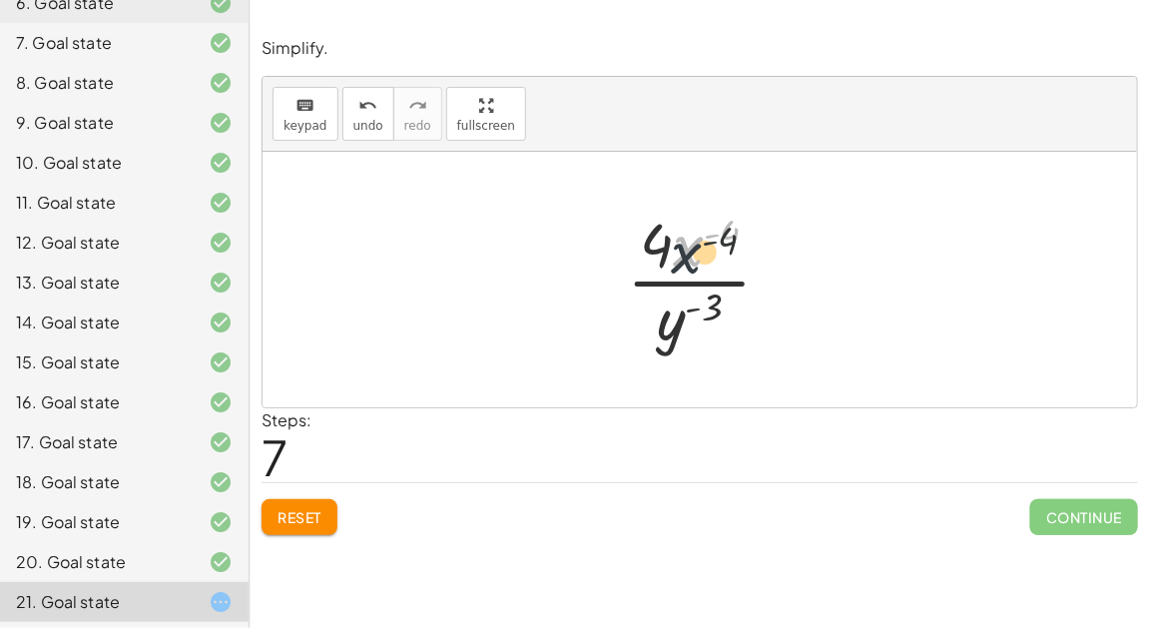
click at [690, 243] on div at bounding box center [707, 280] width 181 height 154
drag, startPoint x: 712, startPoint y: 234, endPoint x: 694, endPoint y: 310, distance: 78.2
click at [694, 311] on div at bounding box center [707, 280] width 181 height 154
drag, startPoint x: 729, startPoint y: 224, endPoint x: 670, endPoint y: 319, distance: 113.0
click at [670, 319] on div at bounding box center [707, 280] width 181 height 154
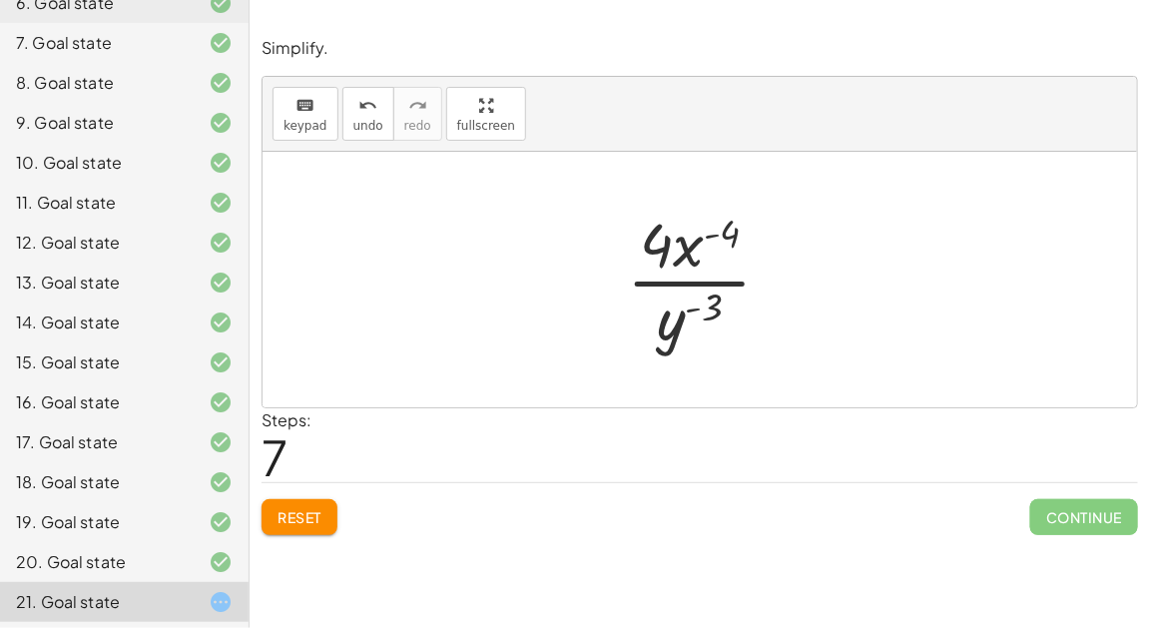
click at [683, 246] on div at bounding box center [707, 280] width 181 height 154
drag, startPoint x: 663, startPoint y: 244, endPoint x: 687, endPoint y: 313, distance: 72.9
click at [687, 313] on div at bounding box center [707, 280] width 181 height 154
drag, startPoint x: 687, startPoint y: 248, endPoint x: 670, endPoint y: 329, distance: 82.6
click at [670, 329] on div at bounding box center [707, 280] width 181 height 154
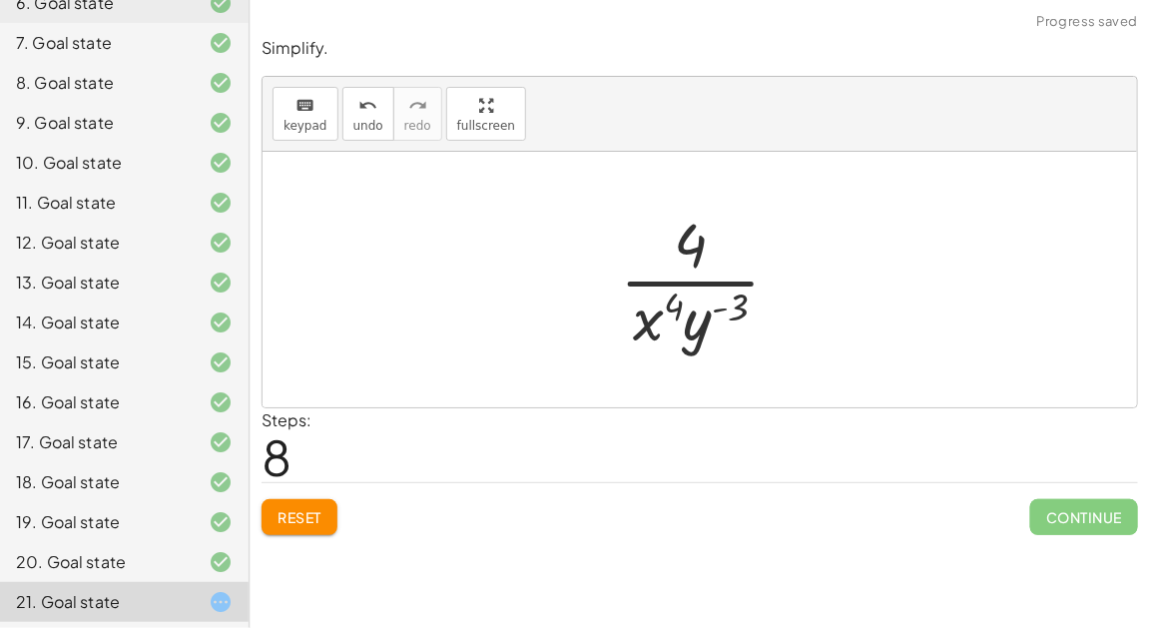
click at [652, 320] on div at bounding box center [708, 280] width 197 height 154
click at [721, 327] on div at bounding box center [708, 280] width 197 height 154
click at [711, 327] on div at bounding box center [708, 280] width 197 height 154
click at [689, 270] on div at bounding box center [708, 280] width 197 height 154
click at [328, 511] on button "Reset" at bounding box center [299, 517] width 76 height 36
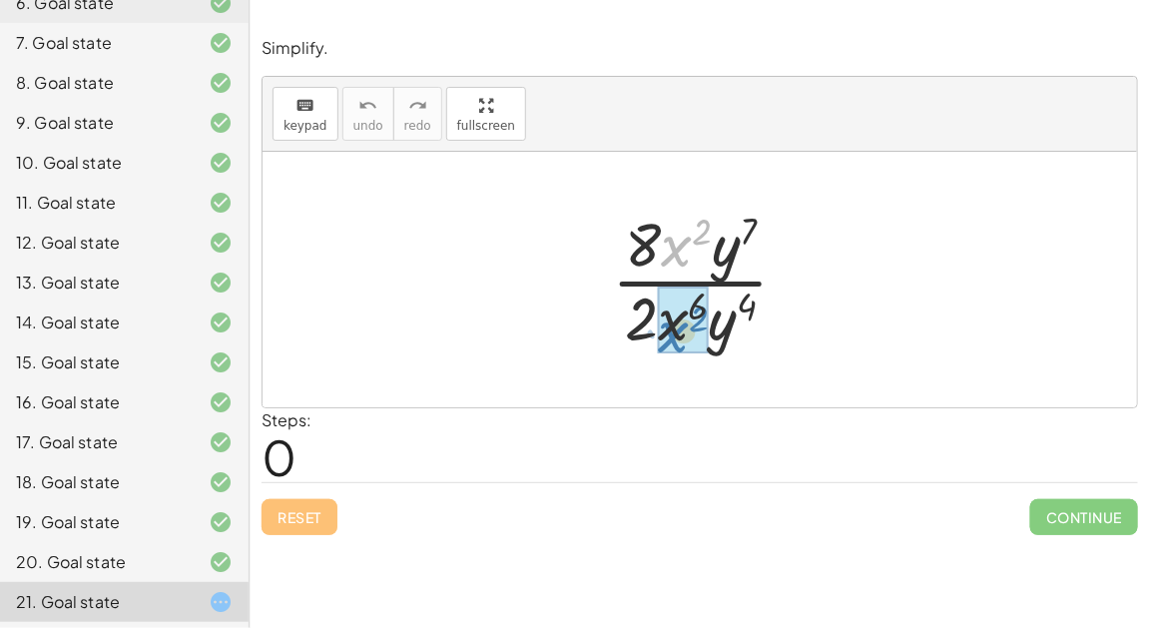
drag, startPoint x: 676, startPoint y: 251, endPoint x: 673, endPoint y: 336, distance: 84.9
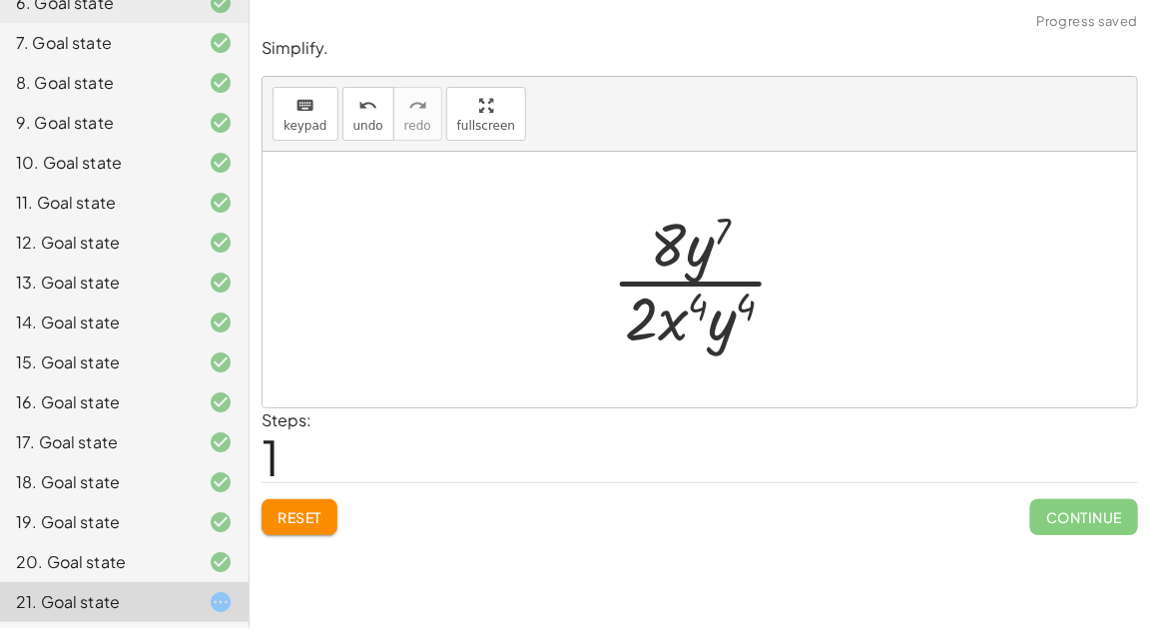
click at [292, 518] on span "Reset" at bounding box center [299, 517] width 44 height 18
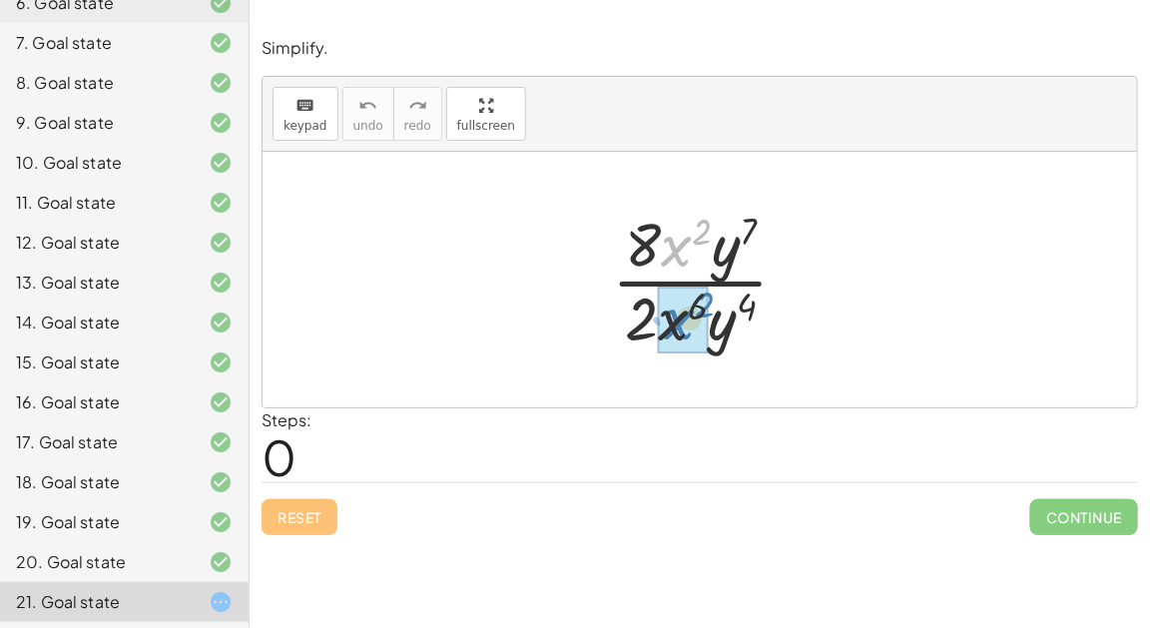
drag, startPoint x: 672, startPoint y: 246, endPoint x: 675, endPoint y: 327, distance: 80.9
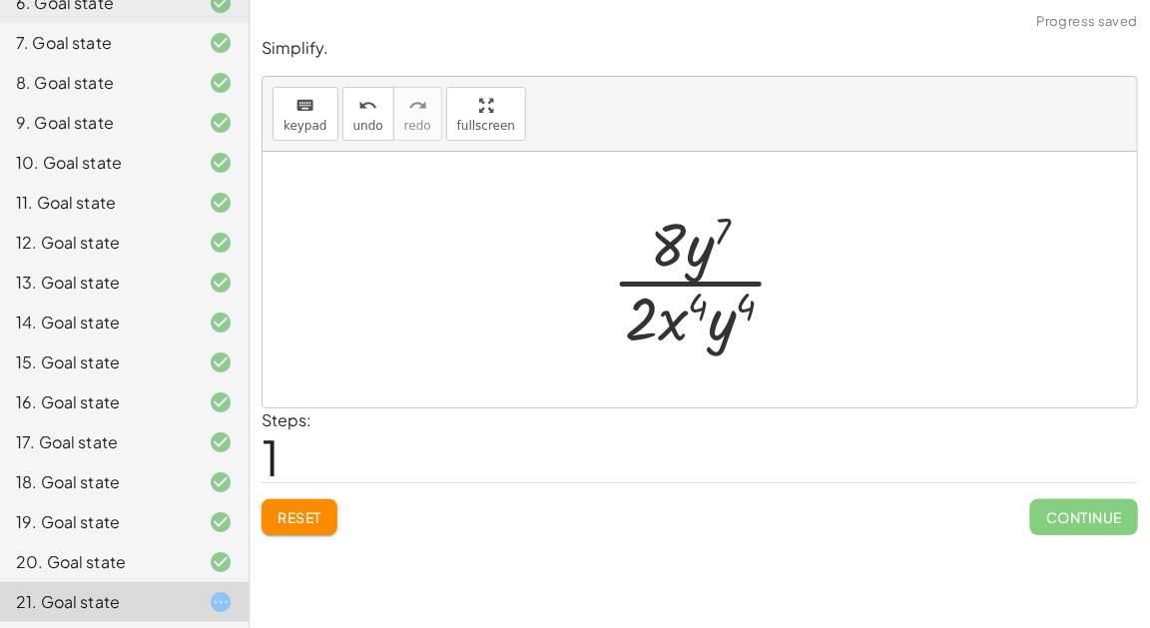
click at [309, 508] on span "Reset" at bounding box center [299, 517] width 44 height 18
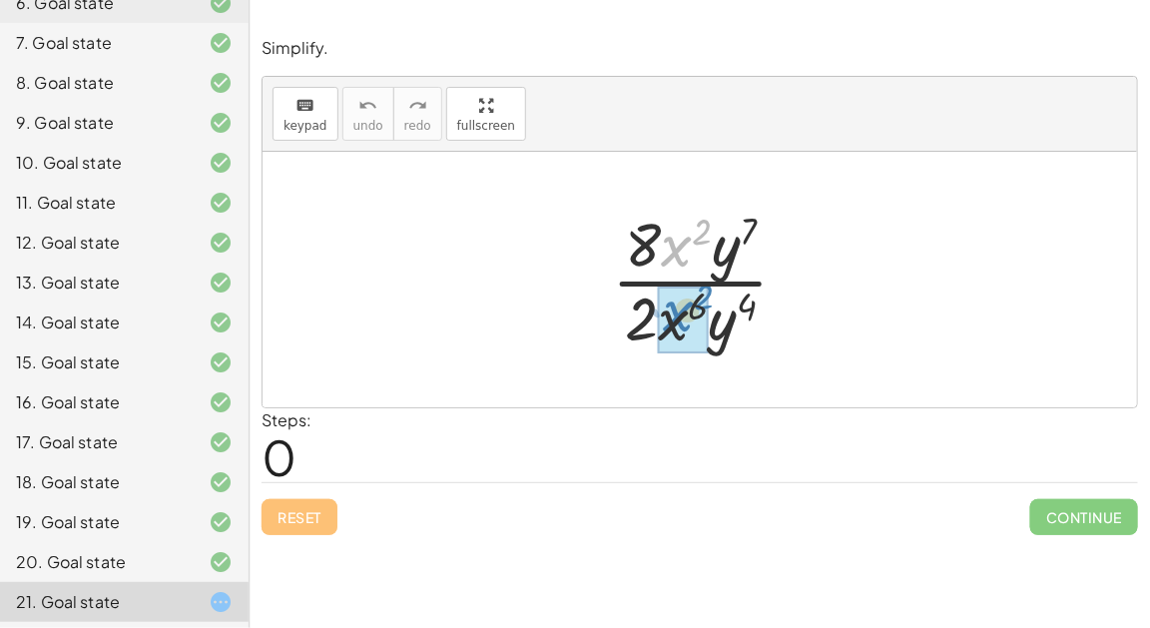
drag, startPoint x: 675, startPoint y: 257, endPoint x: 675, endPoint y: 325, distance: 67.9
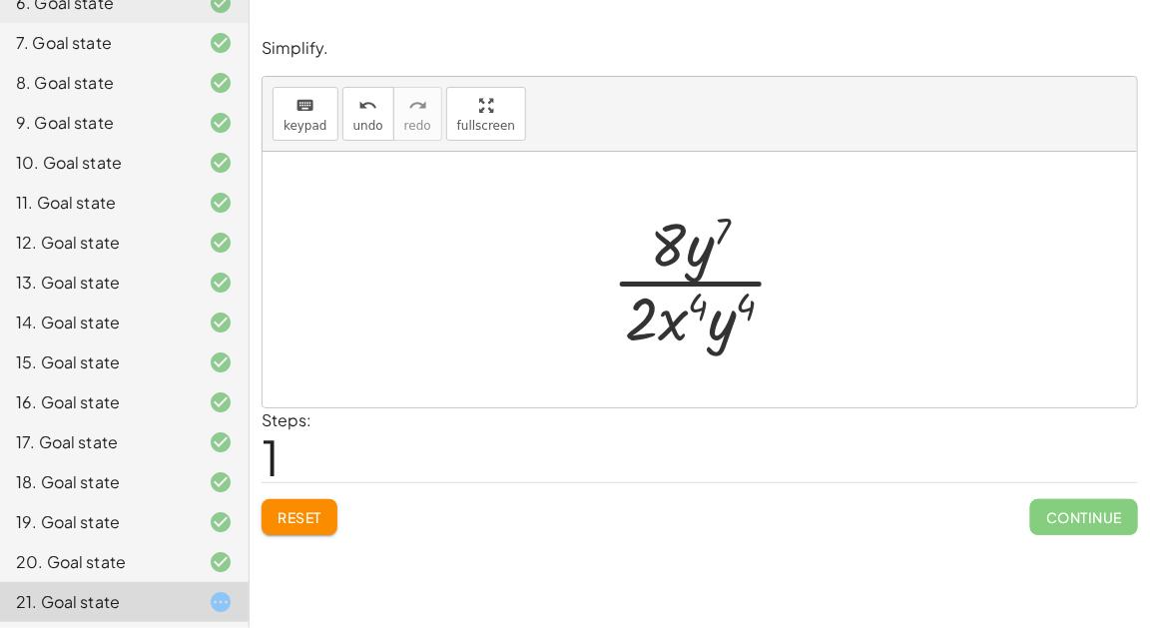
click at [289, 527] on button "Reset" at bounding box center [299, 517] width 76 height 36
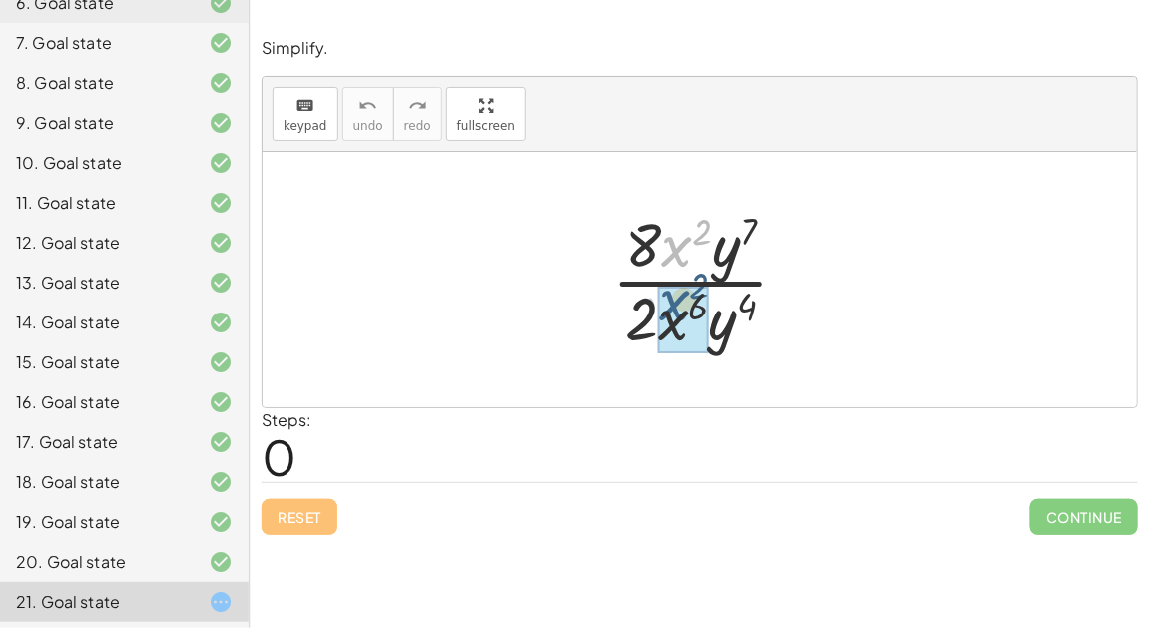
drag, startPoint x: 675, startPoint y: 254, endPoint x: 673, endPoint y: 309, distance: 54.9
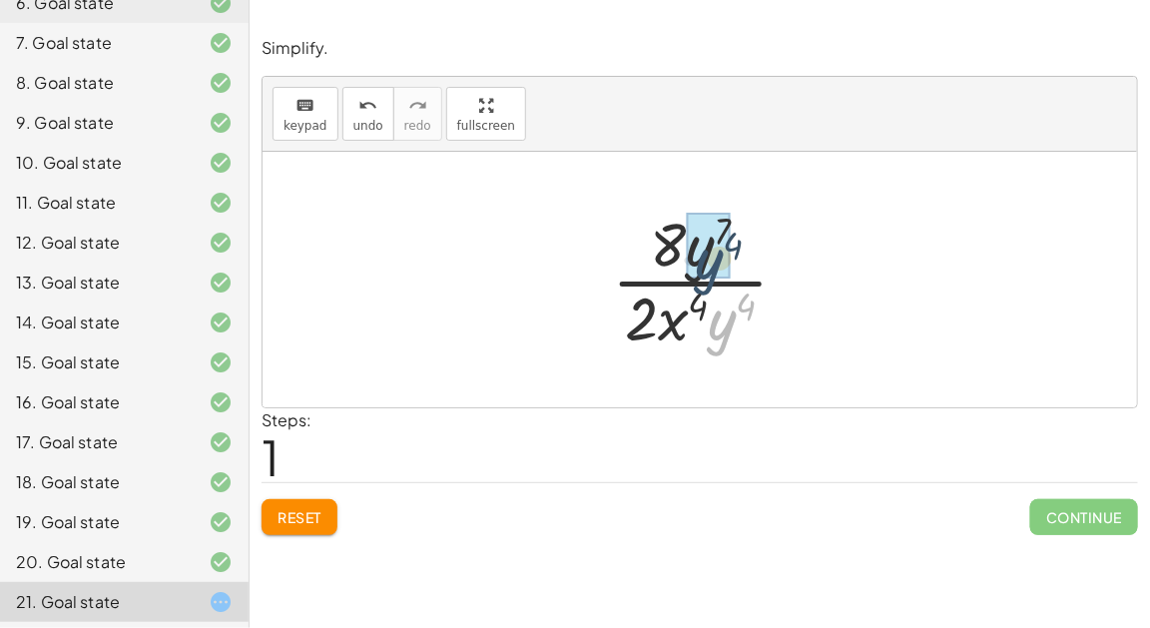
drag, startPoint x: 723, startPoint y: 324, endPoint x: 709, endPoint y: 259, distance: 66.3
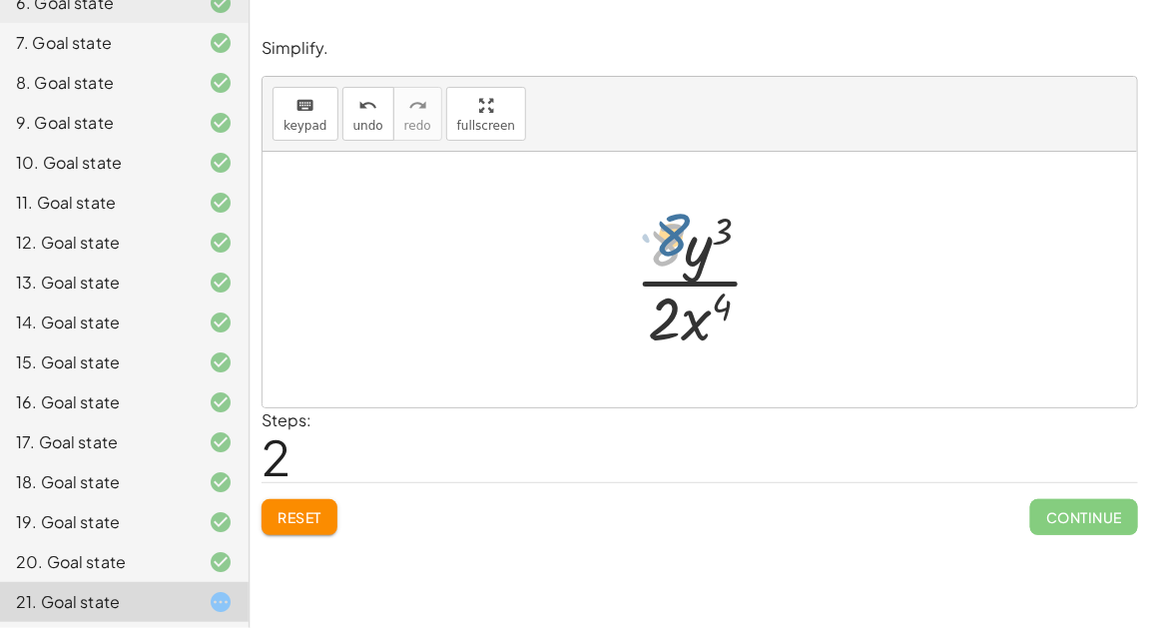
drag, startPoint x: 665, startPoint y: 257, endPoint x: 670, endPoint y: 247, distance: 11.2
click at [670, 247] on div at bounding box center [708, 280] width 166 height 154
drag, startPoint x: 667, startPoint y: 317, endPoint x: 666, endPoint y: 258, distance: 58.9
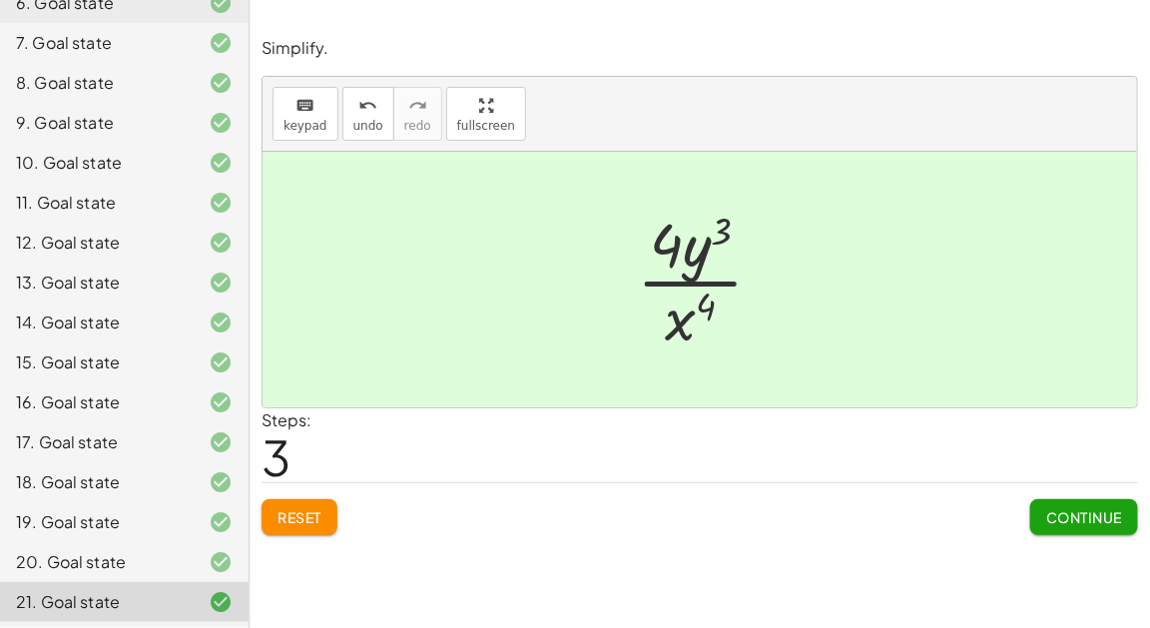
click at [312, 511] on span "Reset" at bounding box center [299, 517] width 44 height 18
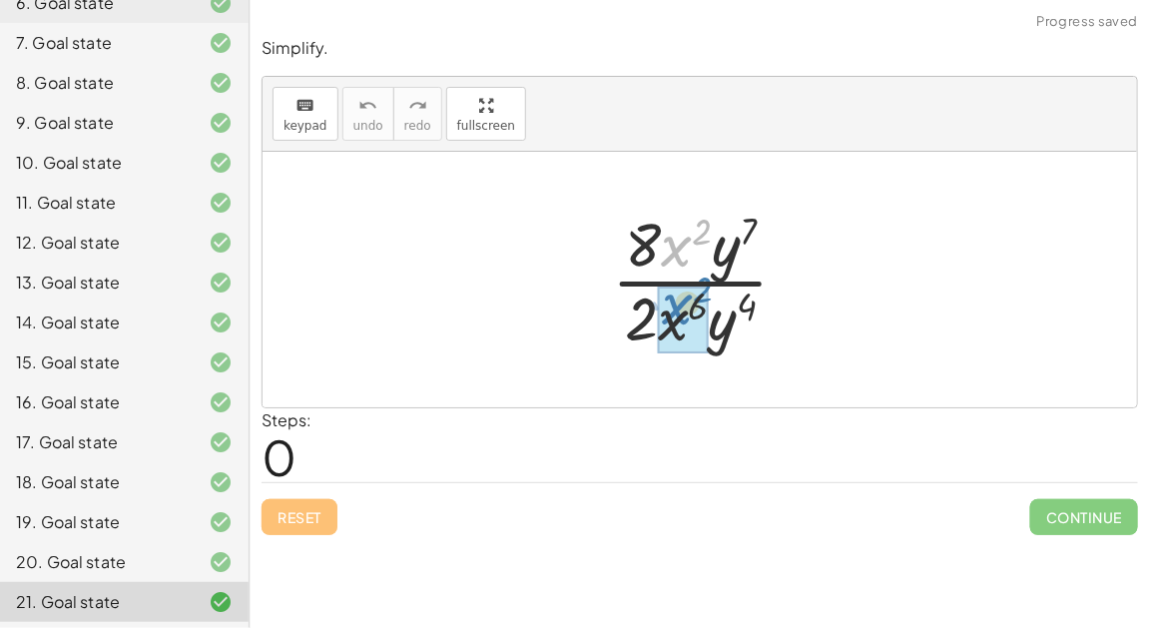
drag, startPoint x: 677, startPoint y: 259, endPoint x: 676, endPoint y: 314, distance: 54.9
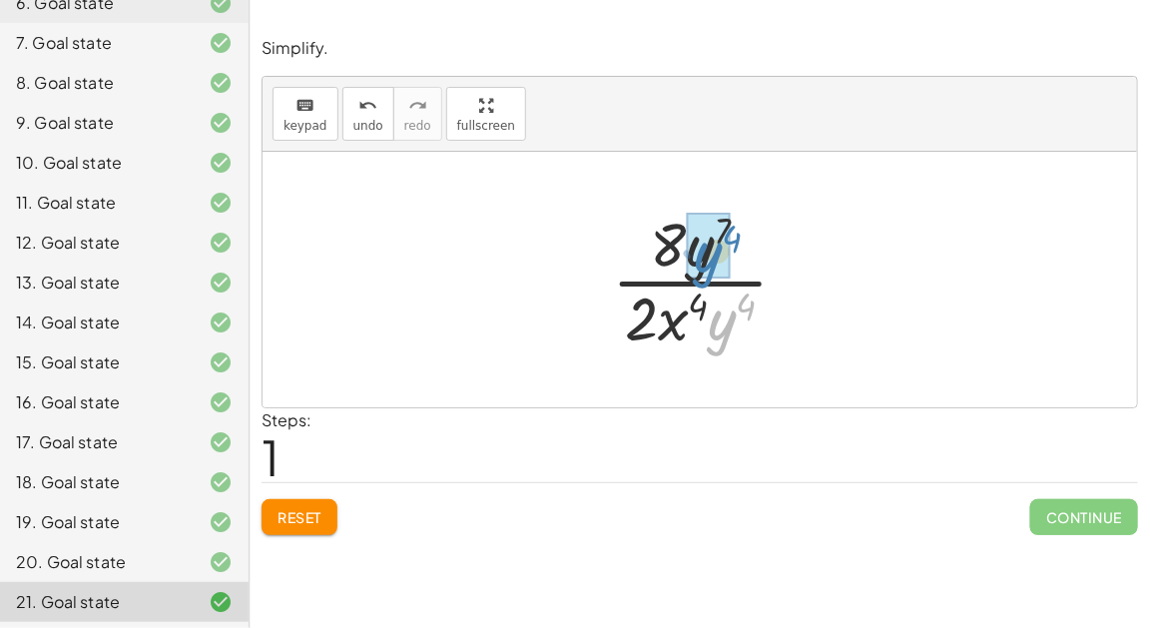
drag, startPoint x: 722, startPoint y: 332, endPoint x: 704, endPoint y: 266, distance: 68.3
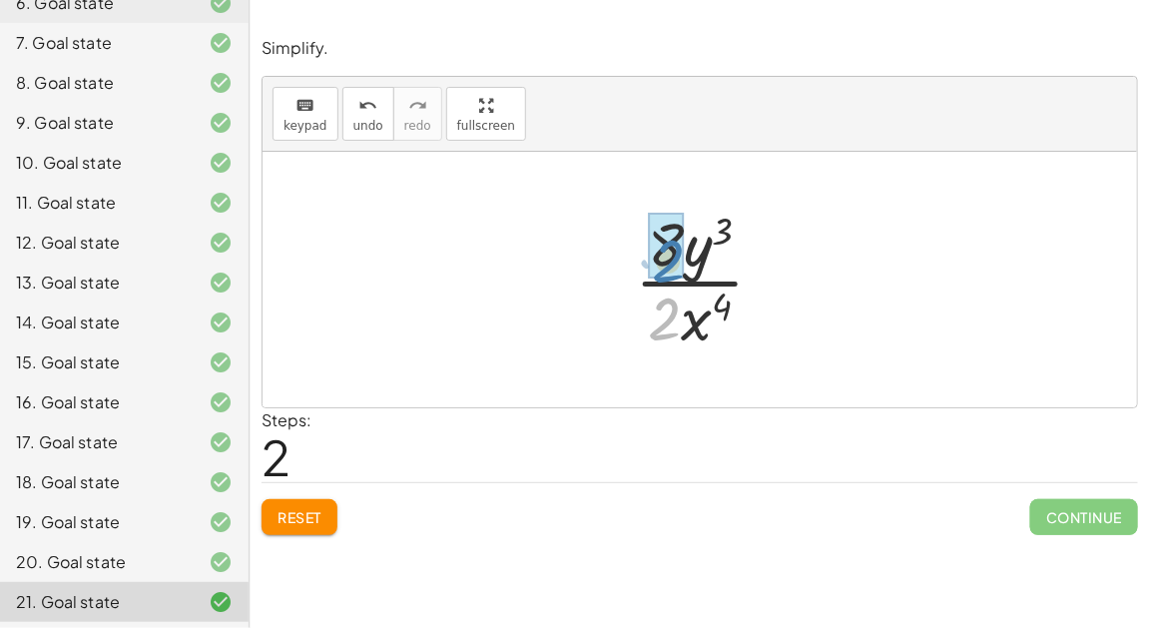
drag, startPoint x: 665, startPoint y: 306, endPoint x: 667, endPoint y: 248, distance: 57.9
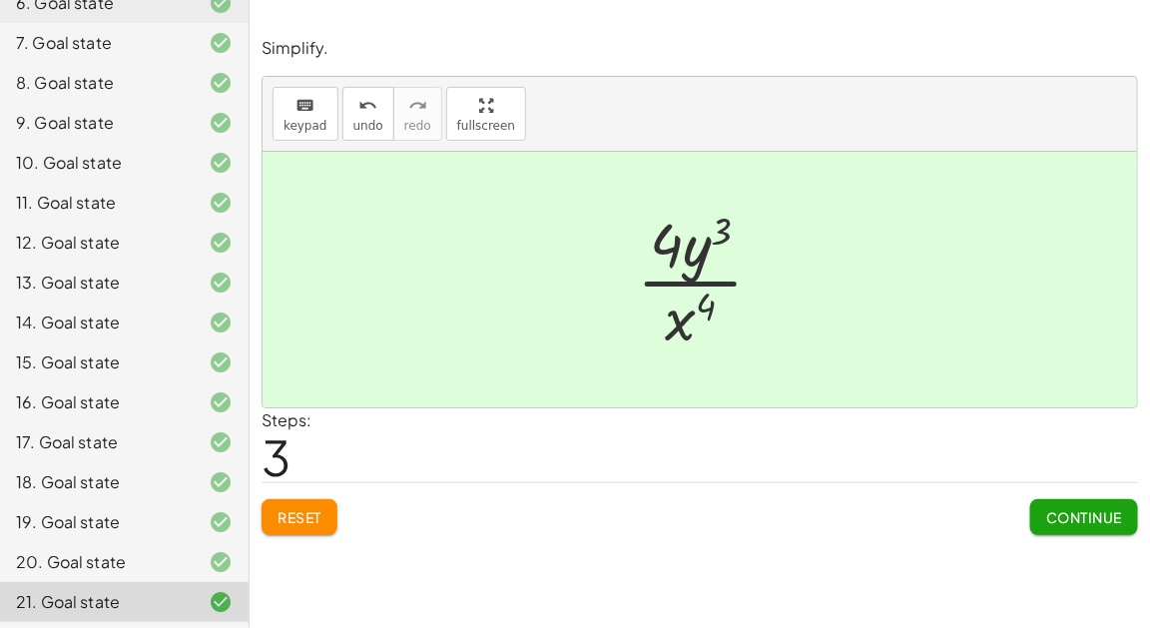
click at [1080, 517] on span "Continue" at bounding box center [1084, 517] width 76 height 18
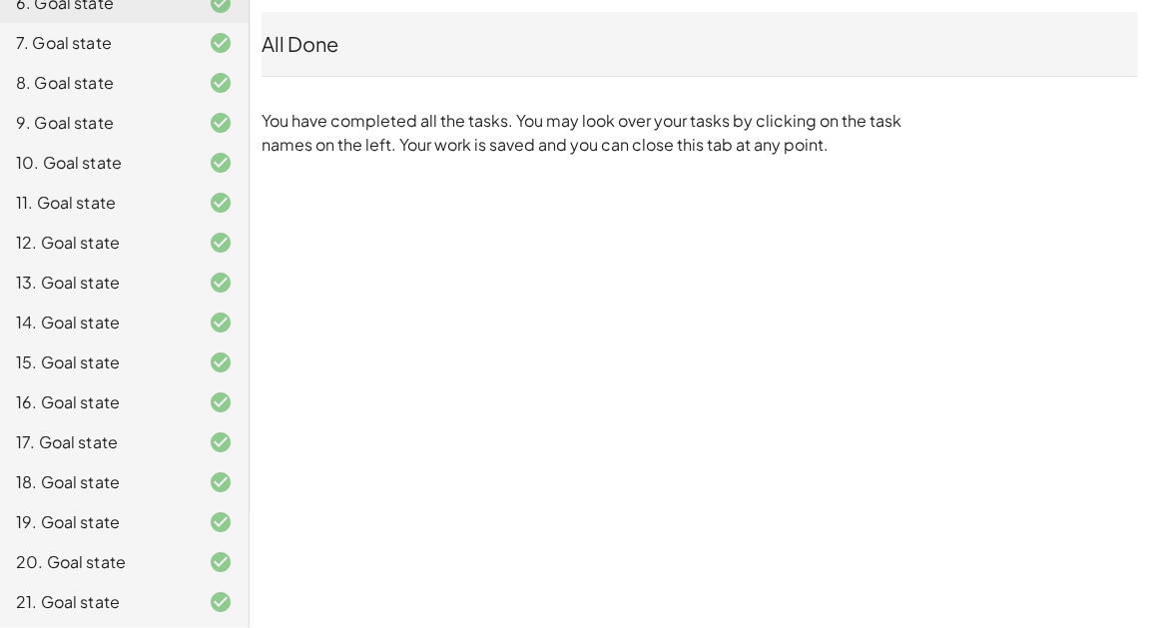
click at [139, 608] on div "21. Goal state" at bounding box center [96, 602] width 161 height 24
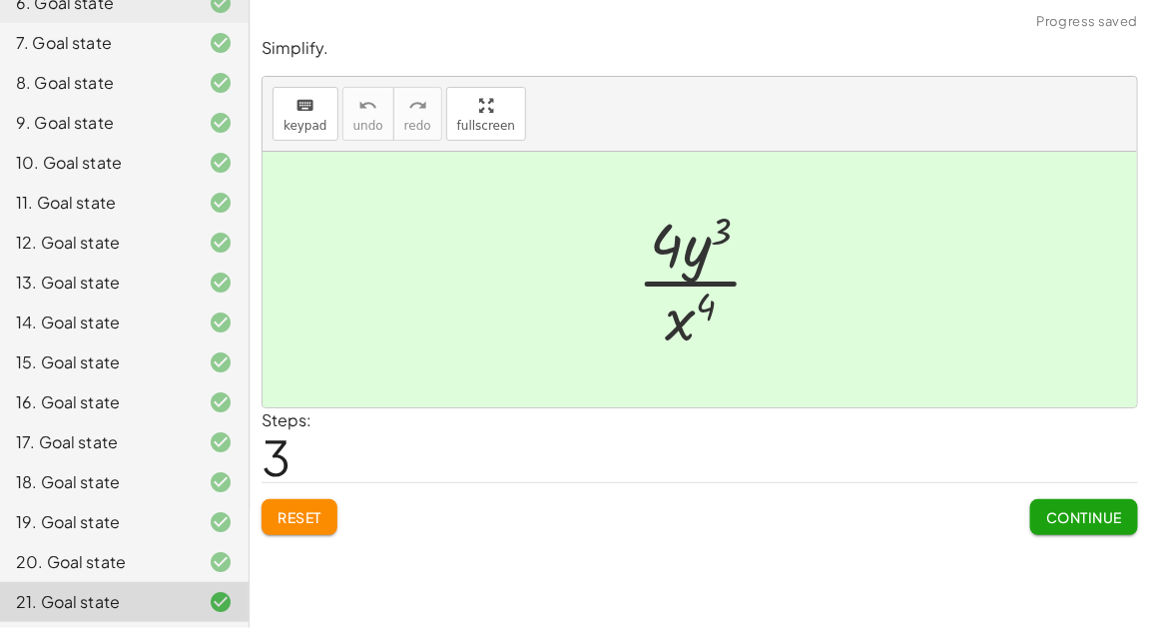
click at [297, 508] on span "Reset" at bounding box center [299, 517] width 44 height 18
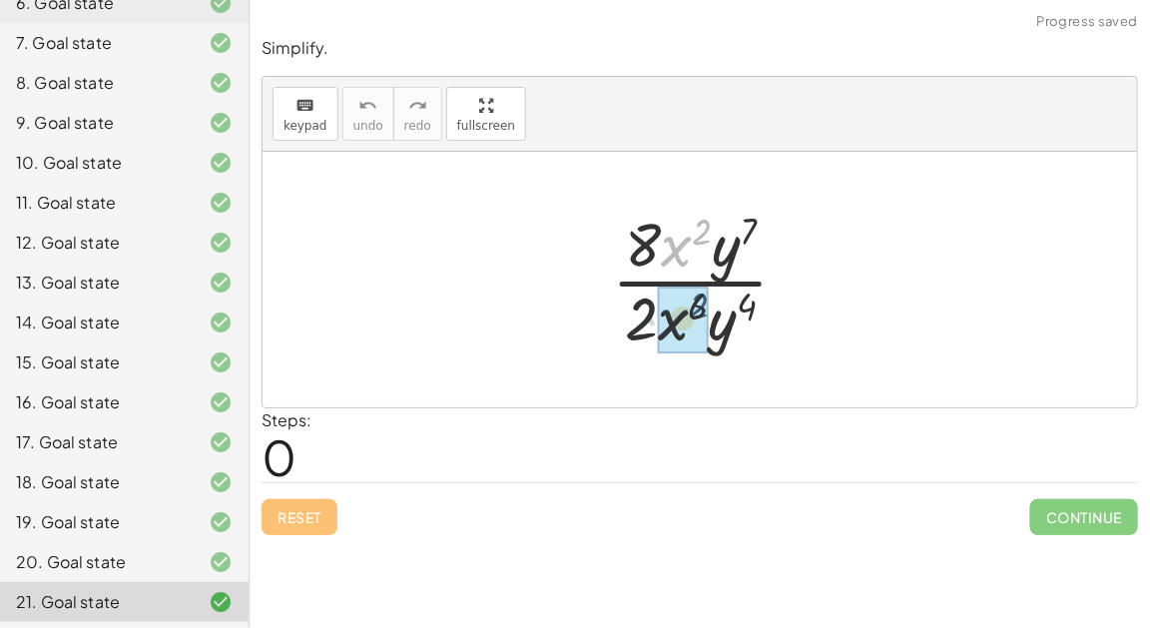
drag, startPoint x: 683, startPoint y: 255, endPoint x: 680, endPoint y: 328, distance: 72.9
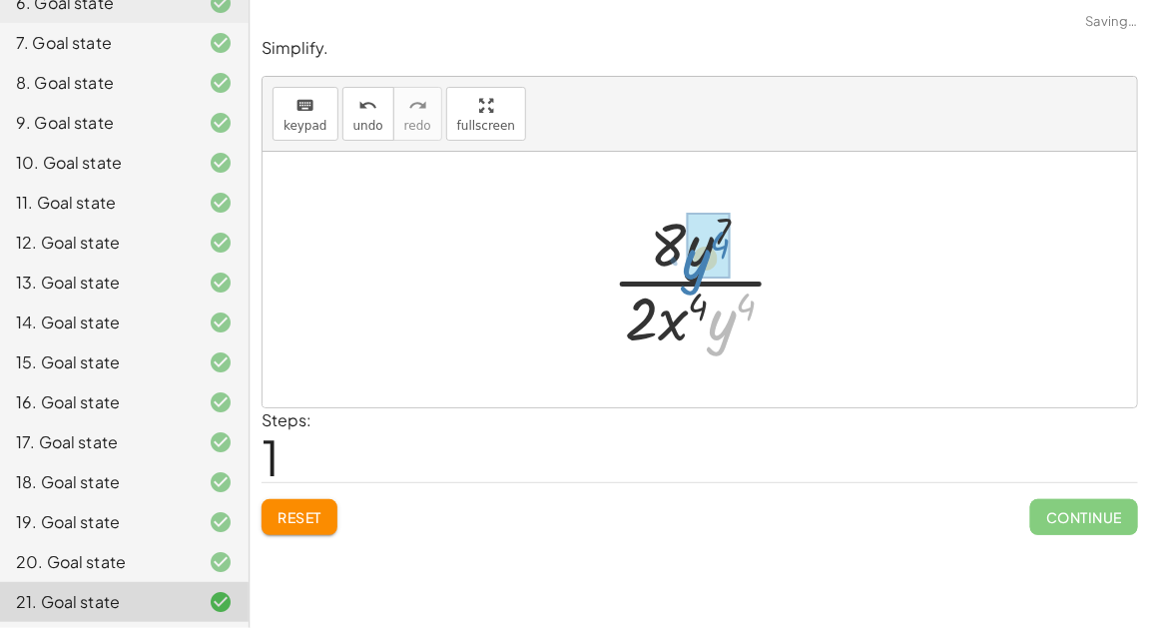
drag, startPoint x: 735, startPoint y: 319, endPoint x: 710, endPoint y: 255, distance: 68.6
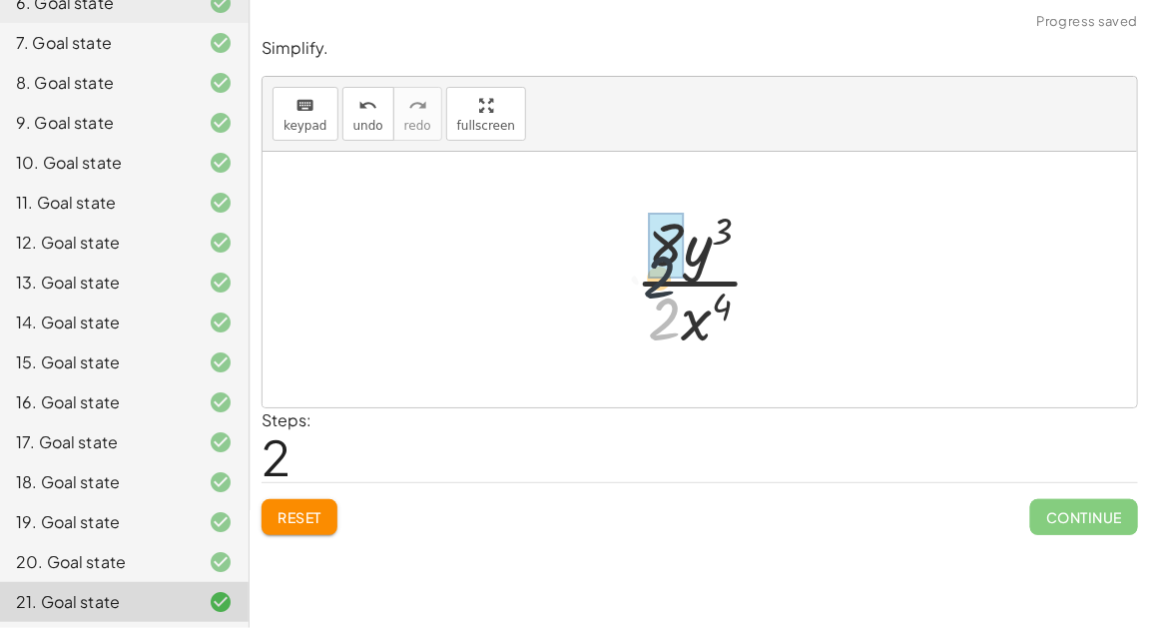
drag, startPoint x: 667, startPoint y: 307, endPoint x: 662, endPoint y: 257, distance: 50.1
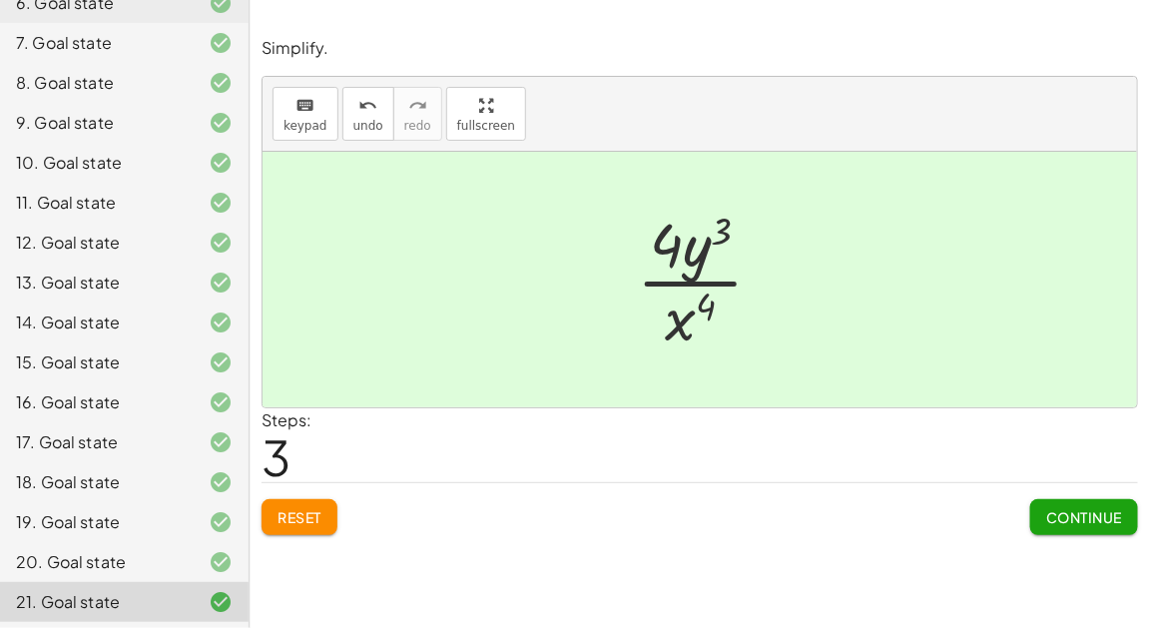
click at [841, 431] on div "Steps: 3" at bounding box center [699, 445] width 876 height 74
click at [1049, 508] on span "Continue" at bounding box center [1084, 517] width 76 height 18
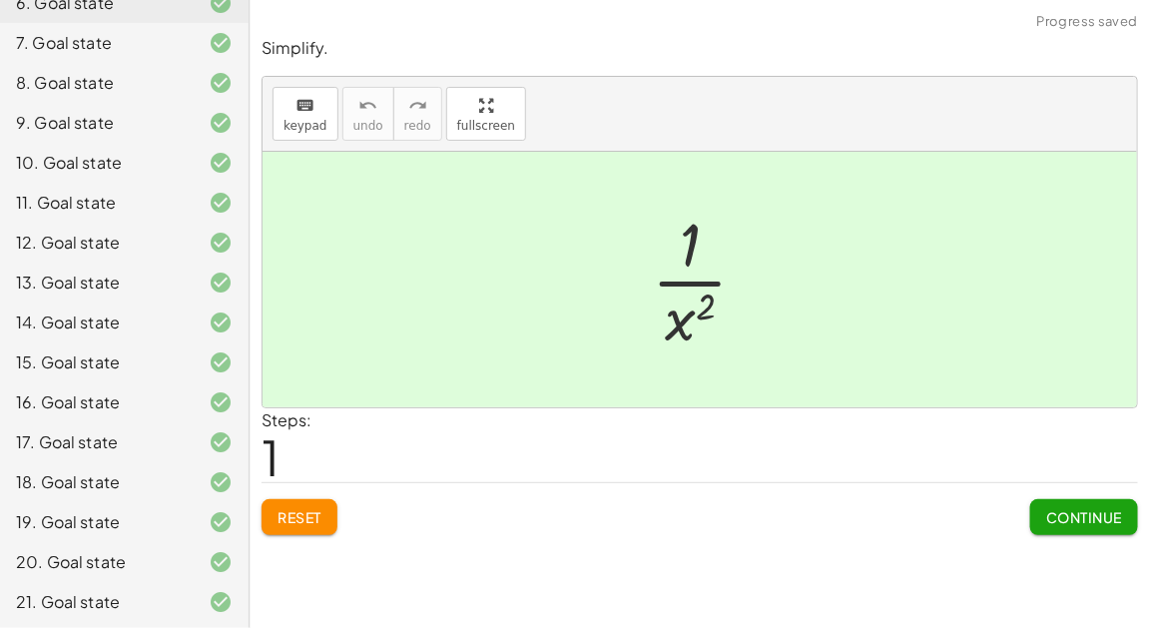
click at [1067, 503] on button "Continue" at bounding box center [1084, 517] width 108 height 36
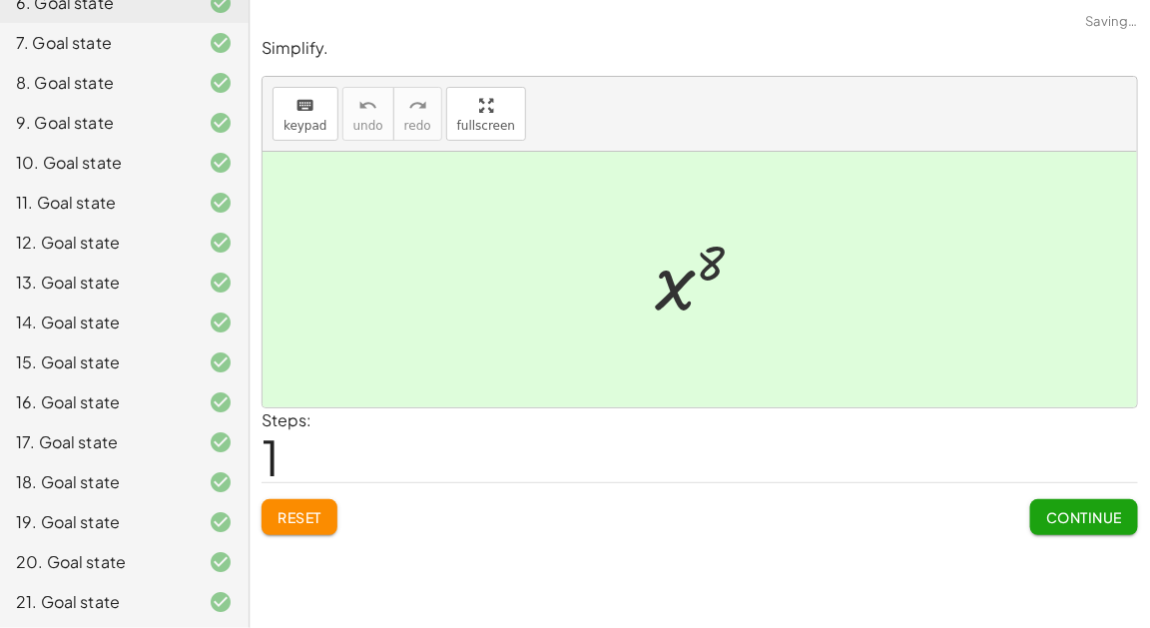
click at [0, 0] on button "Continue" at bounding box center [0, 0] width 0 height 0
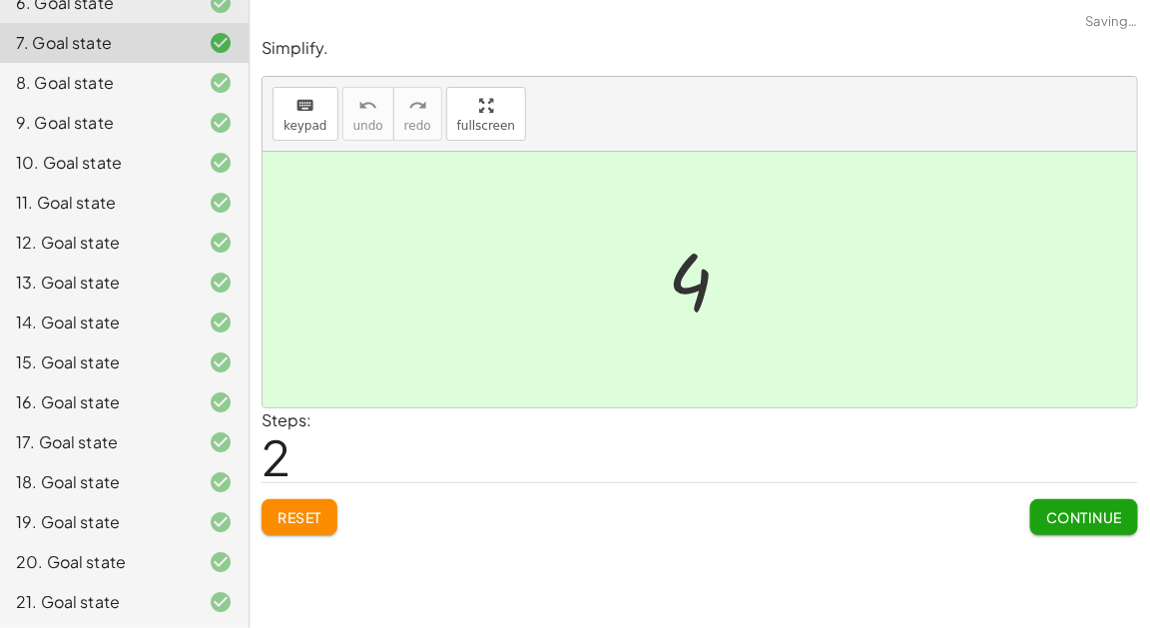
click at [1067, 503] on button "Continue" at bounding box center [1084, 517] width 108 height 36
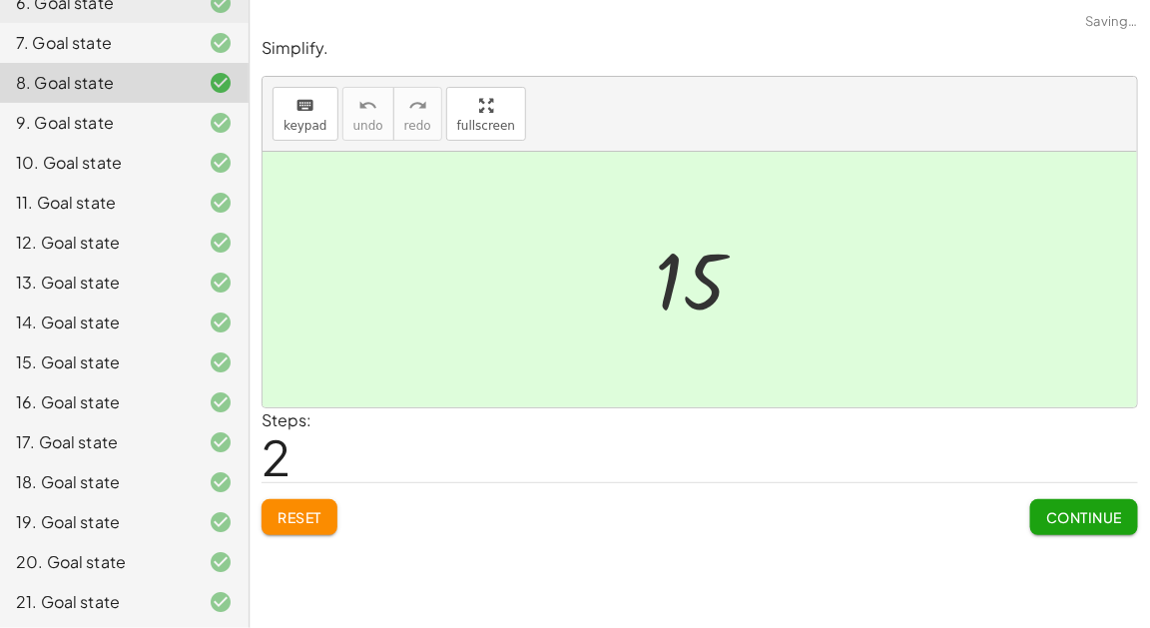
click at [1067, 503] on button "Continue" at bounding box center [1084, 517] width 108 height 36
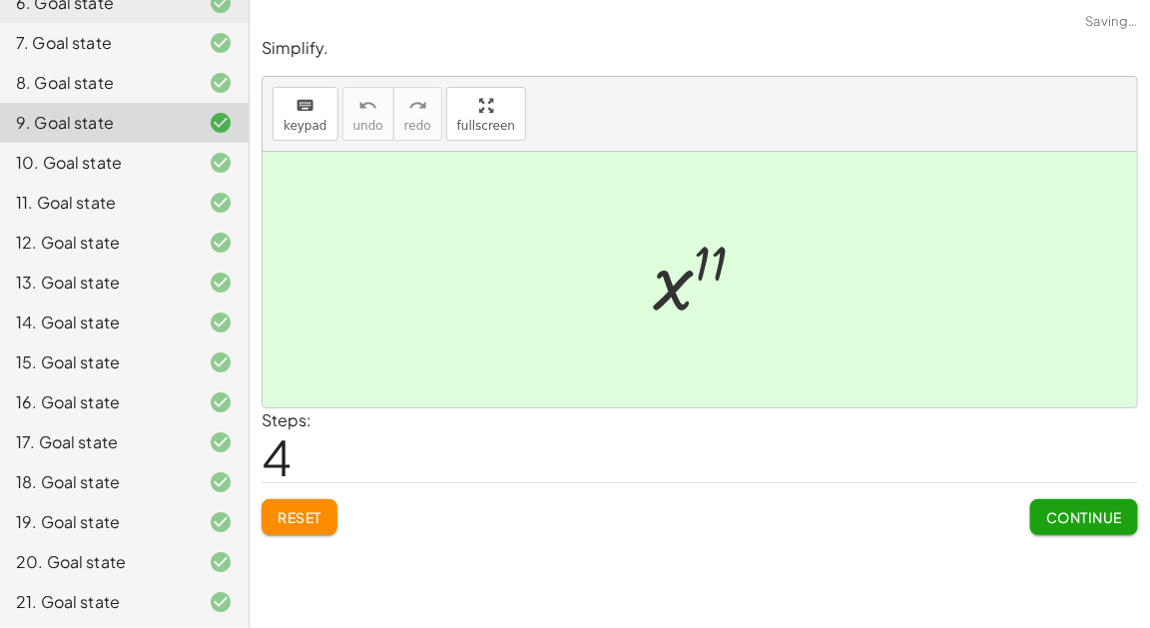
click at [1067, 503] on button "Continue" at bounding box center [1084, 517] width 108 height 36
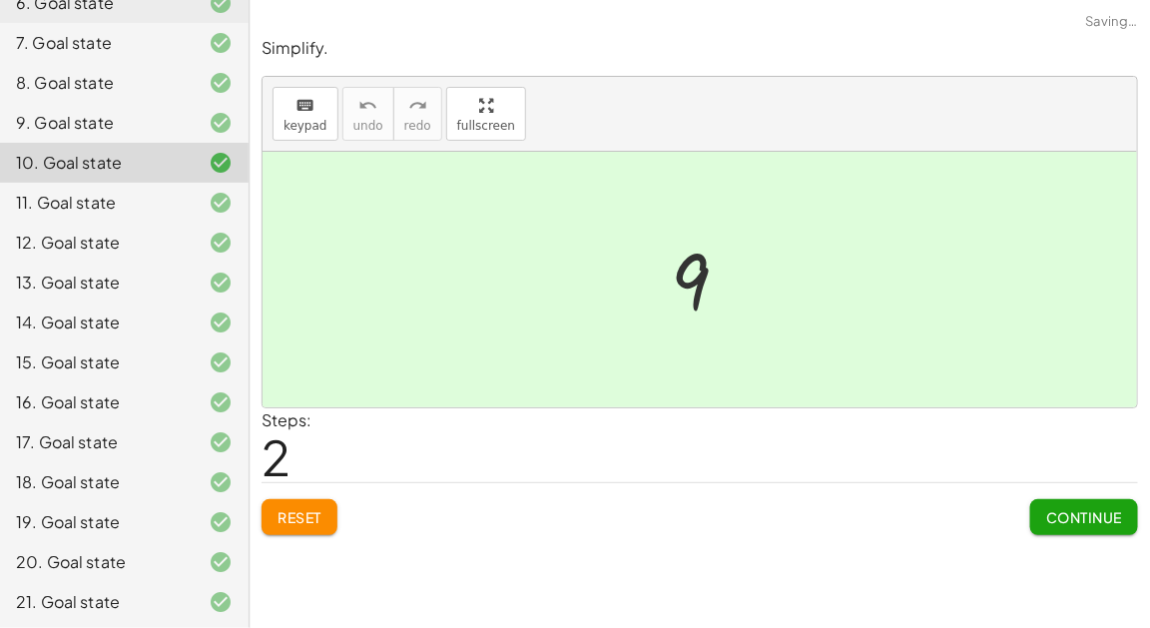
click at [1067, 503] on button "Continue" at bounding box center [1084, 517] width 108 height 36
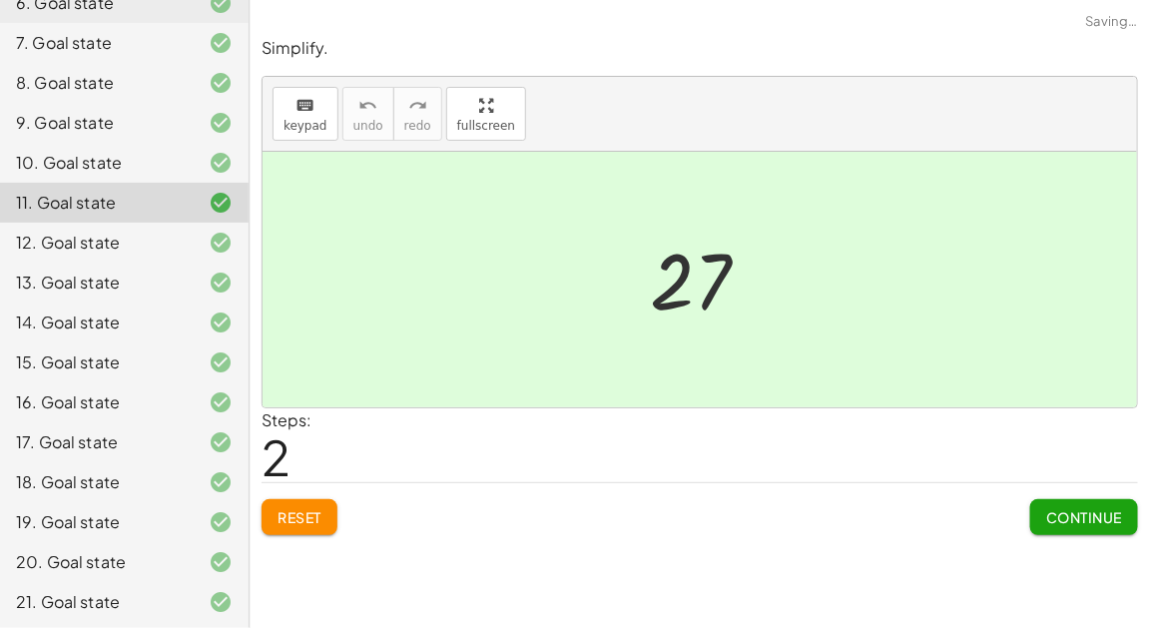
click at [1067, 503] on button "Continue" at bounding box center [1084, 517] width 108 height 36
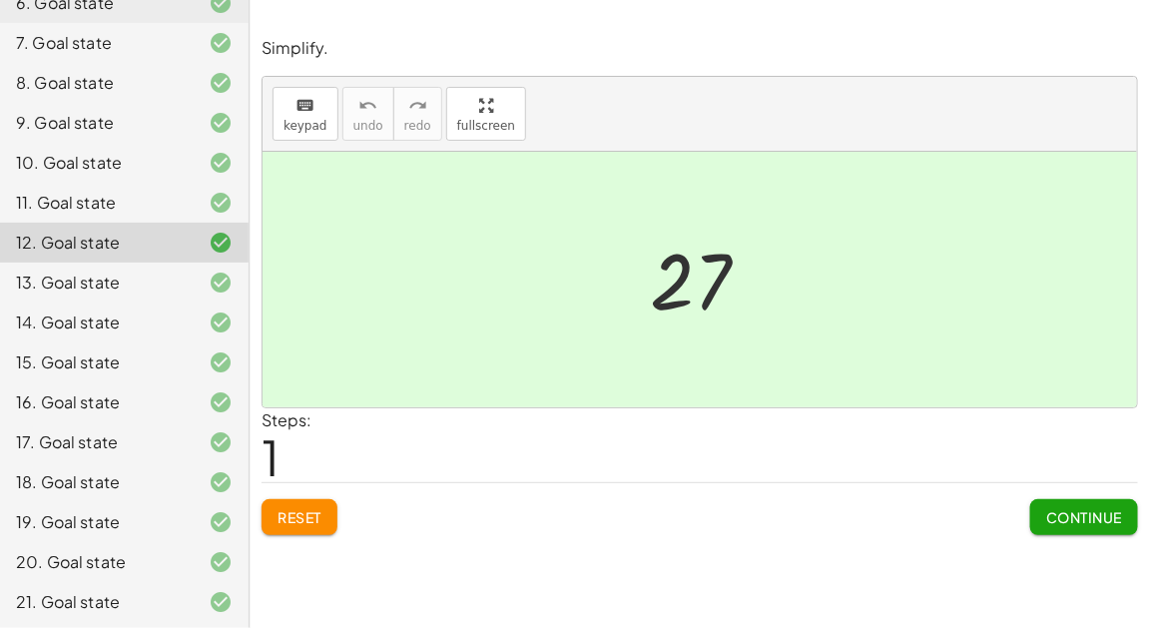
click at [95, 600] on div "21. Goal state" at bounding box center [96, 602] width 161 height 24
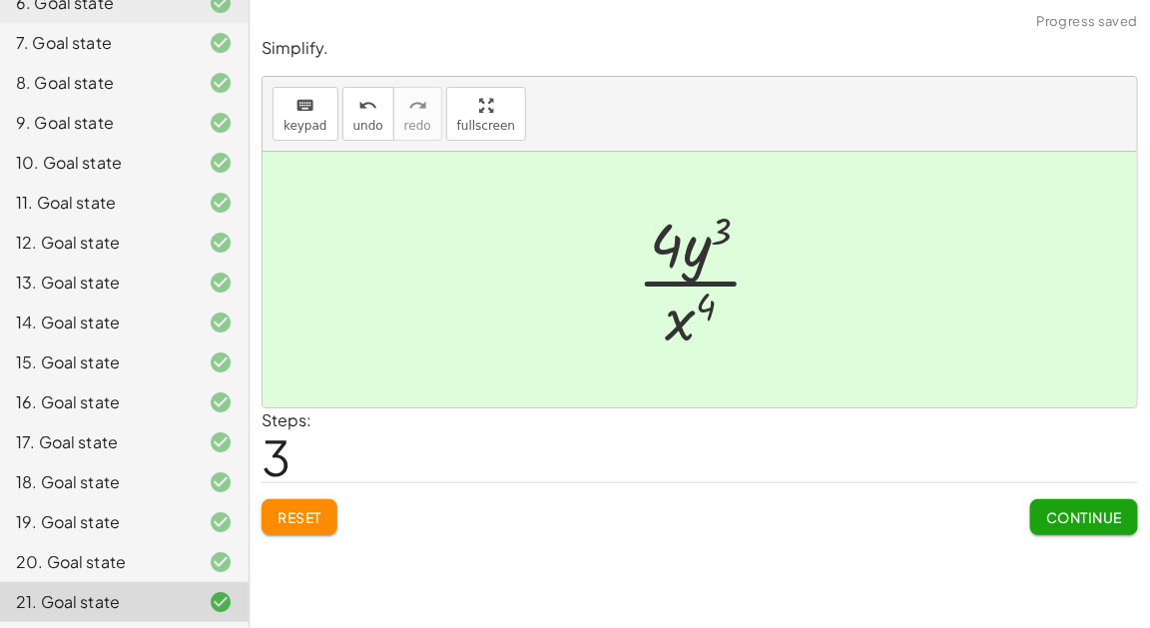
click at [328, 514] on button "Reset" at bounding box center [299, 517] width 76 height 36
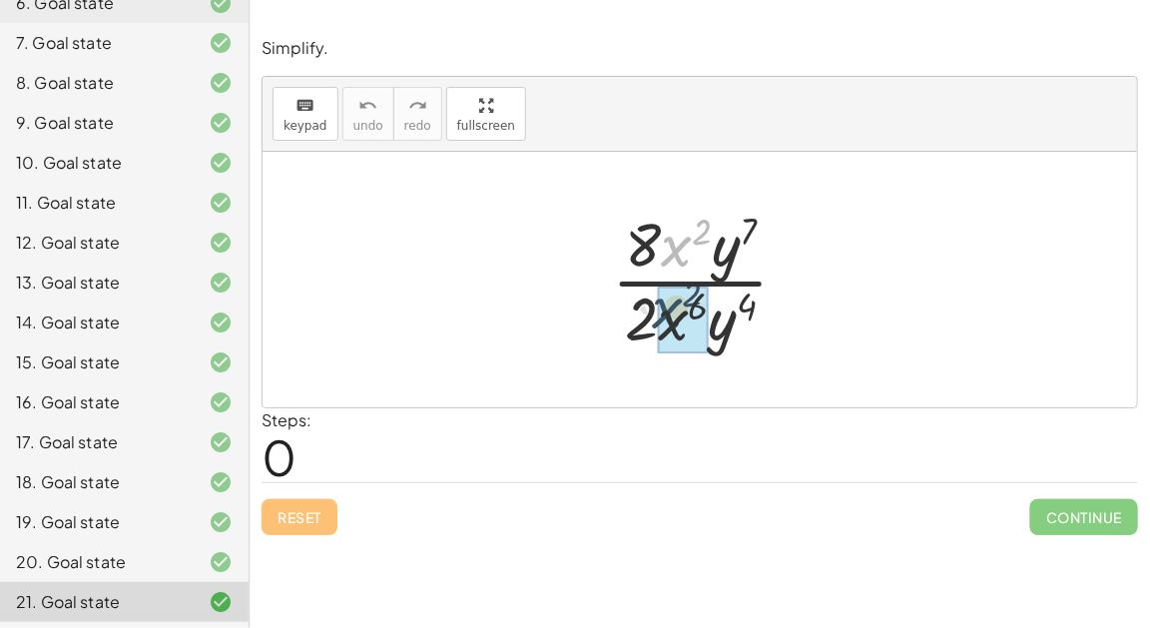
drag, startPoint x: 683, startPoint y: 241, endPoint x: 674, endPoint y: 309, distance: 68.4
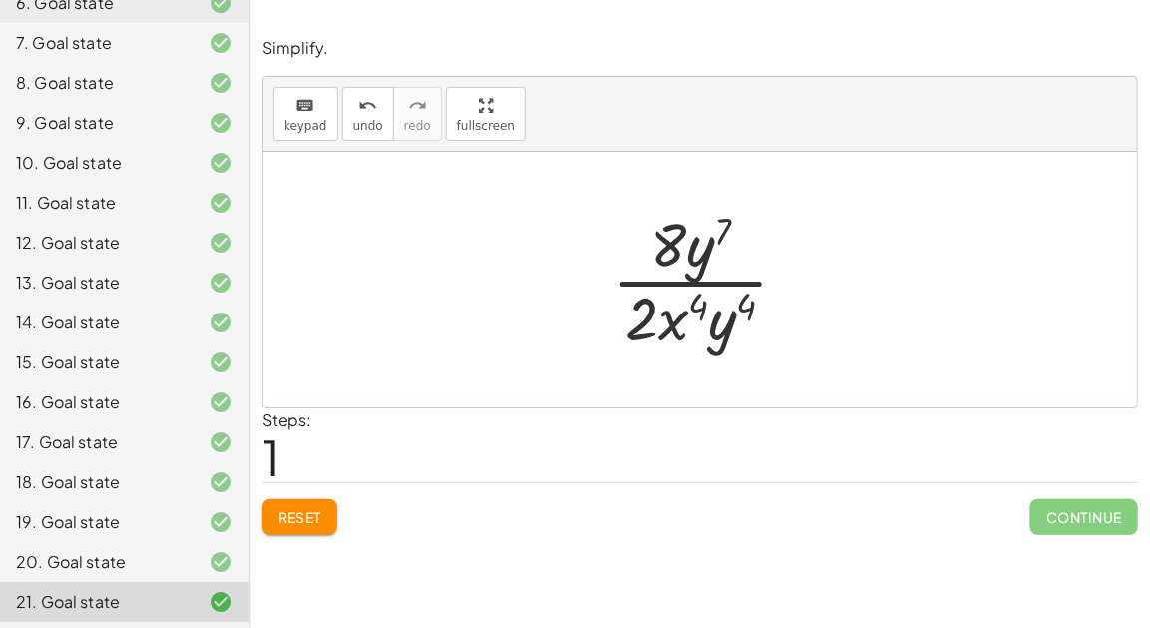
click at [291, 499] on button "Reset" at bounding box center [299, 517] width 76 height 36
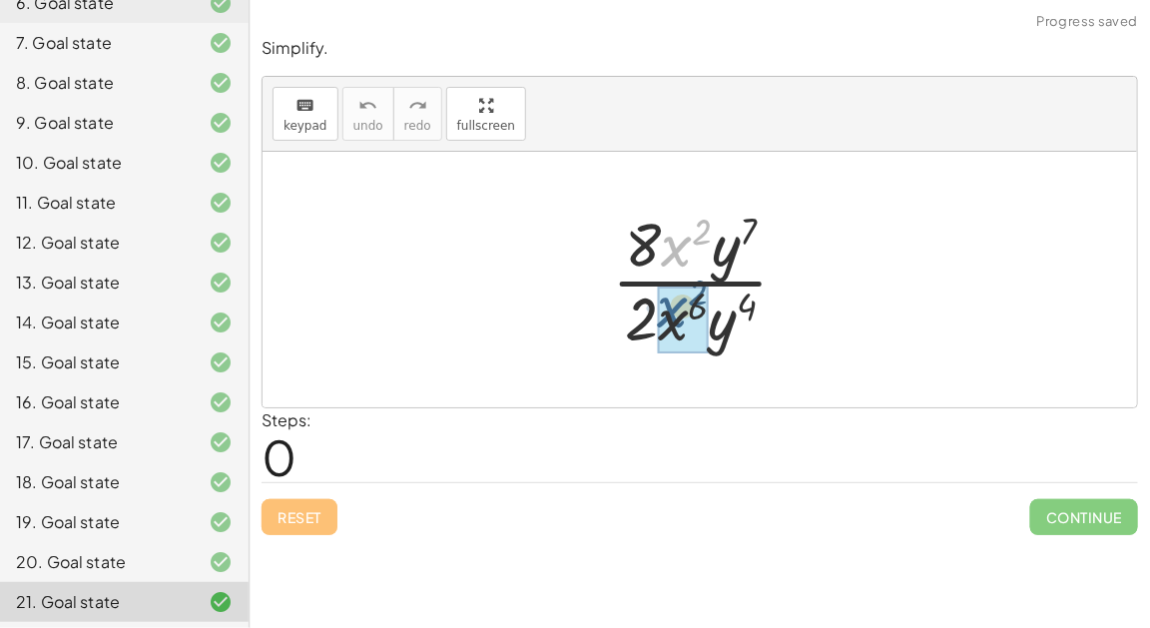
drag, startPoint x: 670, startPoint y: 262, endPoint x: 666, endPoint y: 323, distance: 61.0
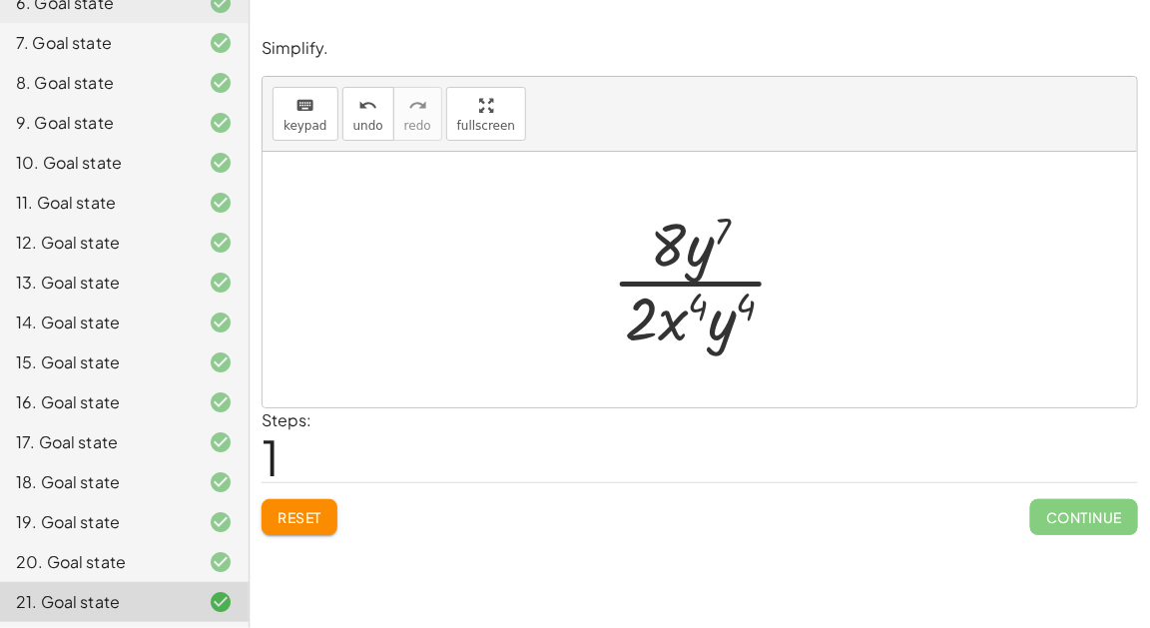
click at [329, 528] on button "Reset" at bounding box center [299, 517] width 76 height 36
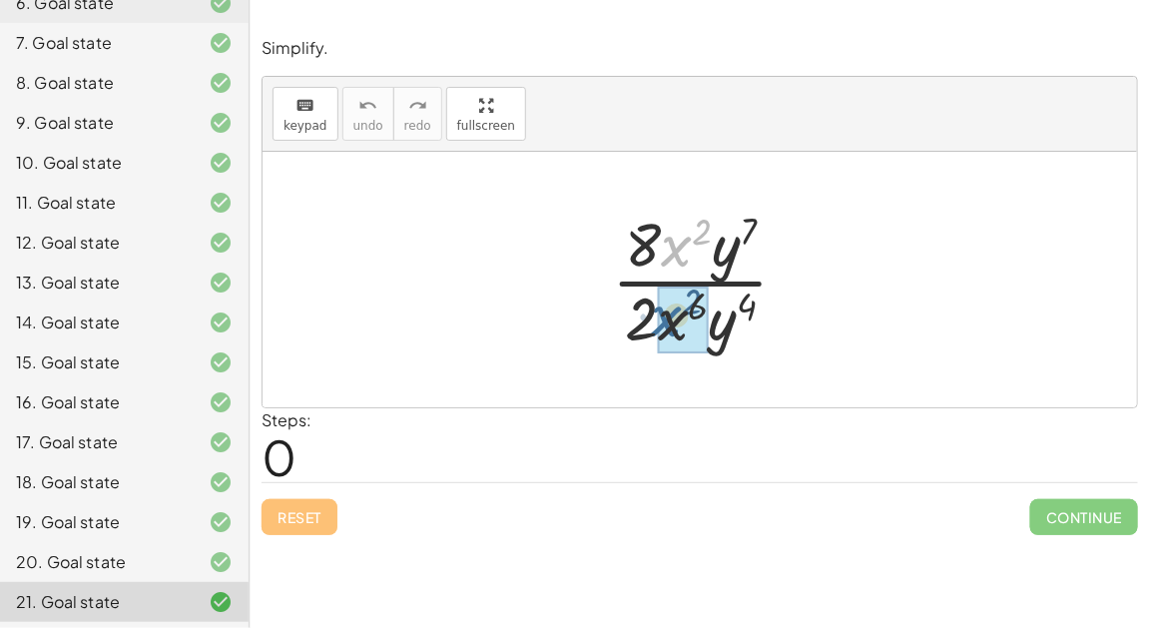
drag, startPoint x: 680, startPoint y: 240, endPoint x: 671, endPoint y: 311, distance: 71.4
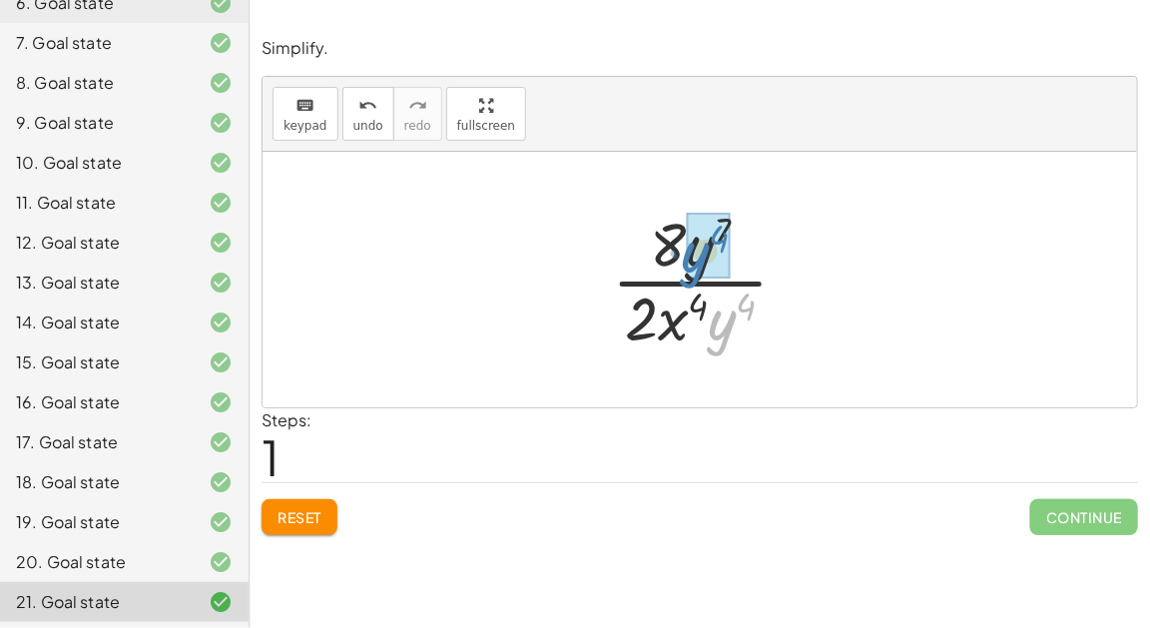
drag, startPoint x: 724, startPoint y: 339, endPoint x: 699, endPoint y: 270, distance: 73.6
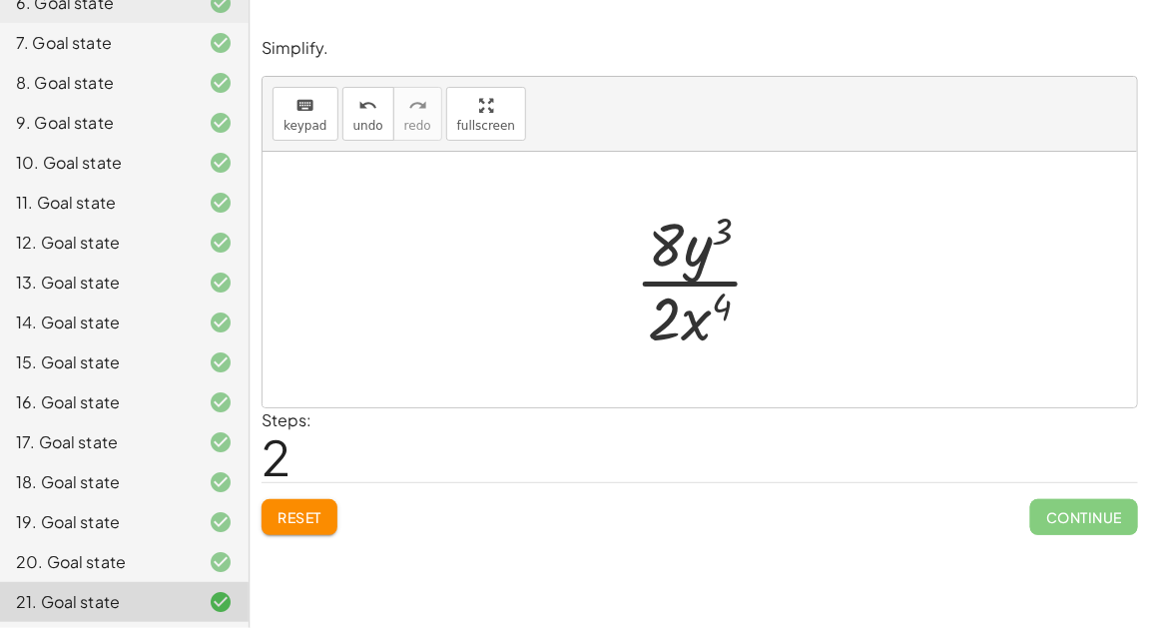
click at [301, 519] on span "Reset" at bounding box center [299, 517] width 44 height 18
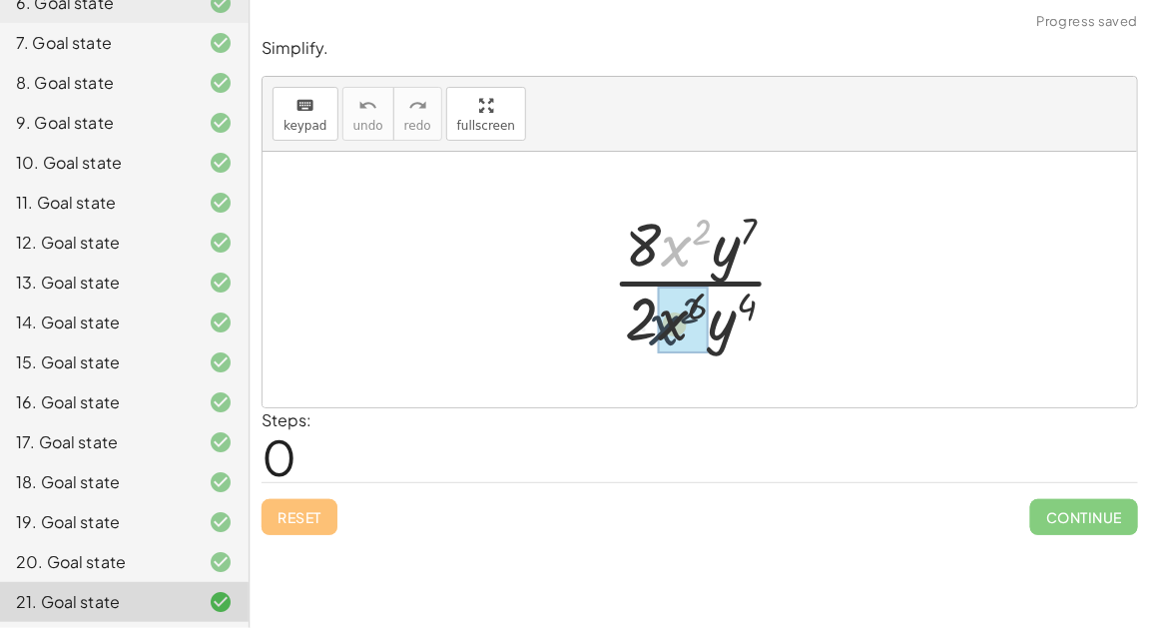
drag, startPoint x: 687, startPoint y: 253, endPoint x: 677, endPoint y: 331, distance: 78.5
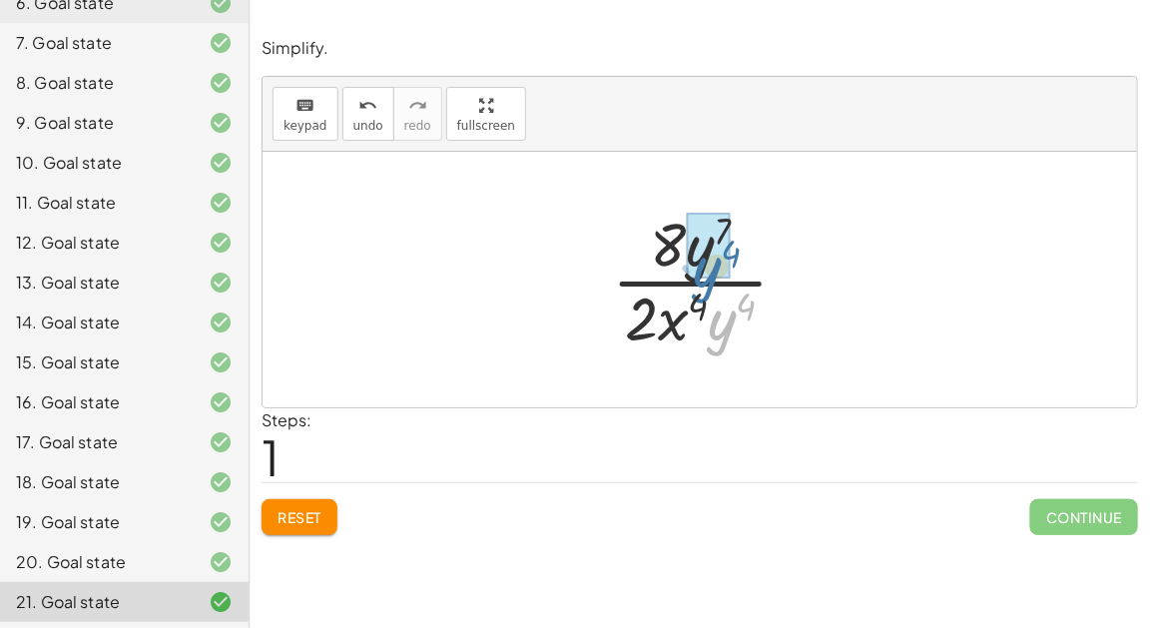
drag, startPoint x: 725, startPoint y: 328, endPoint x: 707, endPoint y: 272, distance: 58.7
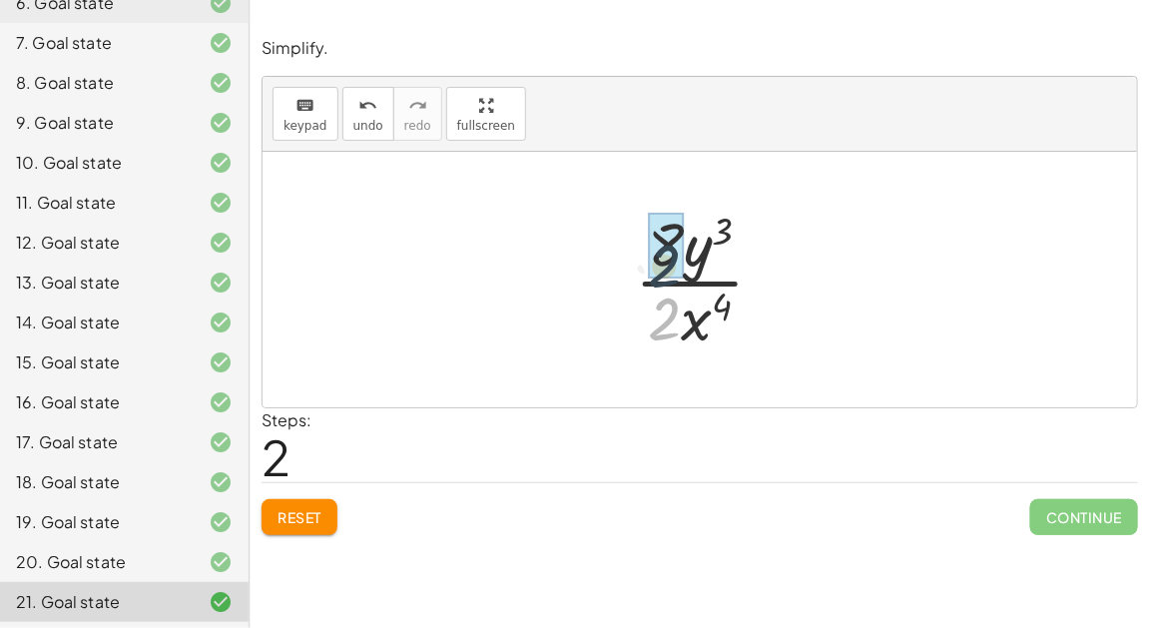
drag, startPoint x: 660, startPoint y: 312, endPoint x: 659, endPoint y: 253, distance: 58.9
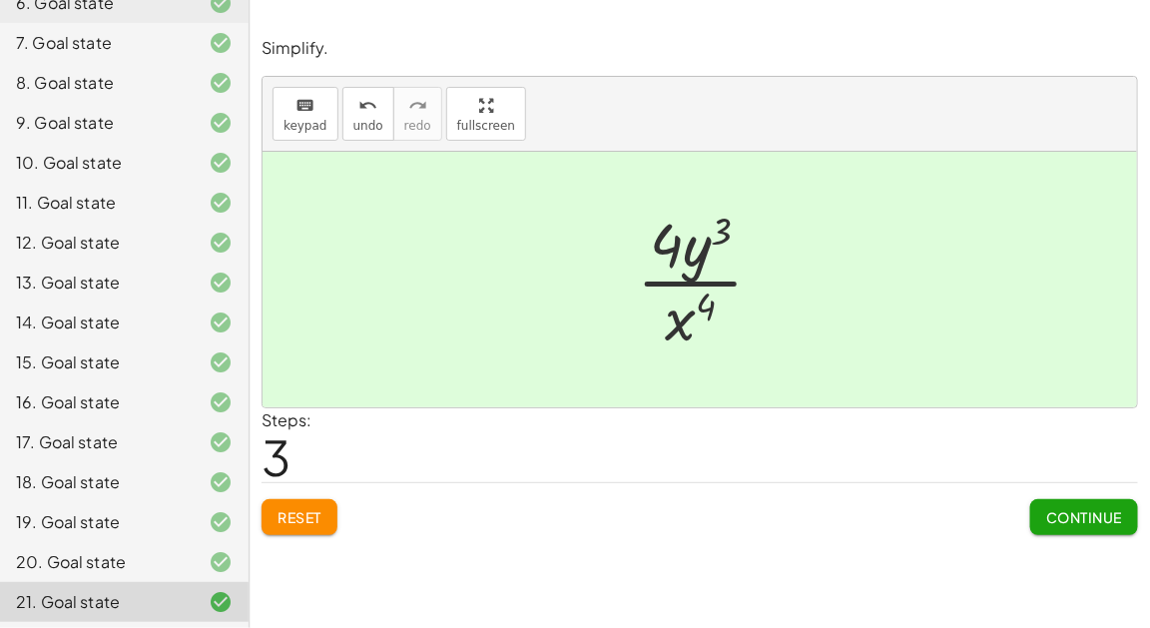
click at [293, 525] on button "Reset" at bounding box center [299, 517] width 76 height 36
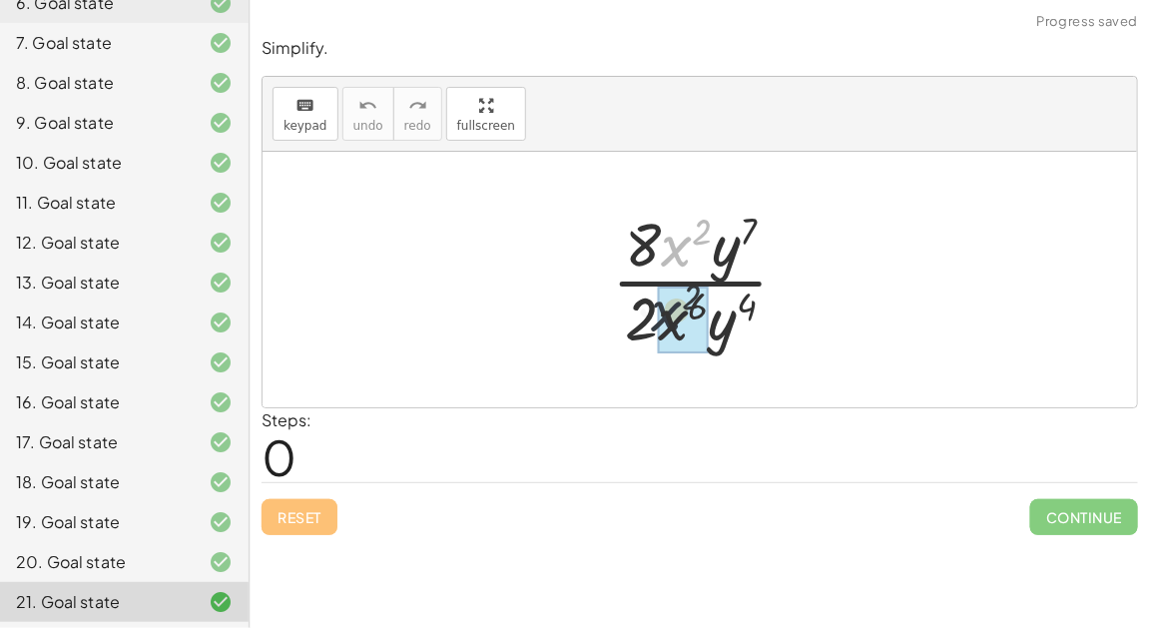
drag, startPoint x: 688, startPoint y: 236, endPoint x: 679, endPoint y: 304, distance: 68.4
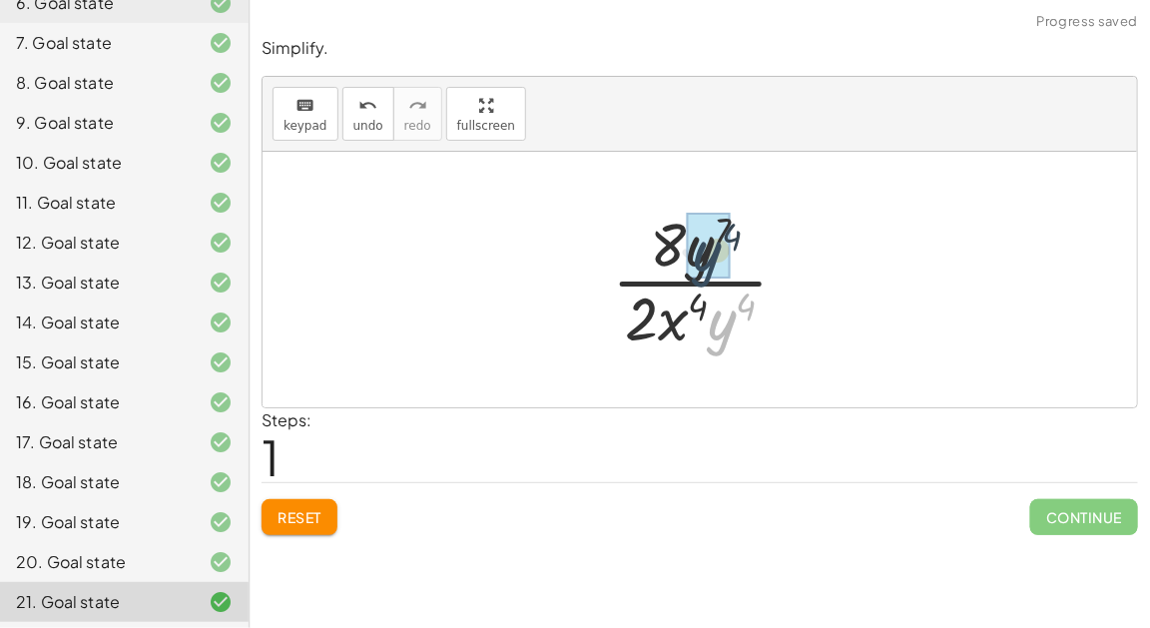
drag, startPoint x: 714, startPoint y: 318, endPoint x: 699, endPoint y: 248, distance: 71.7
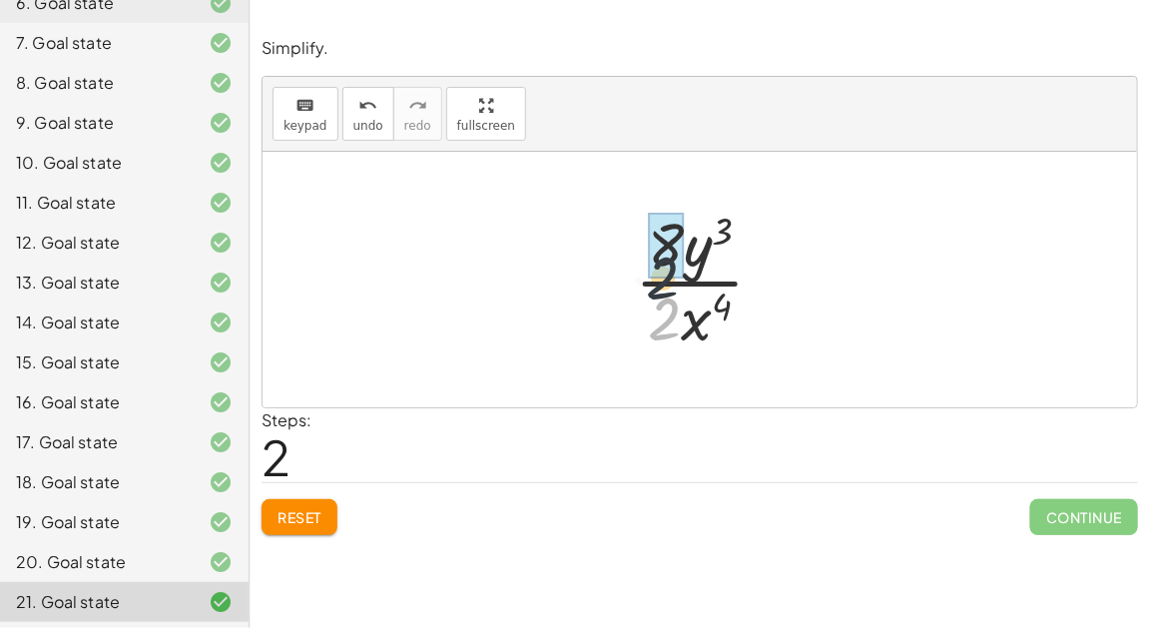
drag, startPoint x: 668, startPoint y: 303, endPoint x: 666, endPoint y: 255, distance: 47.9
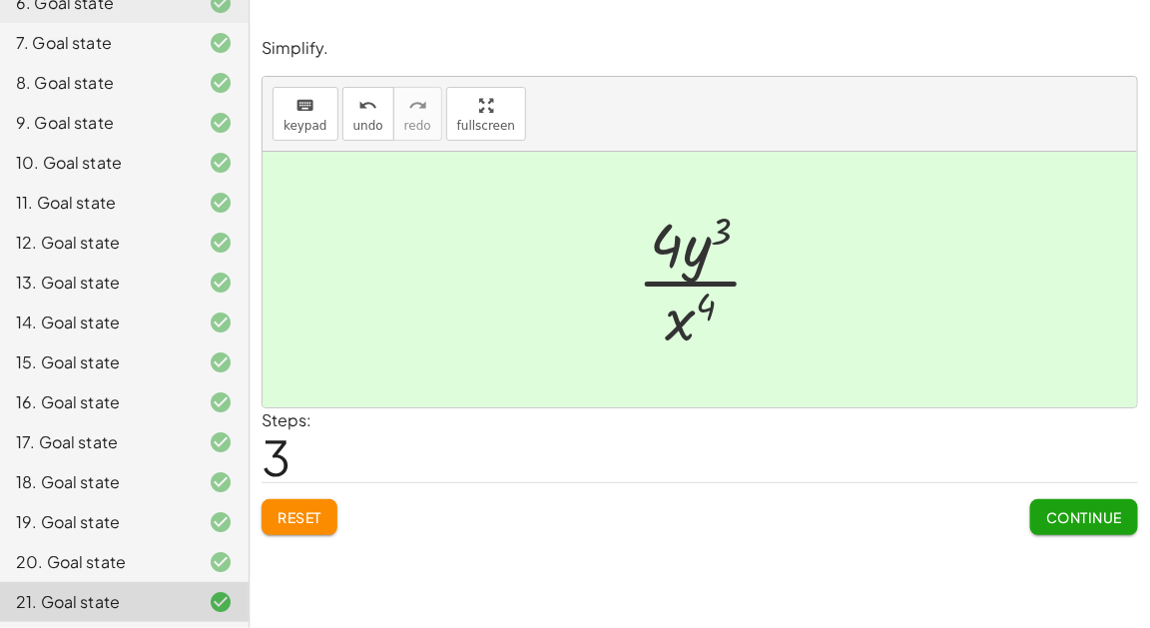
click at [292, 486] on div "Reset Continue" at bounding box center [699, 508] width 876 height 53
click at [304, 509] on span "Reset" at bounding box center [299, 517] width 44 height 18
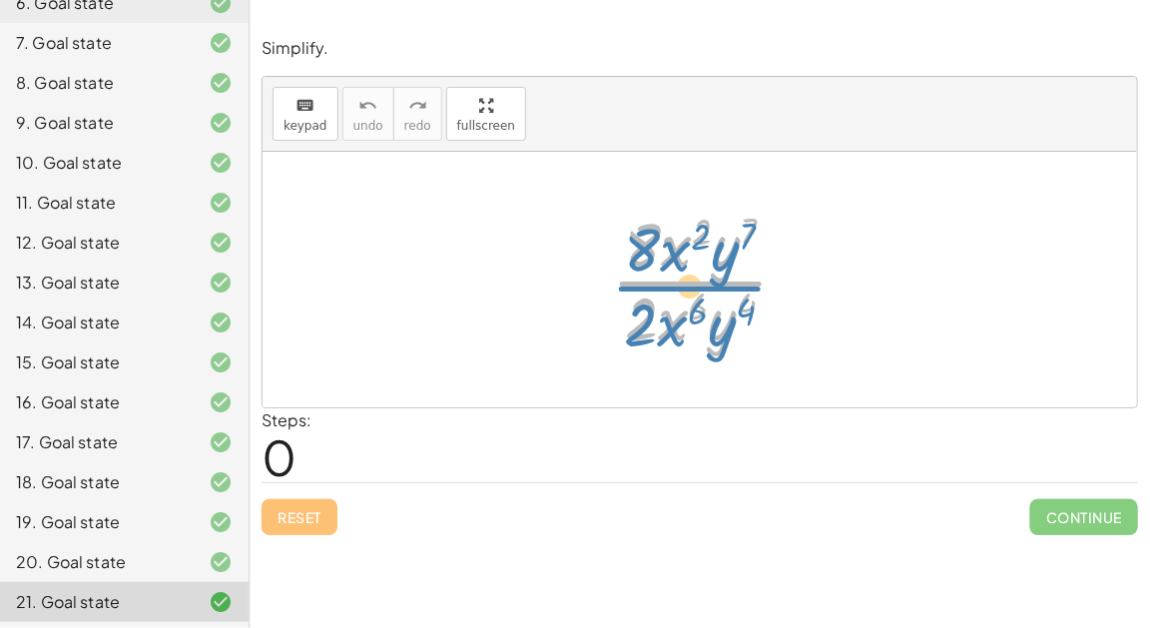
click at [670, 271] on div at bounding box center [708, 280] width 213 height 154
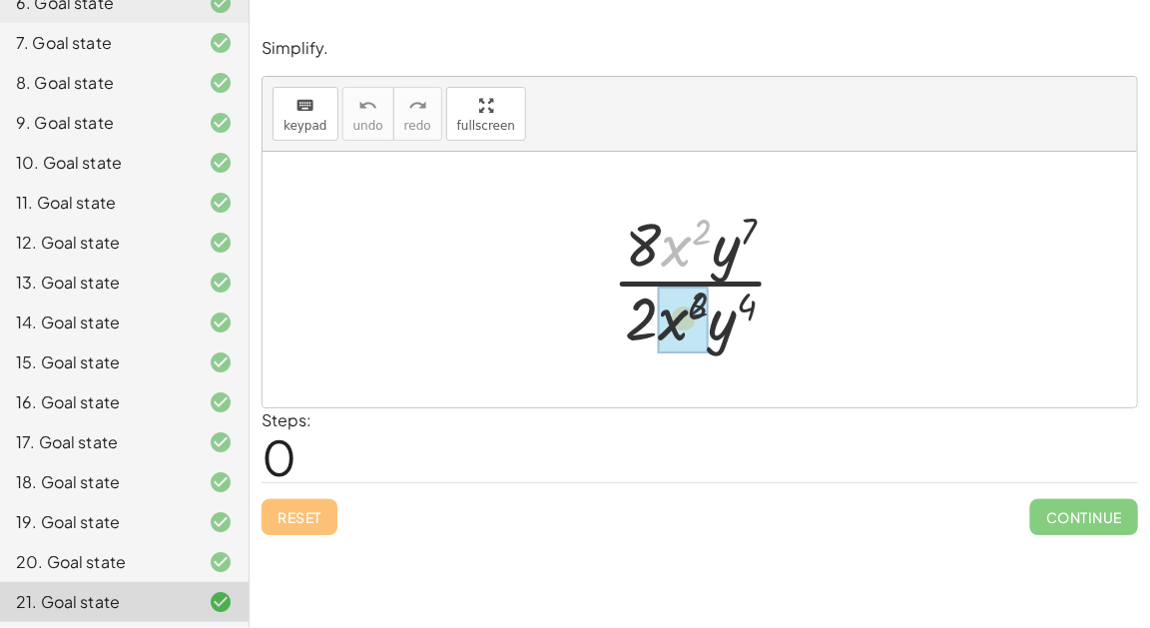
drag, startPoint x: 673, startPoint y: 256, endPoint x: 664, endPoint y: 332, distance: 76.4
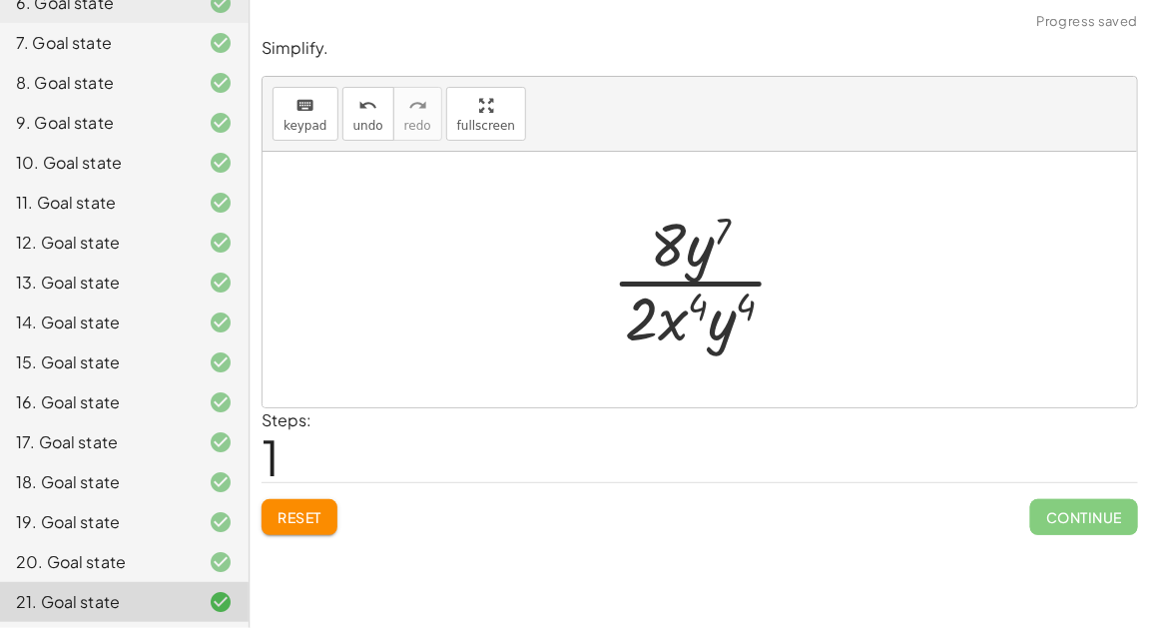
click at [296, 508] on span "Reset" at bounding box center [299, 517] width 44 height 18
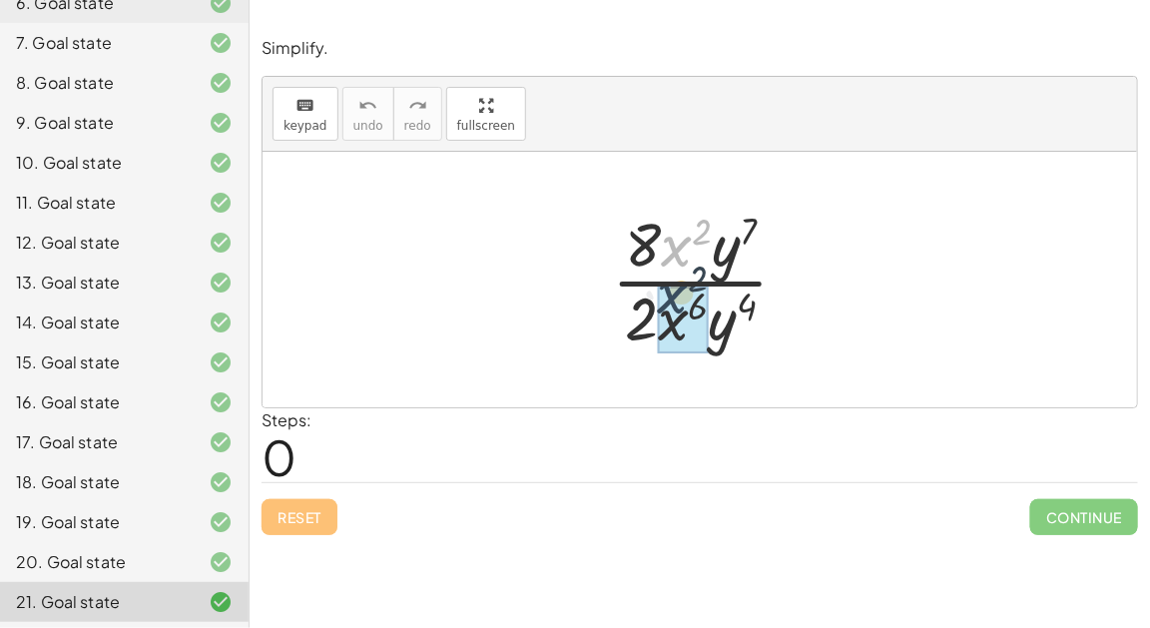
drag, startPoint x: 671, startPoint y: 265, endPoint x: 667, endPoint y: 320, distance: 55.0
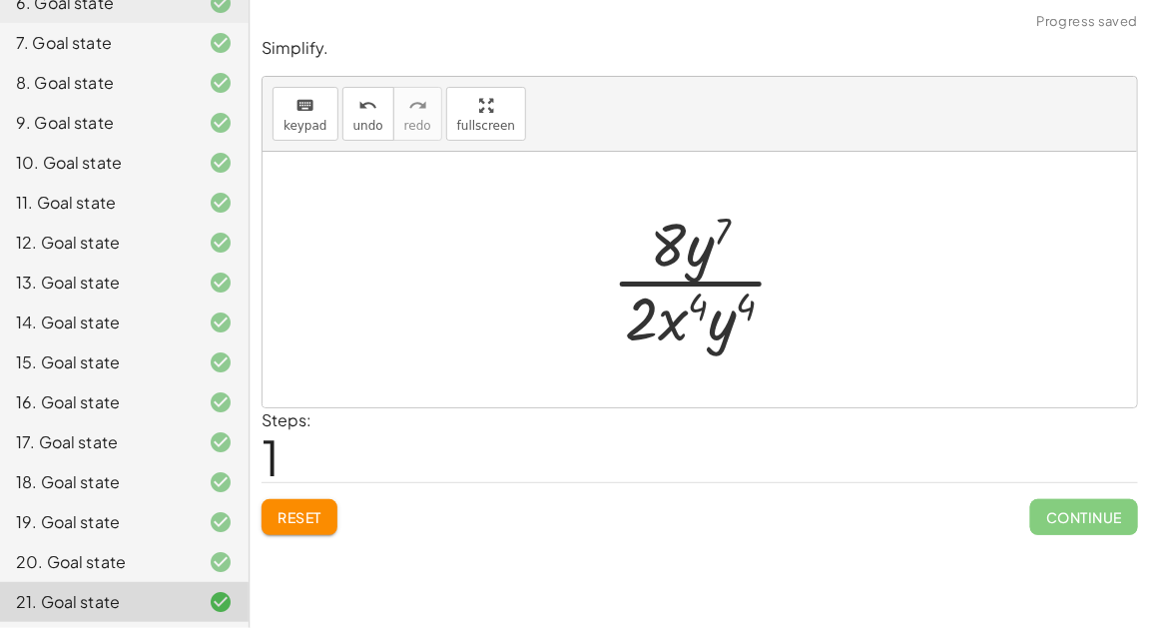
click at [313, 508] on span "Reset" at bounding box center [299, 517] width 44 height 18
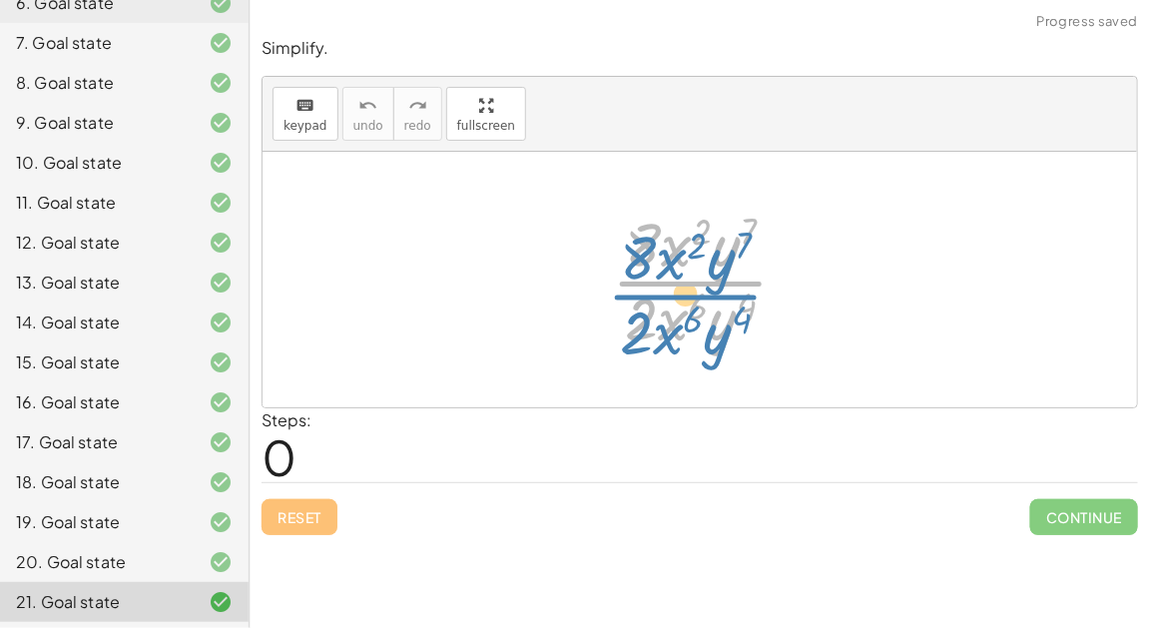
click at [675, 268] on div at bounding box center [708, 280] width 213 height 154
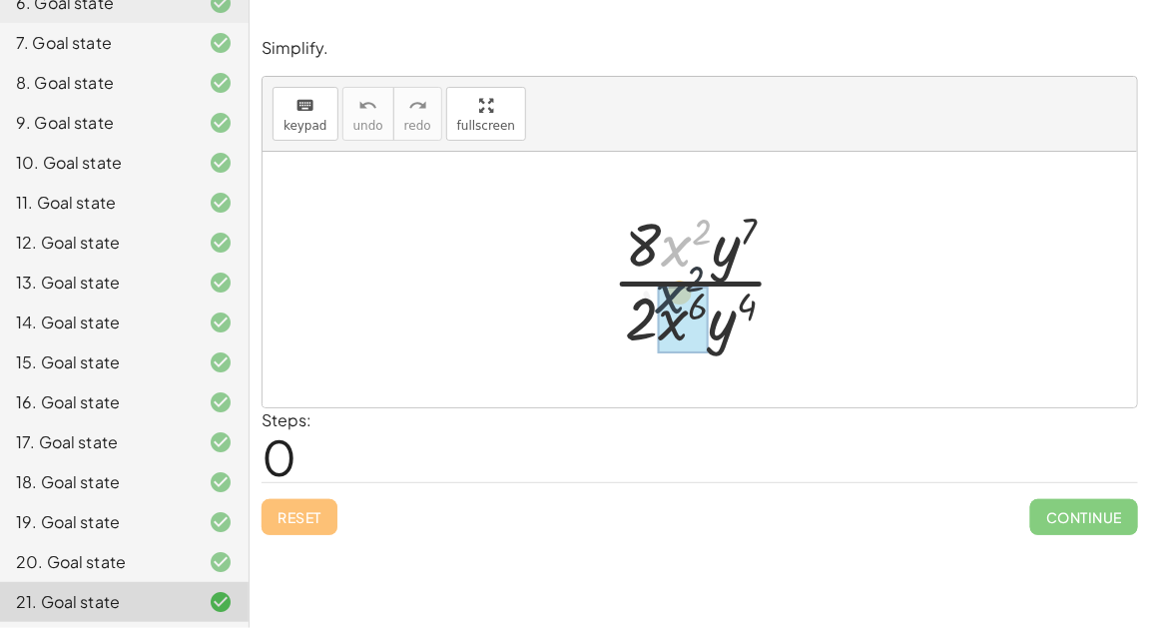
drag, startPoint x: 674, startPoint y: 254, endPoint x: 670, endPoint y: 306, distance: 52.0
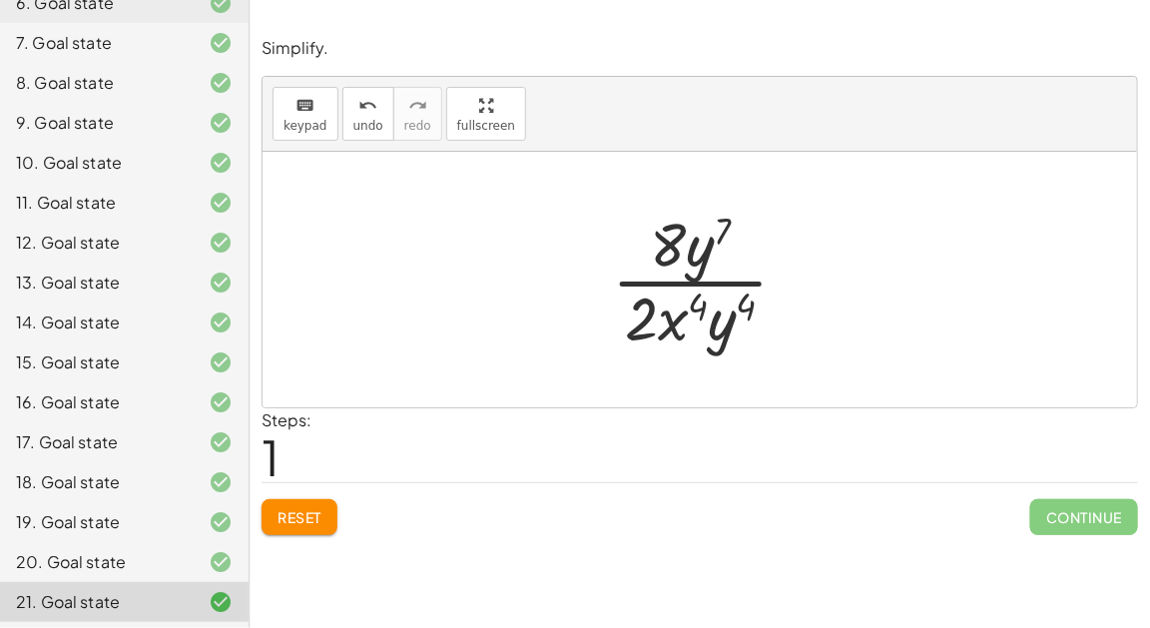
click at [293, 519] on span "Reset" at bounding box center [299, 517] width 44 height 18
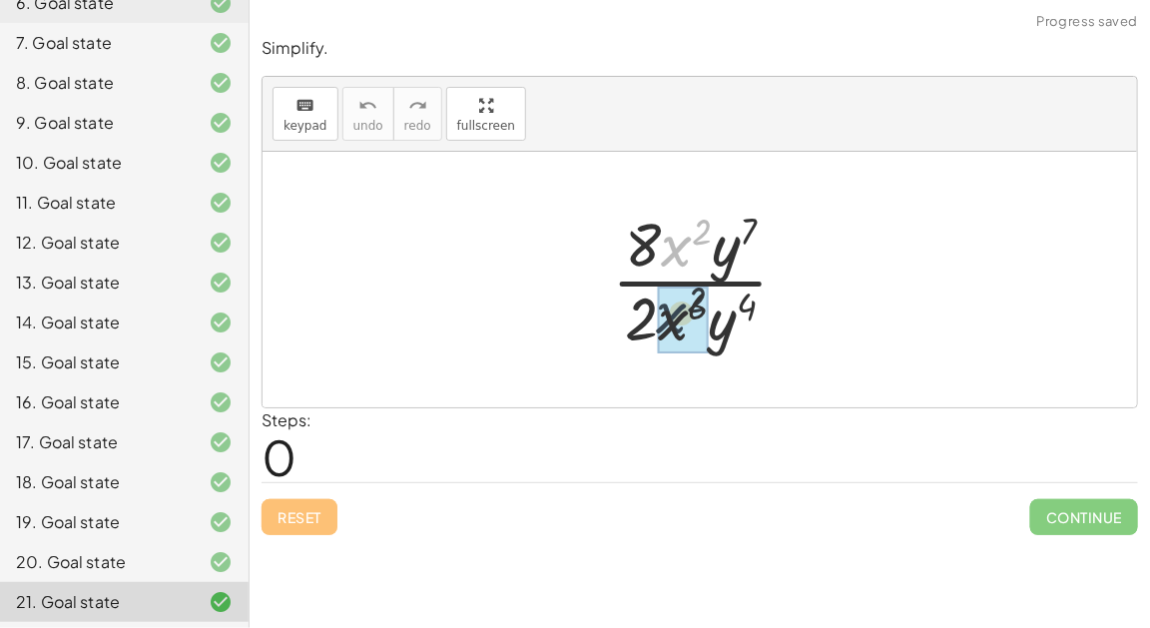
drag, startPoint x: 669, startPoint y: 251, endPoint x: 665, endPoint y: 321, distance: 70.0
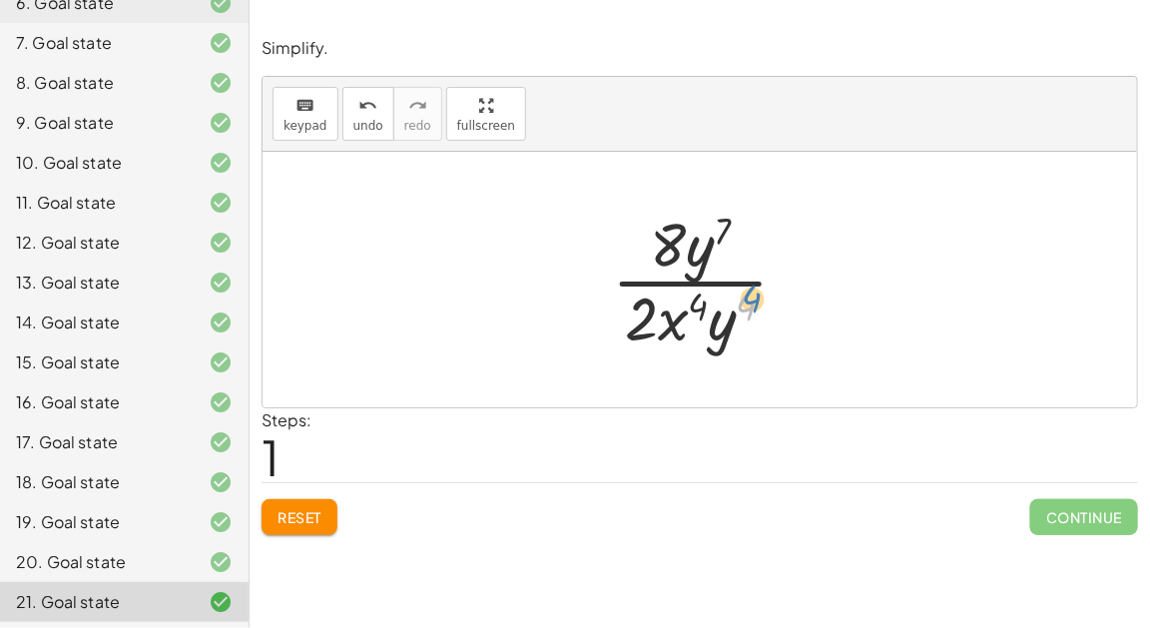
drag, startPoint x: 736, startPoint y: 320, endPoint x: 745, endPoint y: 310, distance: 13.4
click at [746, 311] on div at bounding box center [708, 280] width 213 height 154
drag, startPoint x: 720, startPoint y: 330, endPoint x: 705, endPoint y: 274, distance: 57.9
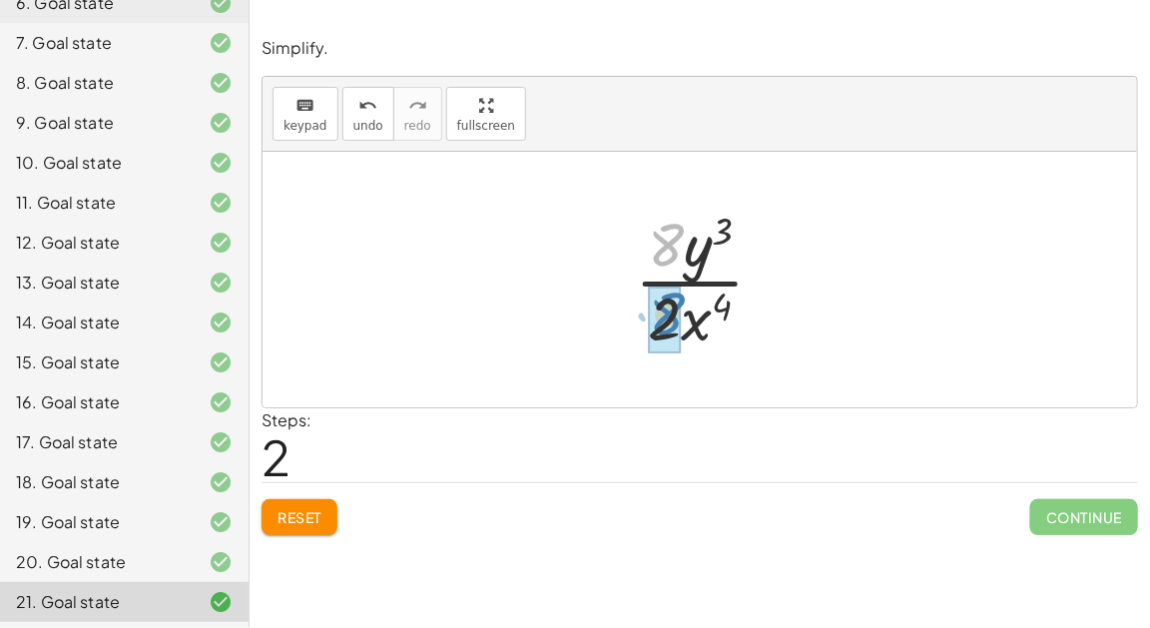
drag, startPoint x: 670, startPoint y: 234, endPoint x: 669, endPoint y: 303, distance: 69.9
